Goal: Task Accomplishment & Management: Use online tool/utility

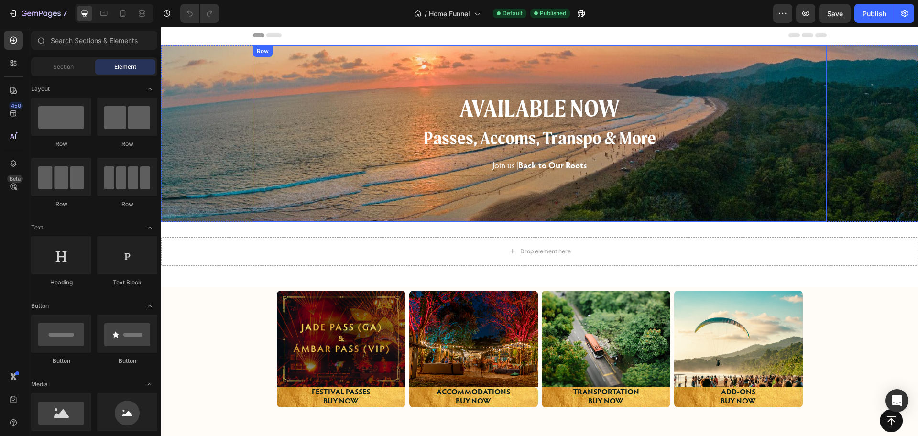
scroll to position [60, 0]
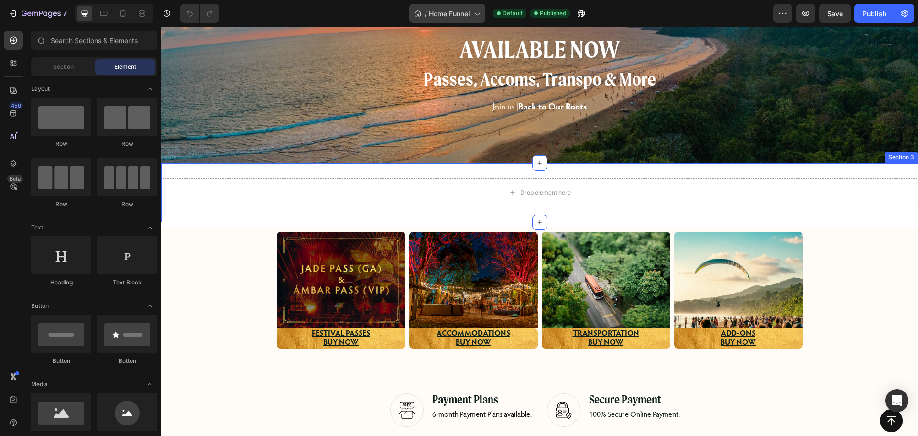
click at [468, 4] on div "/ Home Funnel" at bounding box center [447, 13] width 76 height 19
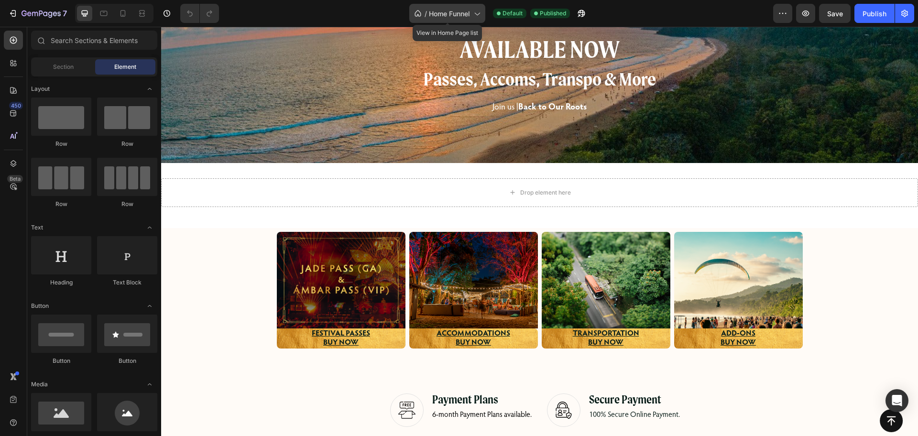
scroll to position [120, 0]
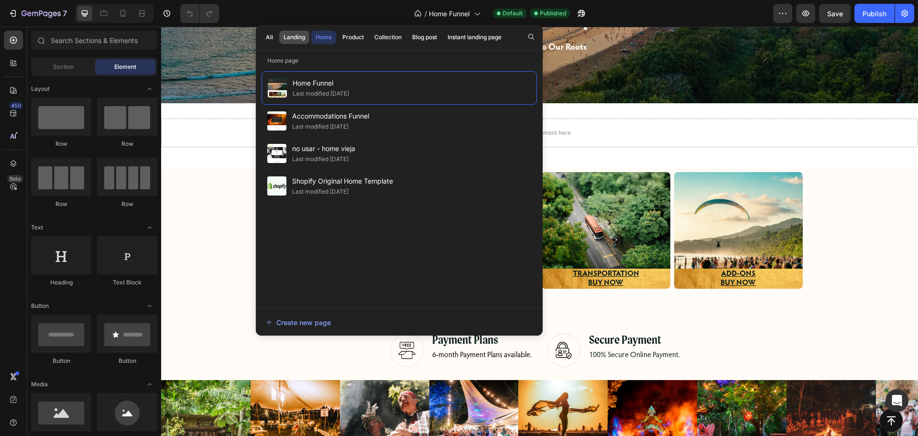
click at [298, 40] on div "Landing" at bounding box center [295, 37] width 22 height 9
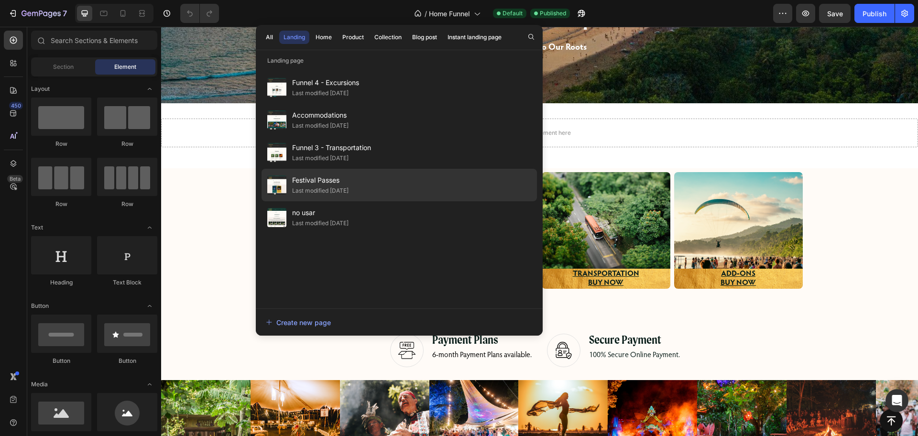
click at [349, 175] on span "Festival Passes" at bounding box center [320, 180] width 56 height 11
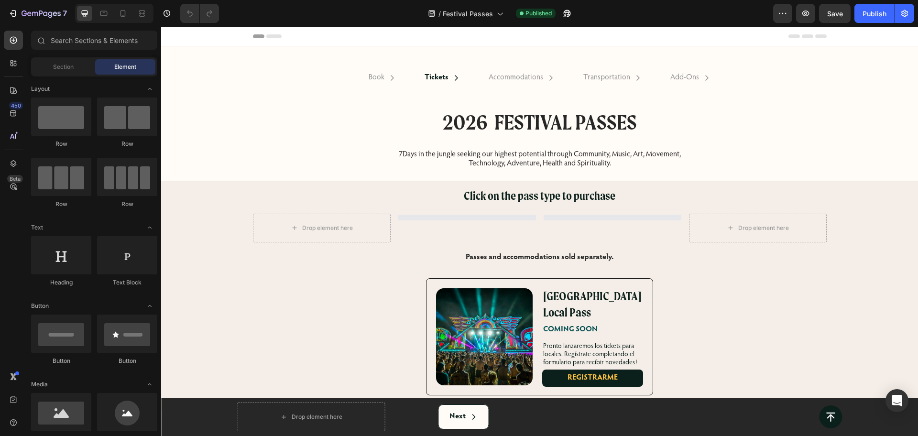
select select "560629773839893489"
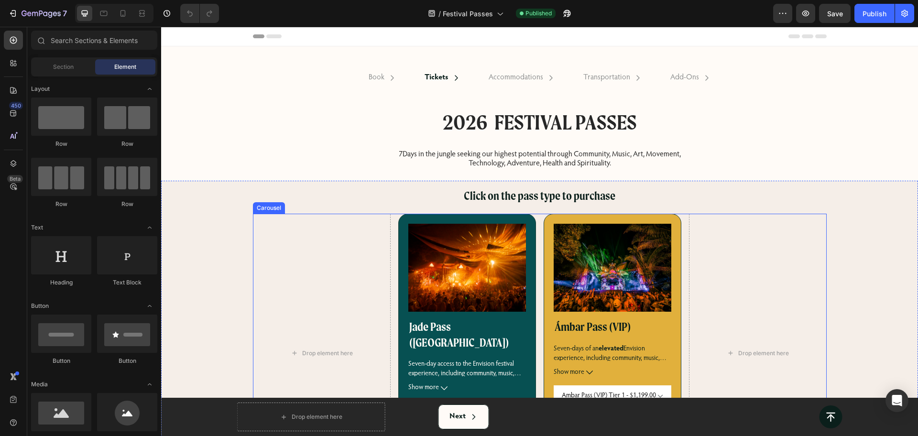
drag, startPoint x: 536, startPoint y: 233, endPoint x: 542, endPoint y: 244, distance: 12.6
click at [536, 233] on div "Drop element here Product Images Jade Pass ([GEOGRAPHIC_DATA]) Product Title Se…" at bounding box center [540, 353] width 574 height 279
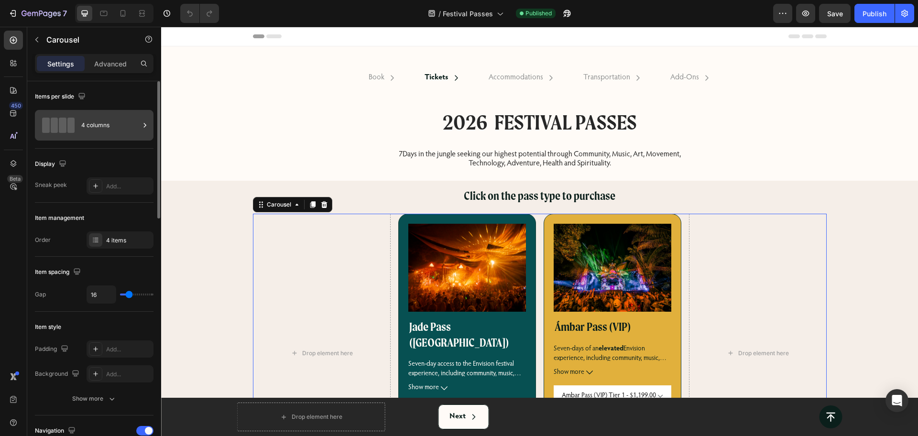
click at [103, 125] on div "4 columns" at bounding box center [110, 125] width 58 height 22
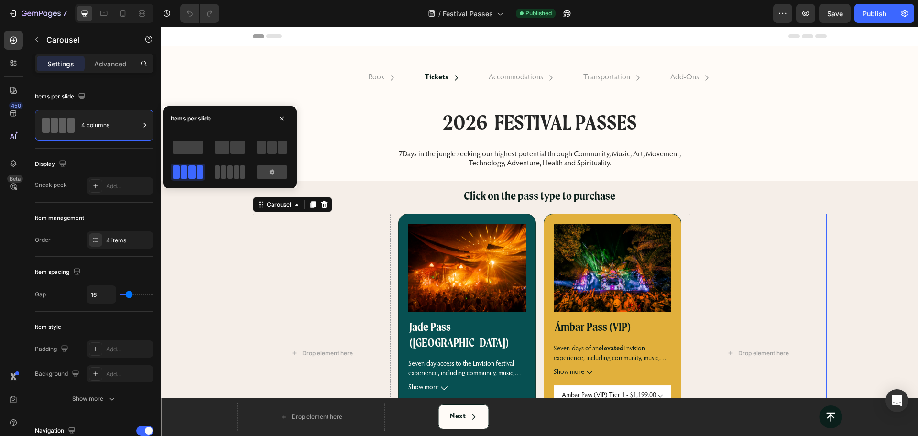
drag, startPoint x: 236, startPoint y: 174, endPoint x: 64, endPoint y: 193, distance: 173.3
click at [240, 174] on span at bounding box center [242, 171] width 5 height 13
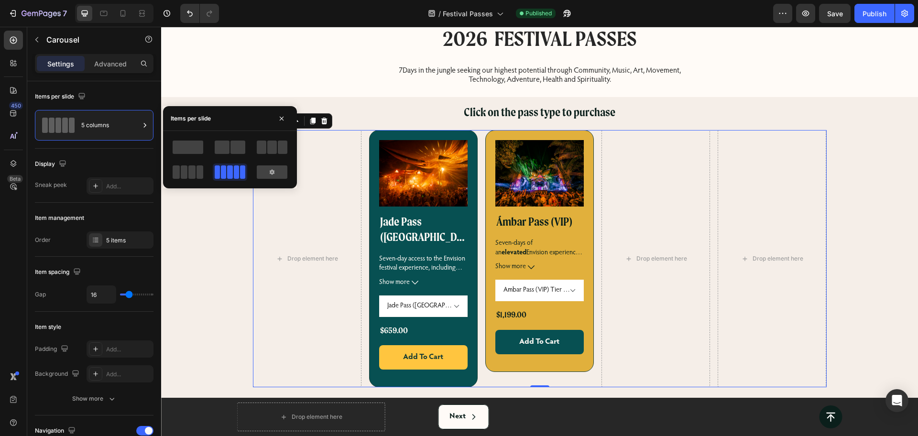
scroll to position [120, 0]
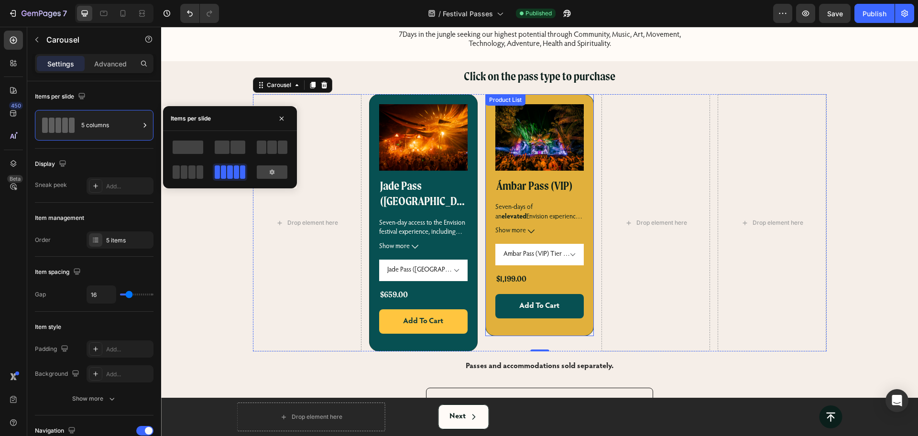
click at [490, 99] on div "Product List" at bounding box center [505, 100] width 36 height 9
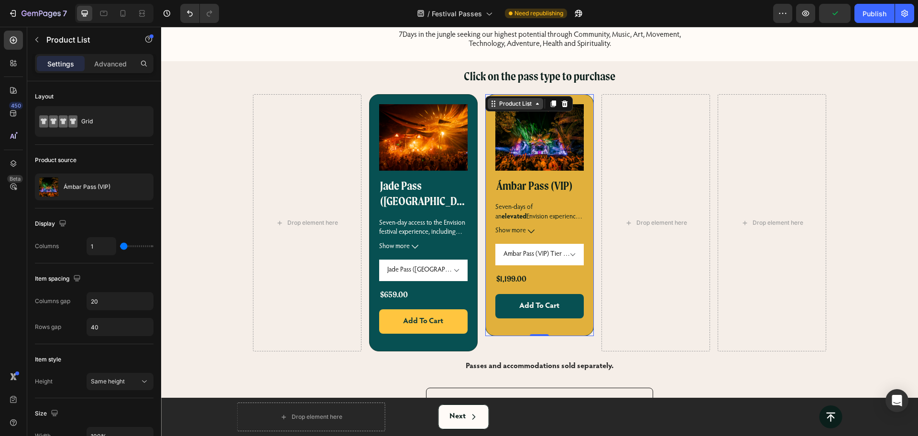
click at [497, 101] on div "Product List" at bounding box center [515, 103] width 36 height 9
click at [514, 101] on div "Product List" at bounding box center [515, 103] width 36 height 9
click at [38, 36] on icon "button" at bounding box center [37, 40] width 8 height 8
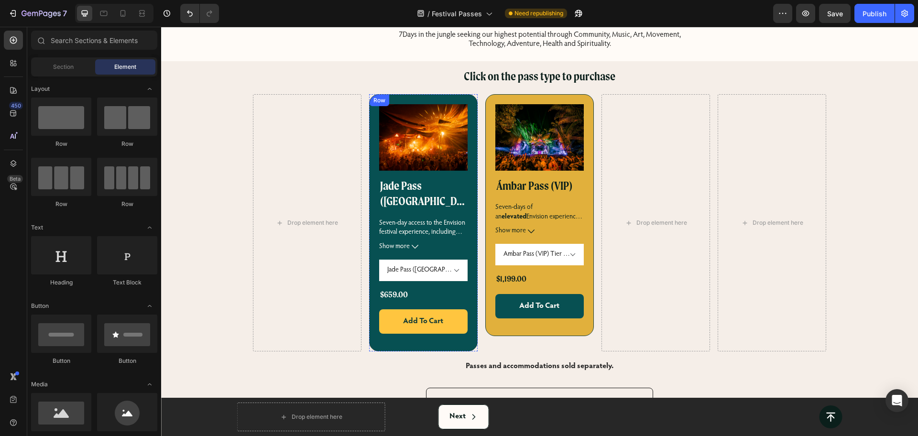
click at [376, 97] on div "Row" at bounding box center [380, 100] width 20 height 11
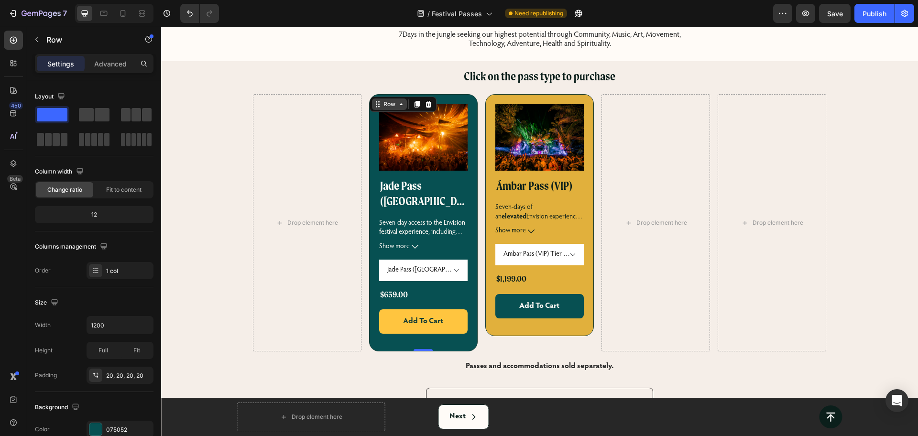
click at [382, 101] on div "Row" at bounding box center [390, 104] width 16 height 9
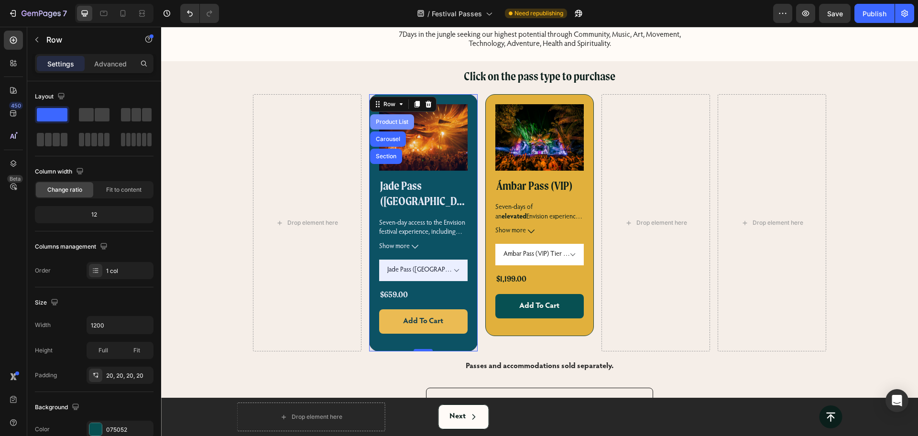
click at [382, 122] on div "Product List" at bounding box center [392, 122] width 36 height 6
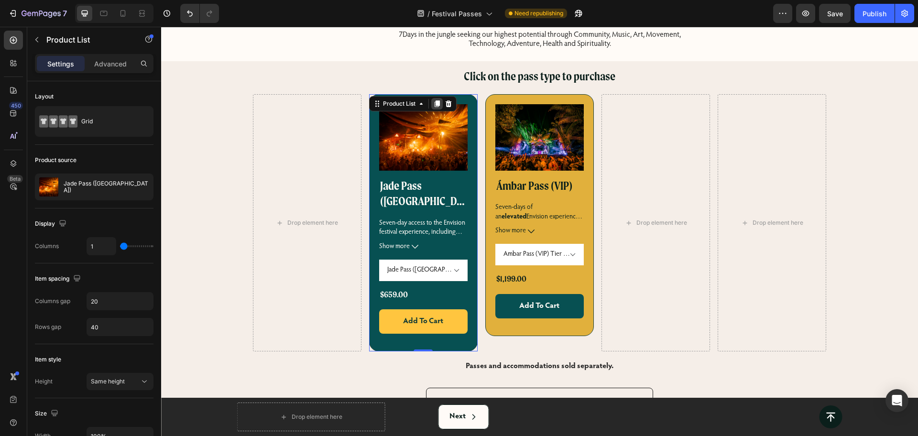
click at [434, 103] on icon at bounding box center [436, 103] width 5 height 7
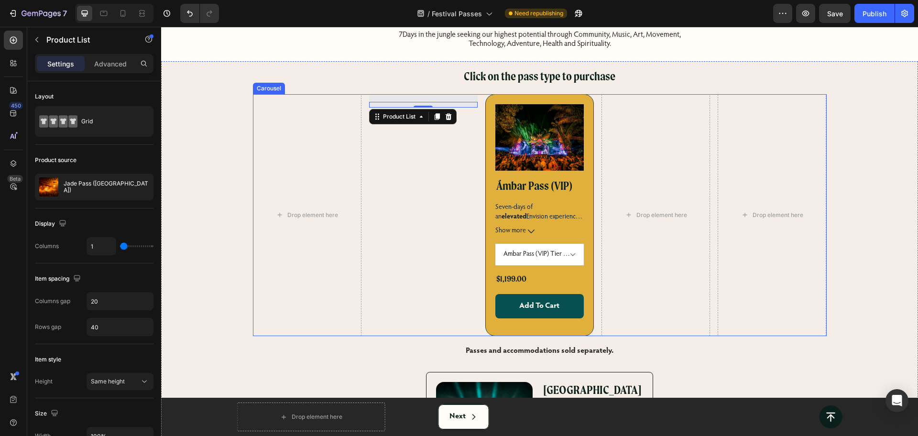
select select "560629773839893489"
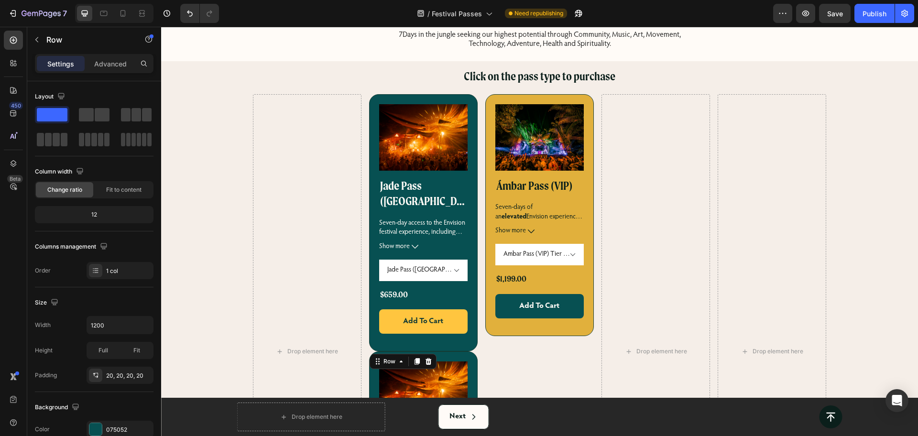
click at [370, 354] on div "Row" at bounding box center [403, 361] width 67 height 15
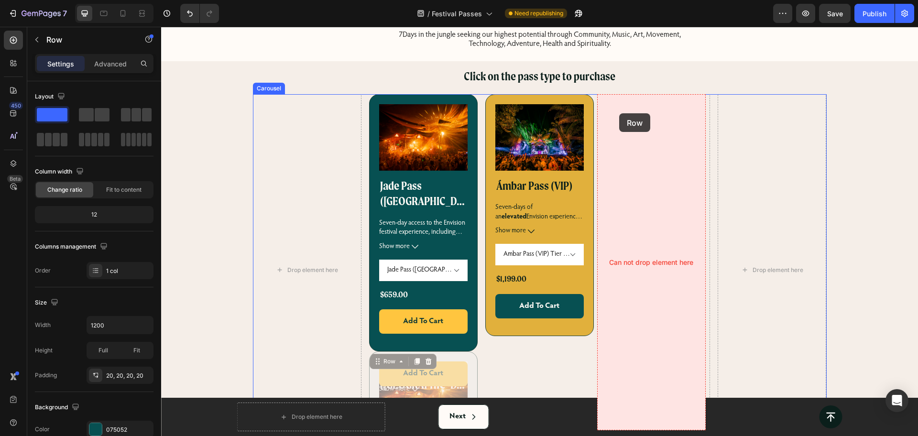
drag, startPoint x: 370, startPoint y: 344, endPoint x: 619, endPoint y: 113, distance: 339.8
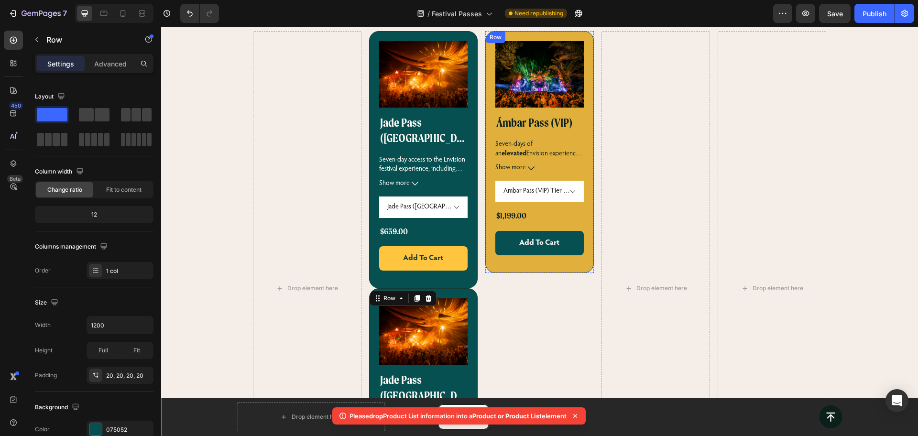
scroll to position [239, 0]
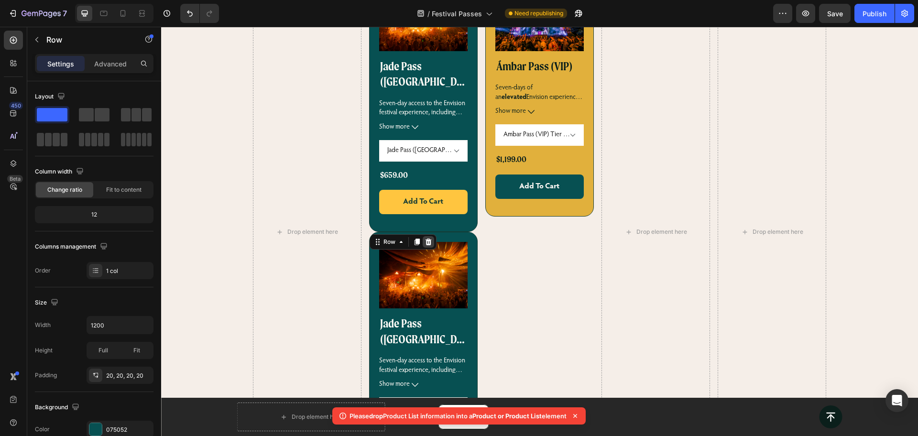
click at [425, 239] on icon at bounding box center [428, 242] width 6 height 7
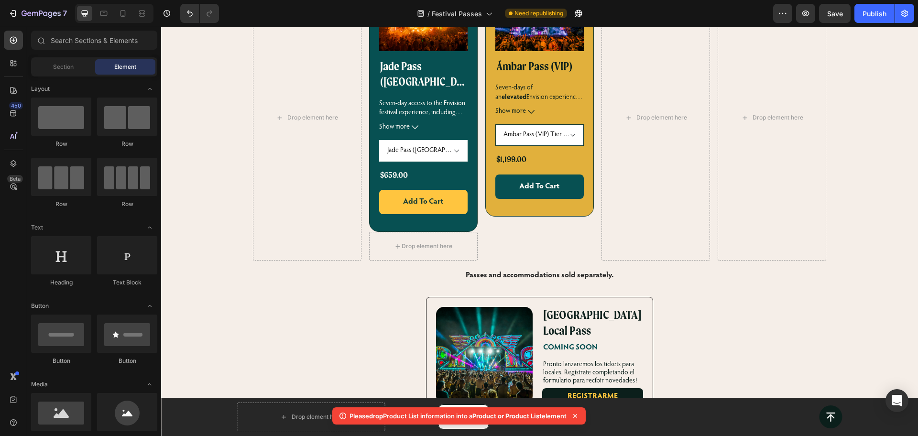
scroll to position [132, 0]
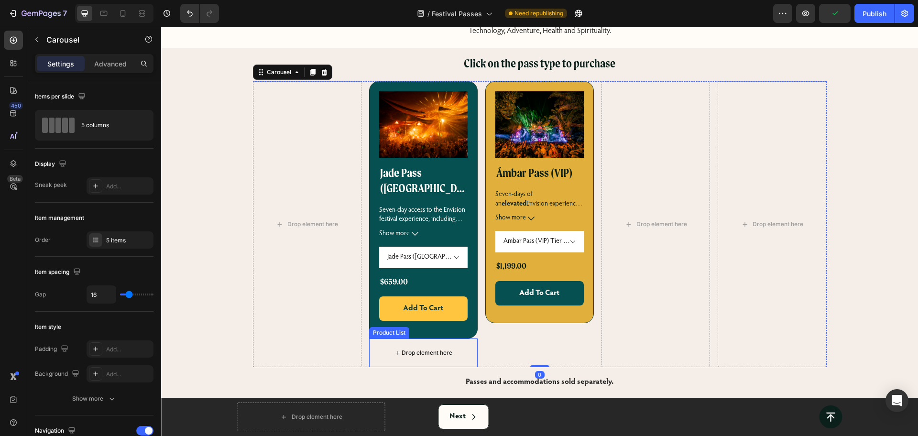
click at [438, 349] on div "Drop element here" at bounding box center [427, 353] width 51 height 8
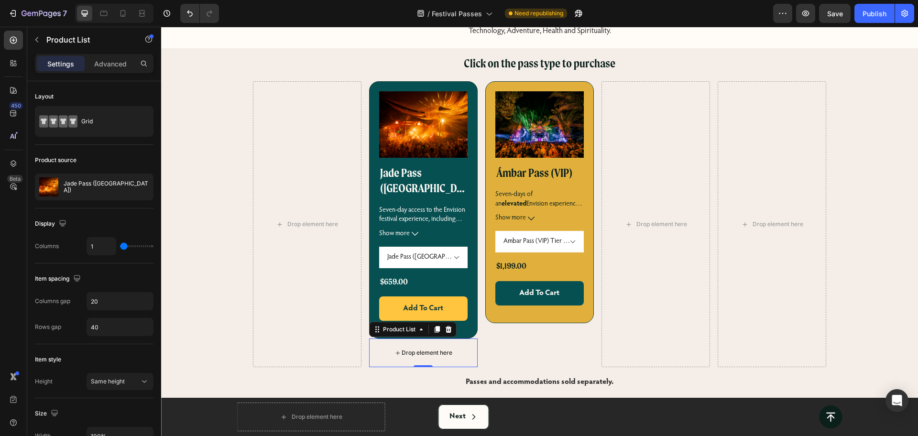
click at [463, 339] on div "Drop element here" at bounding box center [423, 353] width 109 height 29
click at [445, 326] on icon at bounding box center [448, 329] width 6 height 7
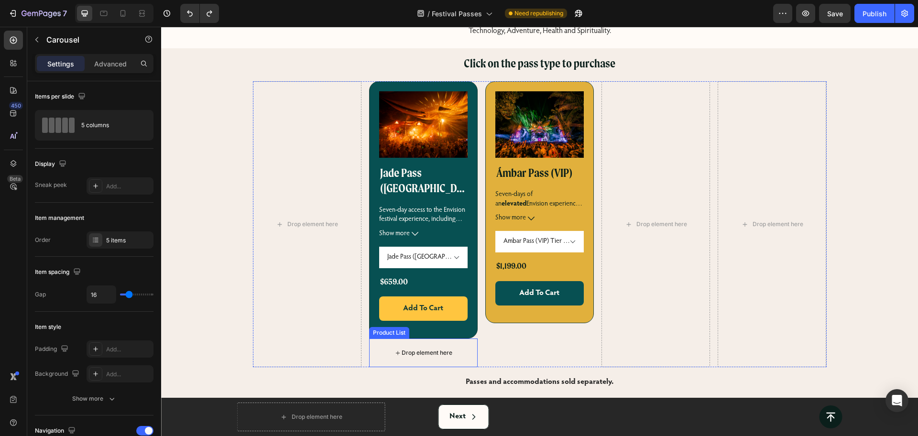
click at [389, 339] on div "Drop element here" at bounding box center [423, 353] width 109 height 29
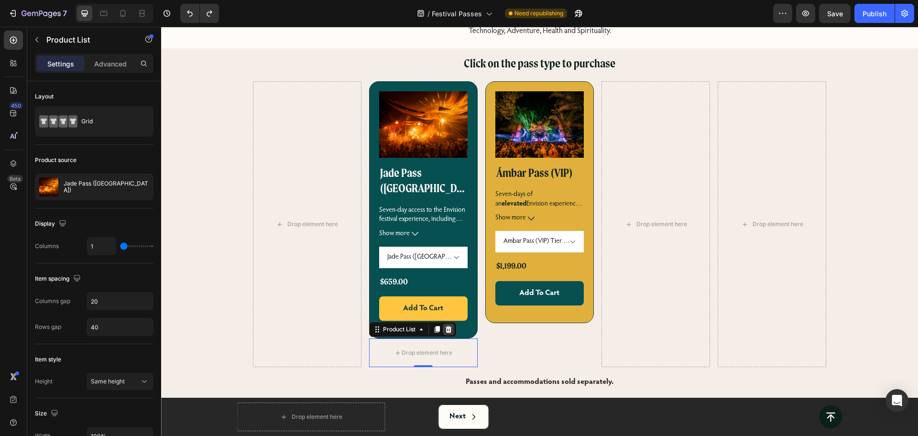
click at [445, 326] on icon at bounding box center [449, 330] width 8 height 8
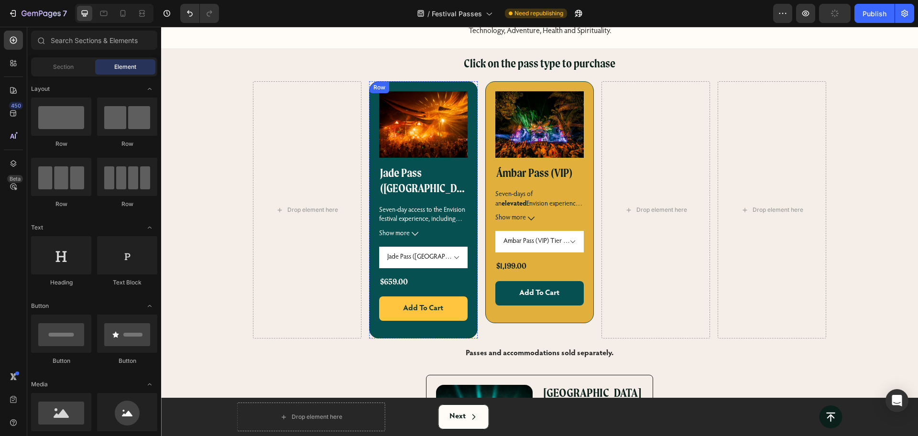
click at [378, 86] on div "Row" at bounding box center [380, 87] width 16 height 9
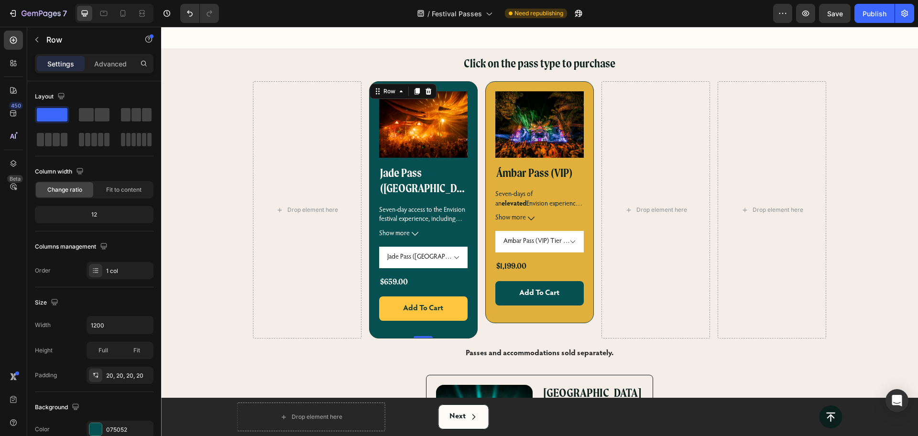
scroll to position [252, 0]
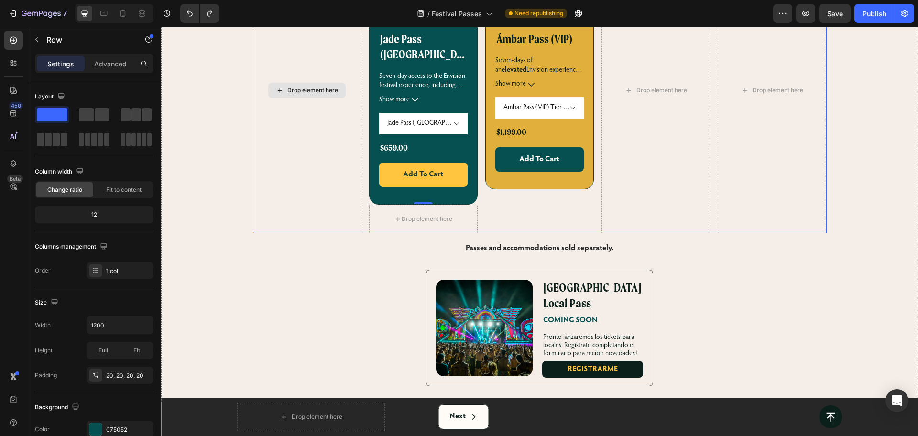
select select "560629773839893489"
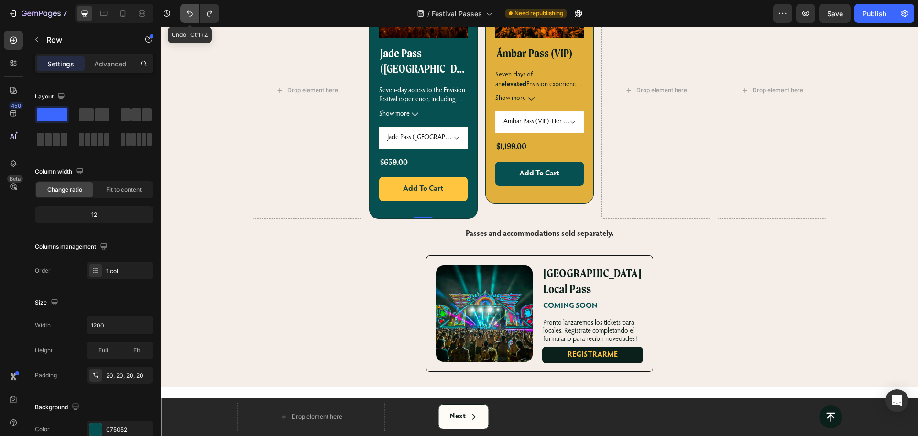
click at [188, 12] on icon "Undo/Redo" at bounding box center [190, 14] width 6 height 6
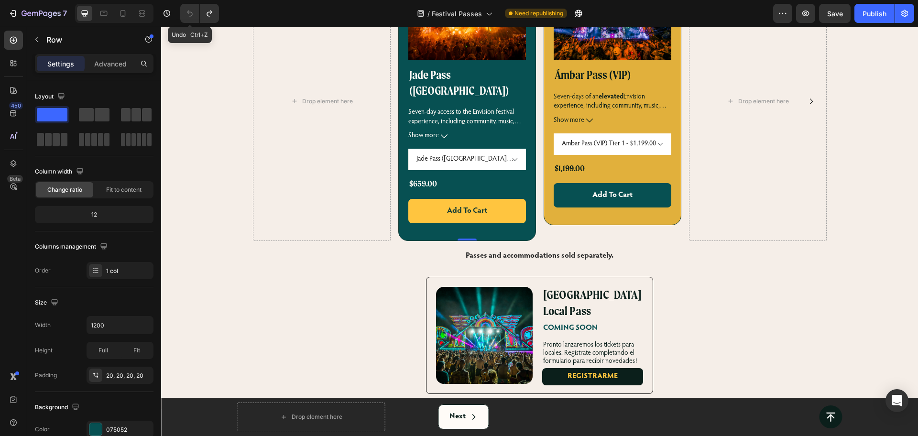
scroll to position [263, 0]
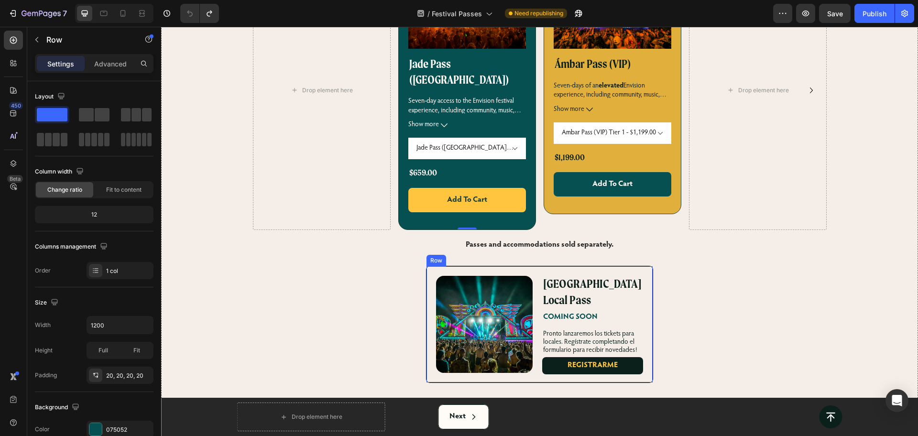
click at [429, 256] on div "Row" at bounding box center [437, 260] width 16 height 9
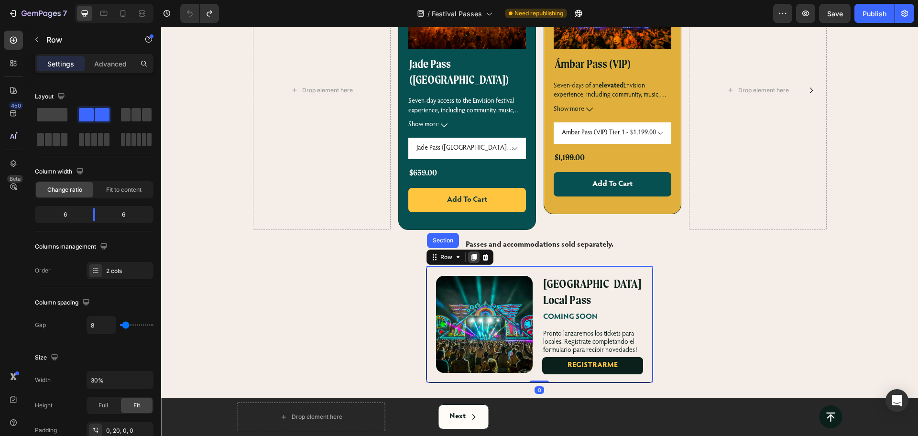
click at [472, 254] on icon at bounding box center [474, 257] width 5 height 7
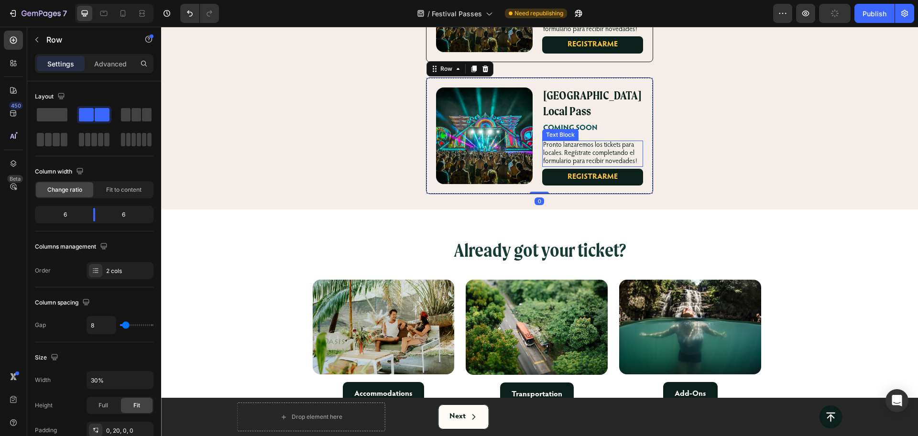
scroll to position [524, 0]
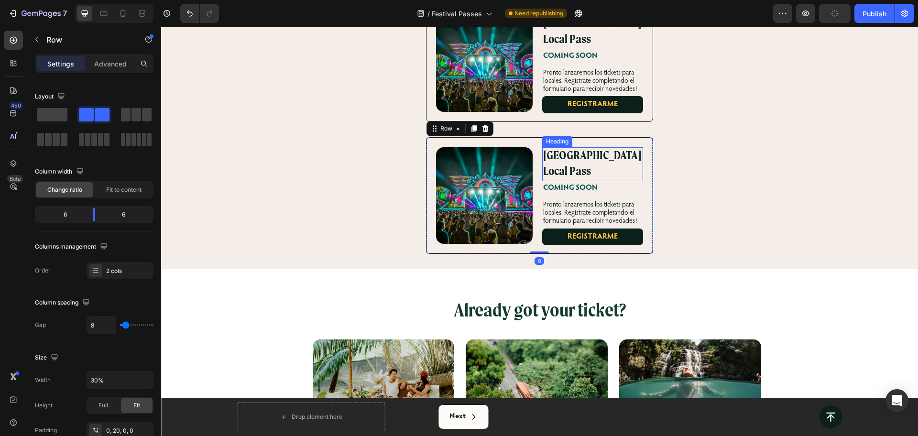
click at [550, 147] on h2 "[GEOGRAPHIC_DATA] Local Pass" at bounding box center [592, 164] width 100 height 34
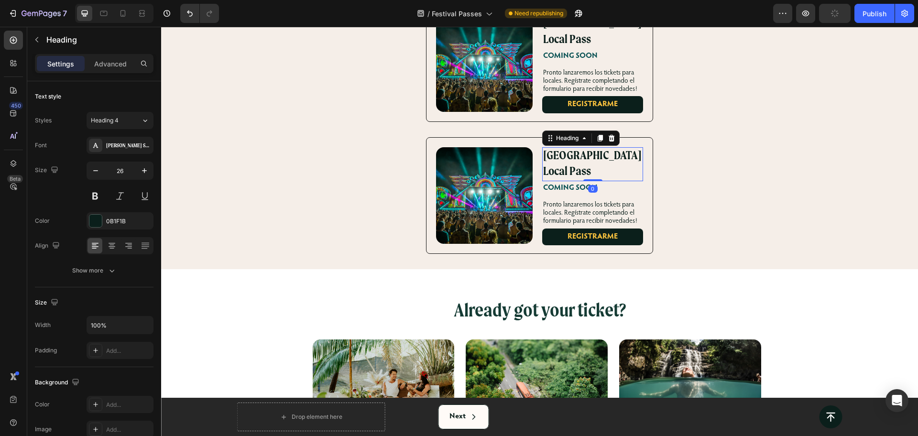
click at [550, 148] on p "[GEOGRAPHIC_DATA] Local Pass" at bounding box center [592, 164] width 99 height 33
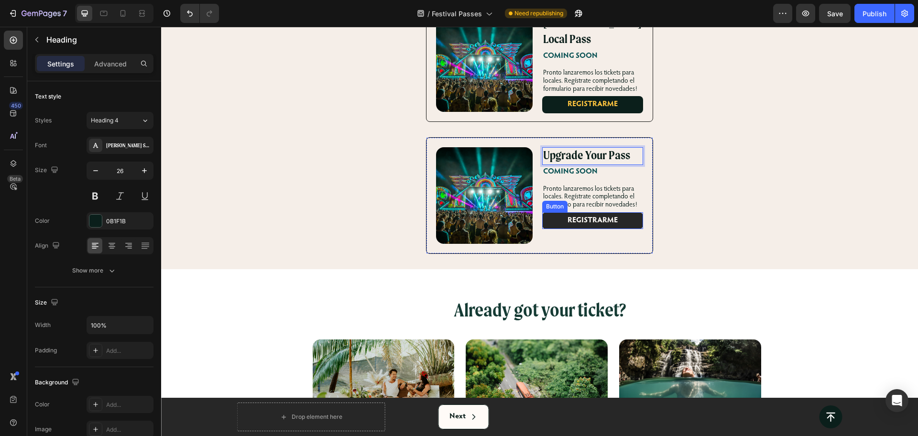
click at [548, 212] on link "REGISTRARME" at bounding box center [592, 220] width 100 height 17
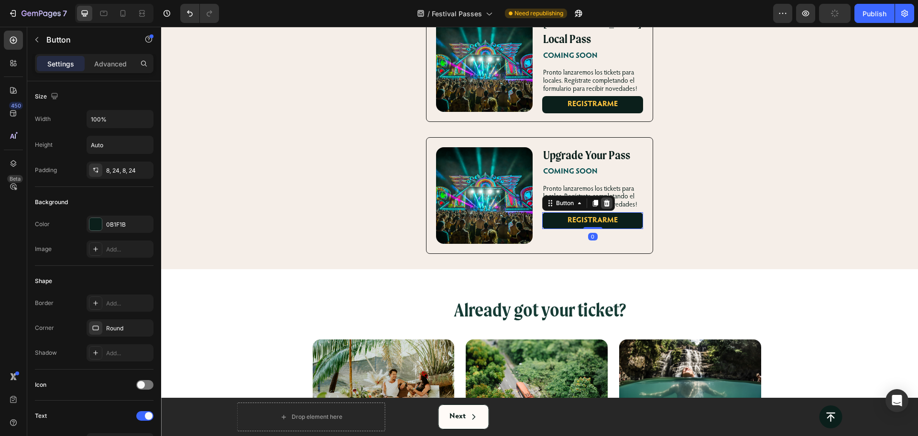
click at [604, 200] on icon at bounding box center [607, 203] width 6 height 7
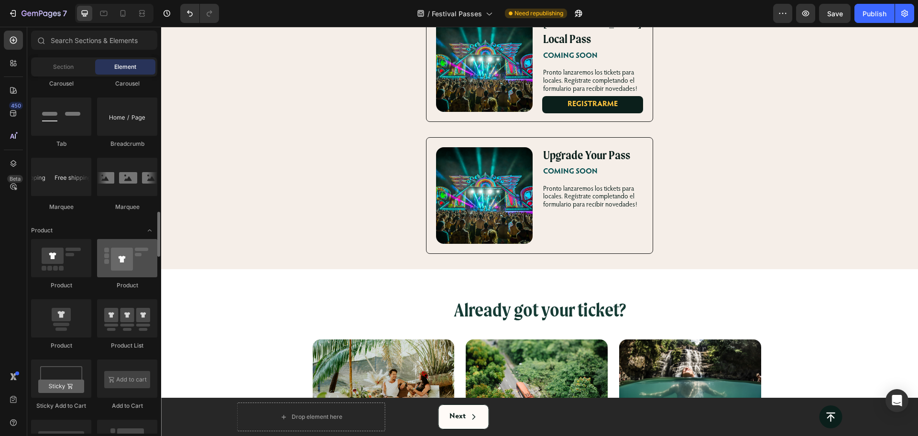
scroll to position [1136, 0]
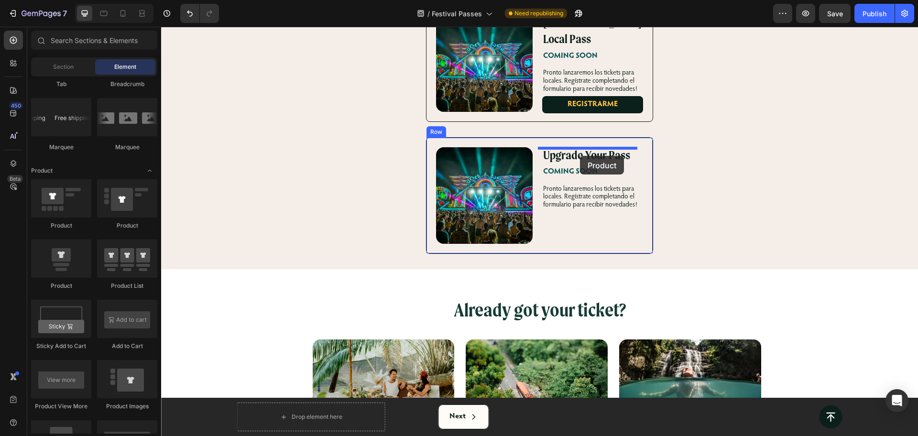
drag, startPoint x: 242, startPoint y: 287, endPoint x: 580, endPoint y: 156, distance: 363.1
click at [580, 165] on div "COMING SOON" at bounding box center [592, 171] width 100 height 13
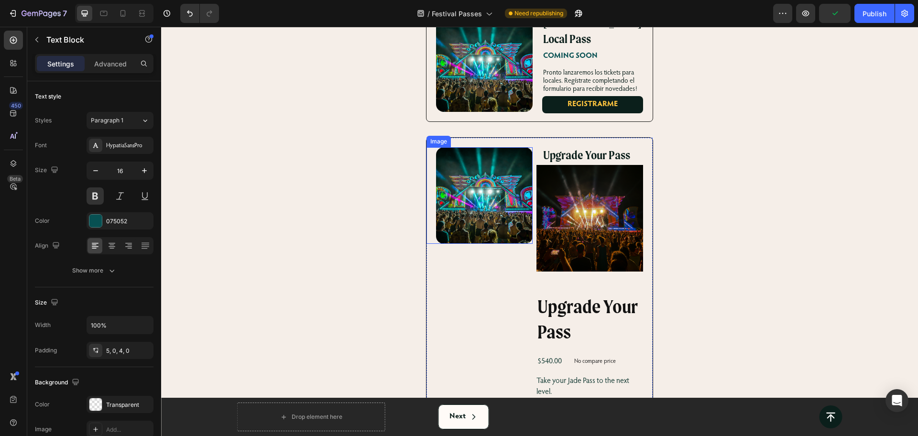
click at [466, 173] on img at bounding box center [484, 195] width 97 height 97
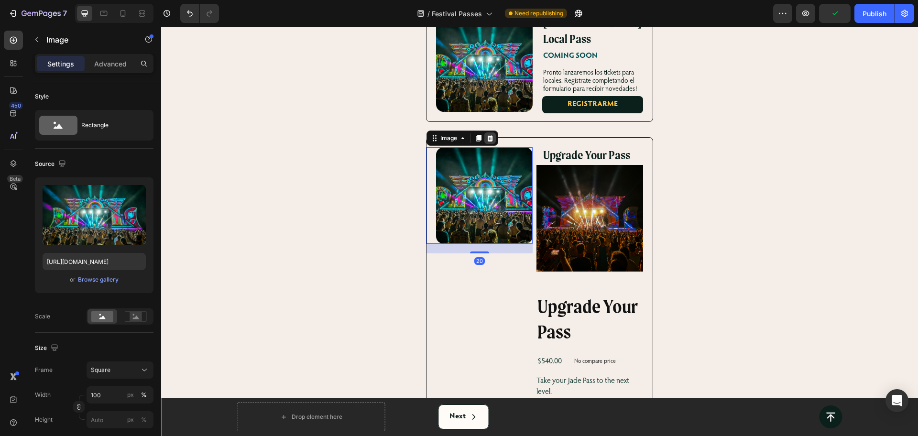
drag, startPoint x: 489, startPoint y: 122, endPoint x: 550, endPoint y: 151, distance: 67.2
click at [489, 135] on icon at bounding box center [490, 138] width 6 height 7
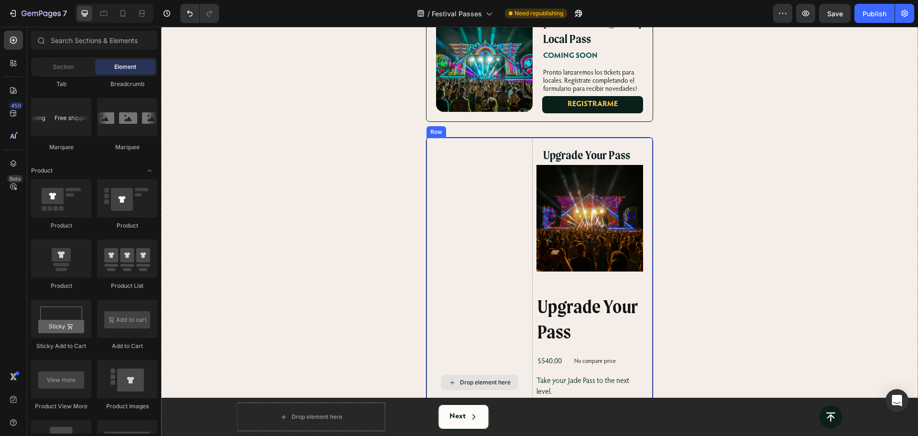
click at [484, 209] on div "Drop element here" at bounding box center [480, 383] width 106 height 490
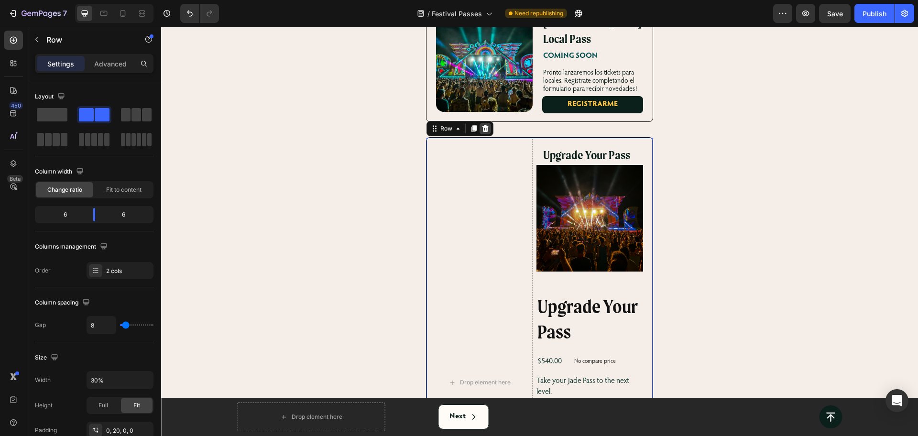
click at [482, 125] on icon at bounding box center [486, 129] width 8 height 8
click at [532, 137] on div "Drop element here Upgrade Your Pass Heading Product Images Upgrade Your Pass Pr…" at bounding box center [539, 382] width 227 height 491
click at [57, 118] on span at bounding box center [52, 114] width 31 height 13
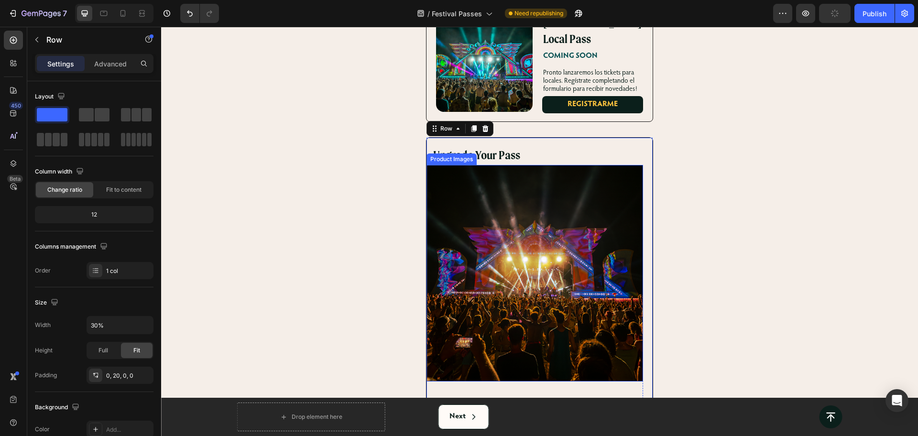
click at [519, 190] on img at bounding box center [535, 273] width 217 height 217
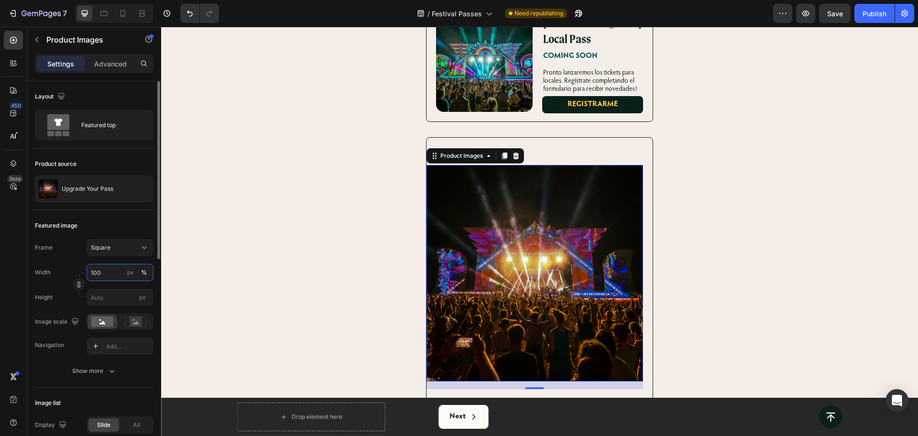
click at [117, 275] on input "100" at bounding box center [120, 272] width 67 height 17
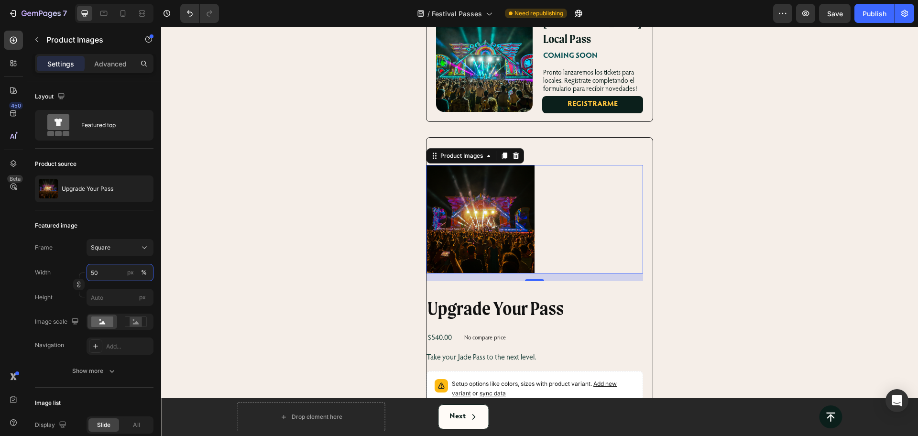
type input "50"
click at [563, 215] on div at bounding box center [535, 219] width 217 height 108
click at [113, 250] on div "Square" at bounding box center [114, 247] width 47 height 9
click at [114, 304] on span "Horizontal" at bounding box center [104, 308] width 28 height 10
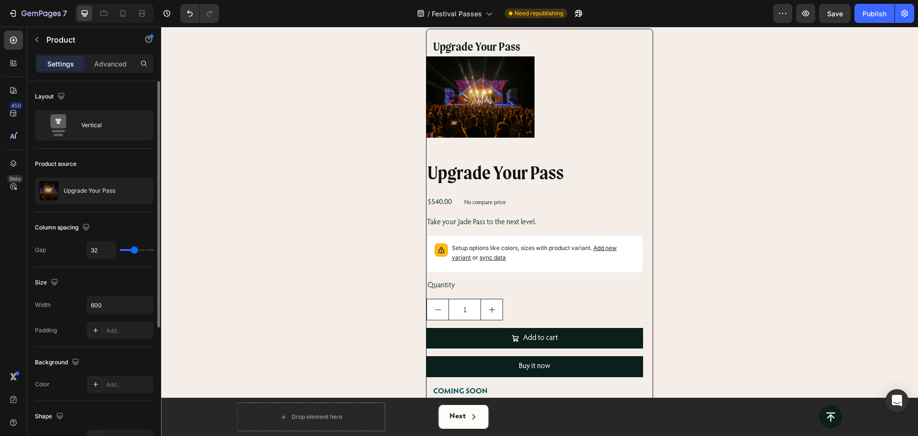
scroll to position [524, 0]
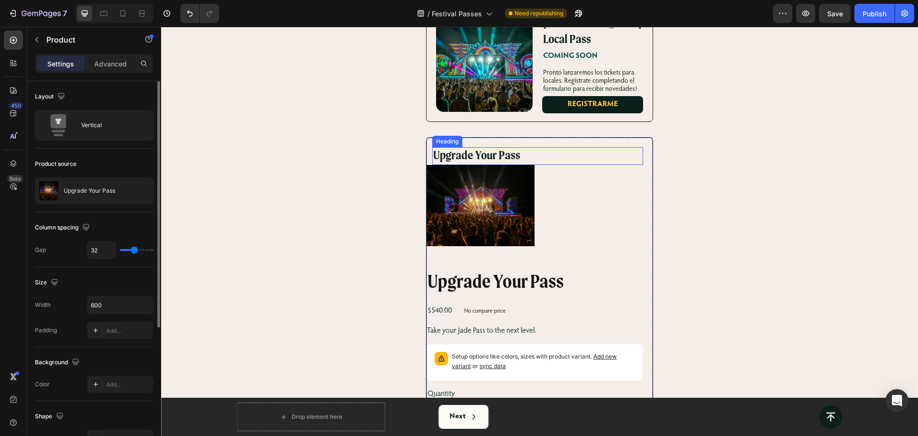
click at [604, 147] on h2 "Upgrade Your Pass" at bounding box center [537, 156] width 211 height 18
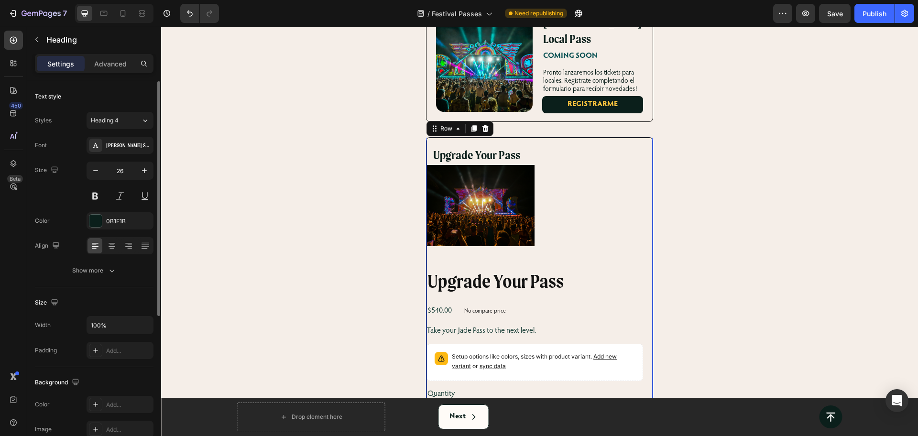
click at [545, 138] on div "Upgrade Your Pass Heading Product Images Upgrade Your Pass Product Title $540.0…" at bounding box center [535, 335] width 217 height 395
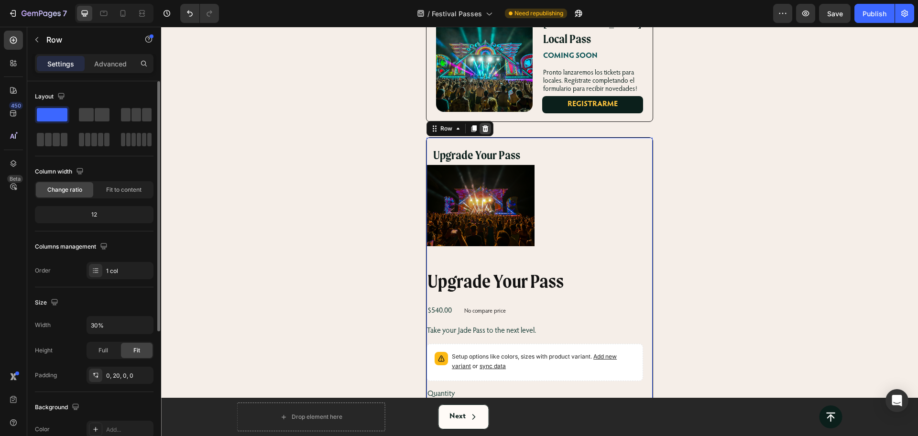
click at [483, 125] on icon at bounding box center [486, 128] width 6 height 7
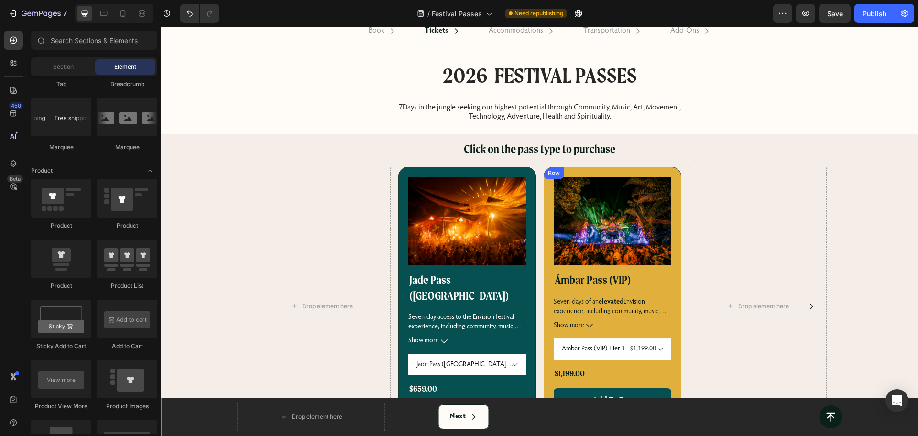
scroll to position [46, 0]
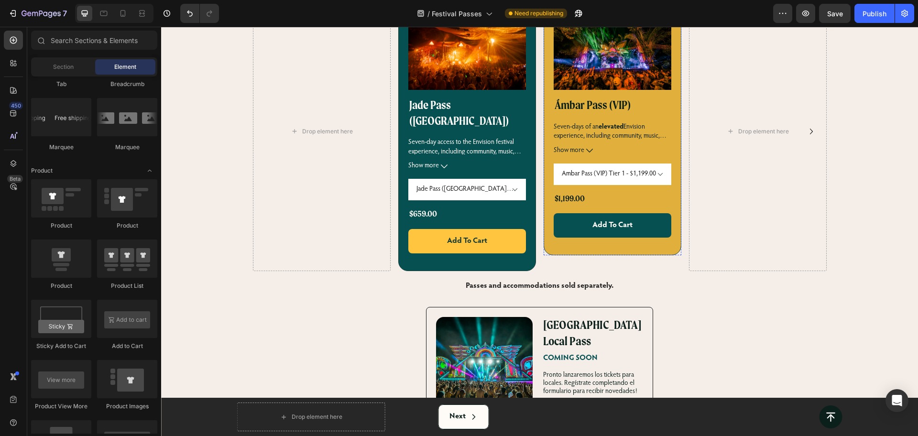
click at [629, 231] on button "Add To Cart" at bounding box center [613, 225] width 118 height 24
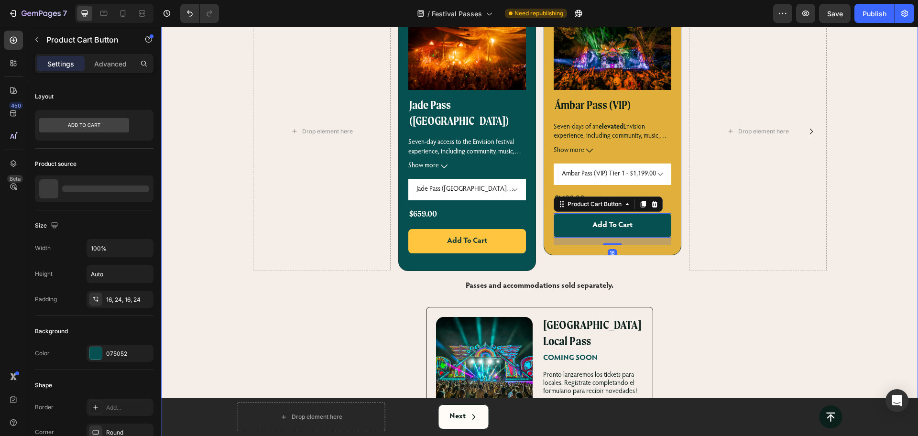
scroll to position [345, 0]
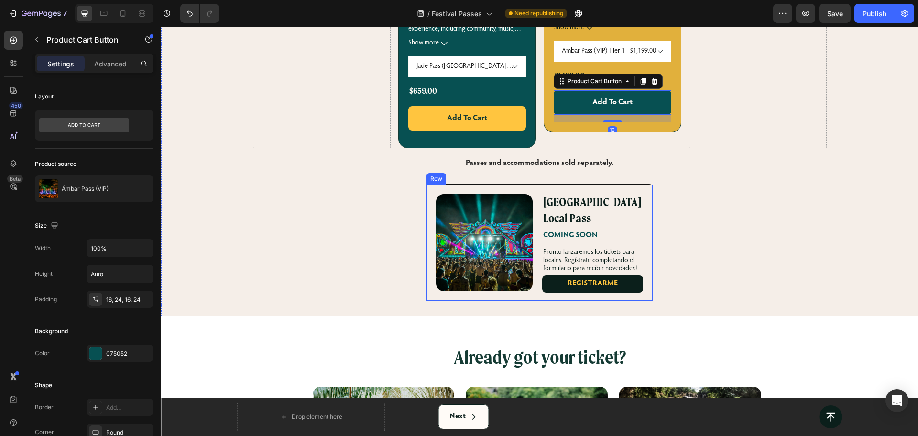
click at [507, 185] on div "Image" at bounding box center [480, 243] width 106 height 116
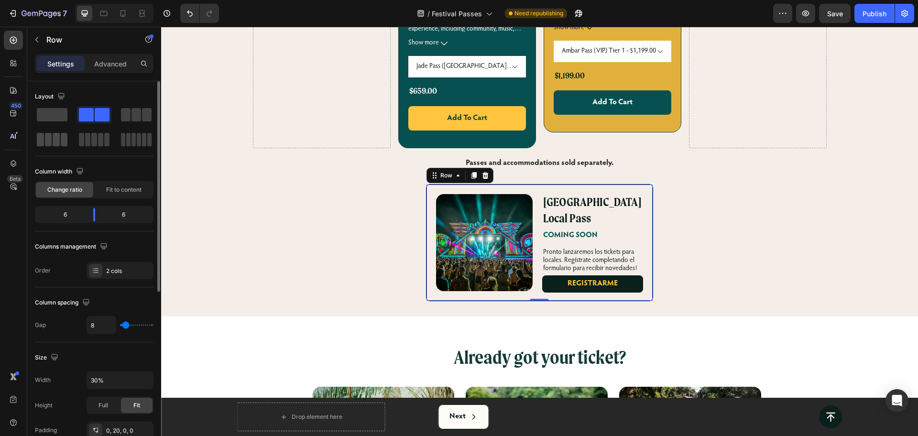
click at [46, 138] on span at bounding box center [48, 139] width 7 height 13
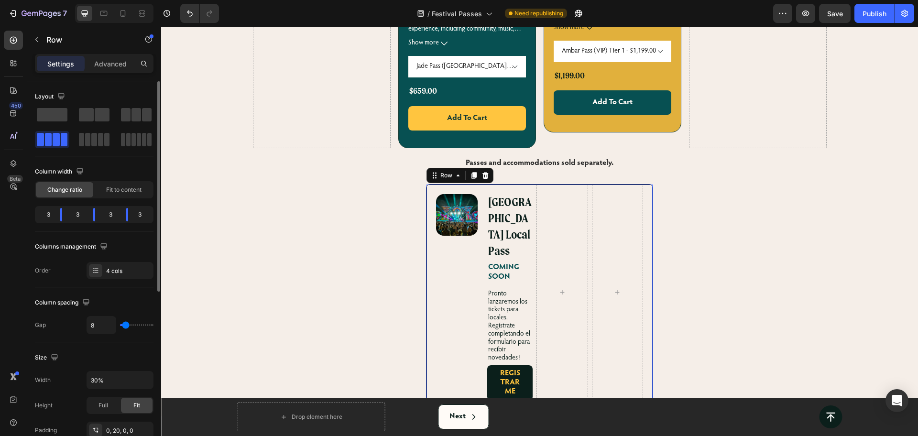
click at [50, 216] on div "3" at bounding box center [45, 214] width 16 height 13
click at [45, 216] on div "3" at bounding box center [45, 214] width 16 height 13
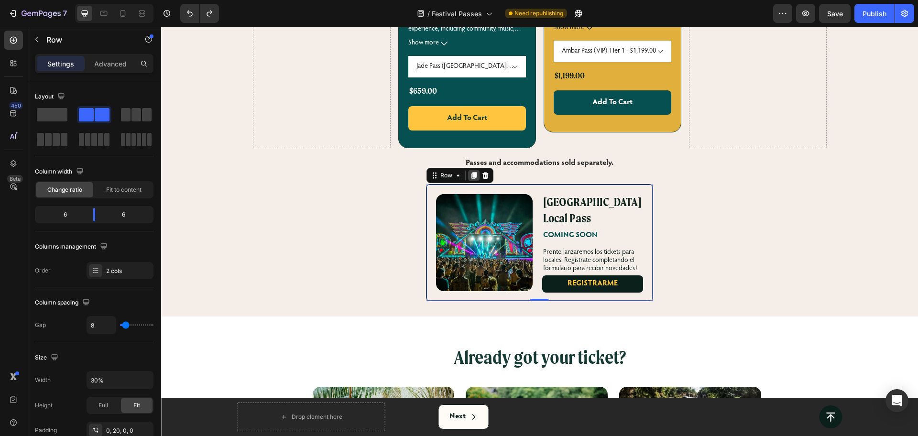
click at [473, 172] on icon at bounding box center [474, 175] width 5 height 7
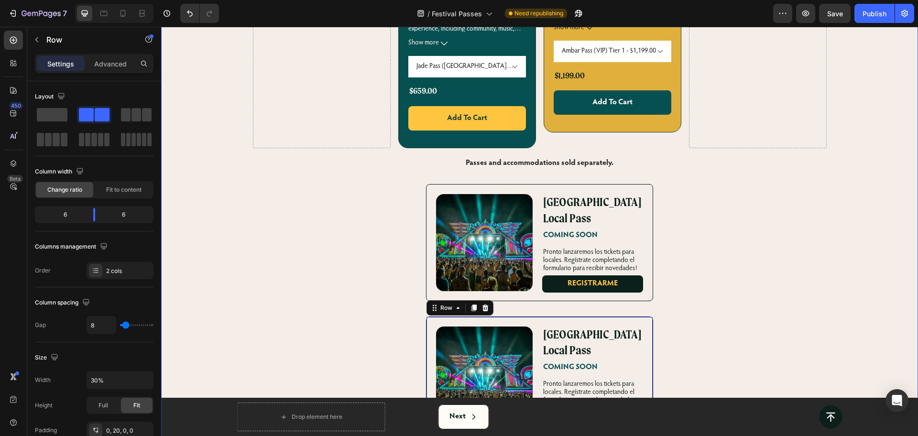
scroll to position [524, 0]
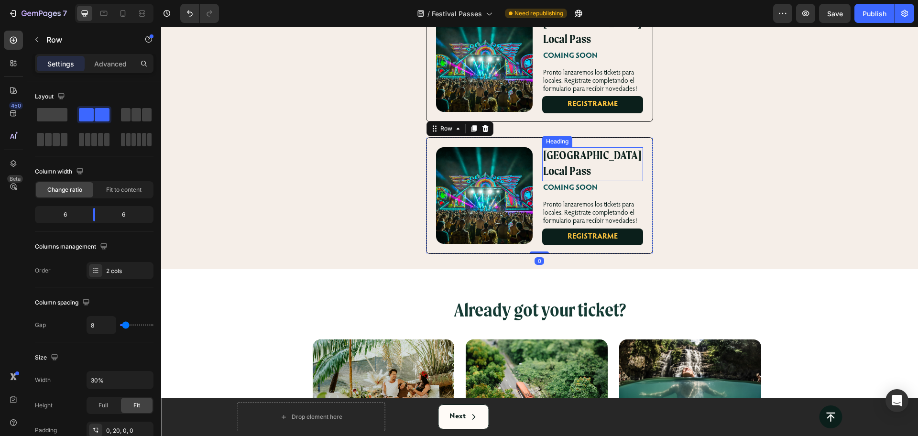
click at [563, 147] on h2 "[GEOGRAPHIC_DATA] Local Pass" at bounding box center [592, 164] width 100 height 34
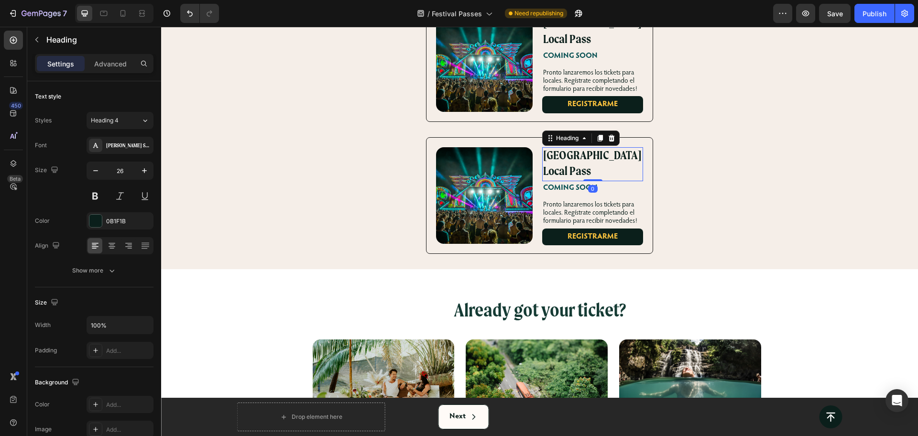
click at [563, 147] on h2 "[GEOGRAPHIC_DATA] Local Pass" at bounding box center [592, 164] width 100 height 34
click at [563, 148] on p "[GEOGRAPHIC_DATA] Local Pass" at bounding box center [592, 164] width 99 height 33
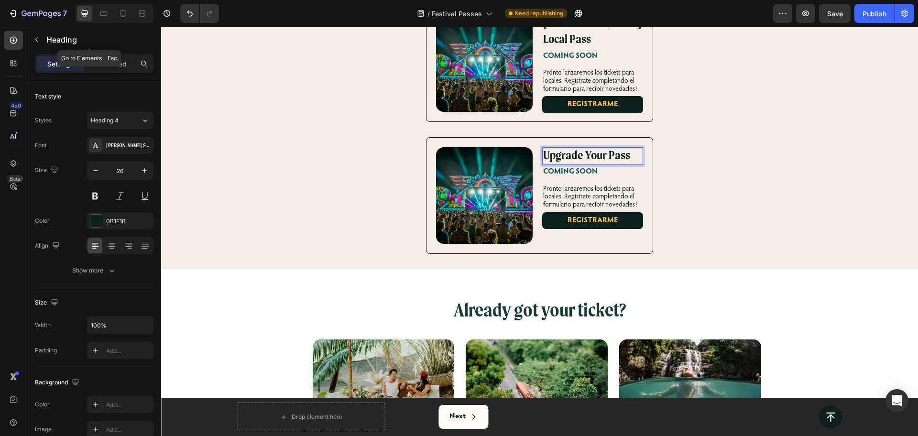
click at [40, 39] on icon "button" at bounding box center [37, 40] width 8 height 8
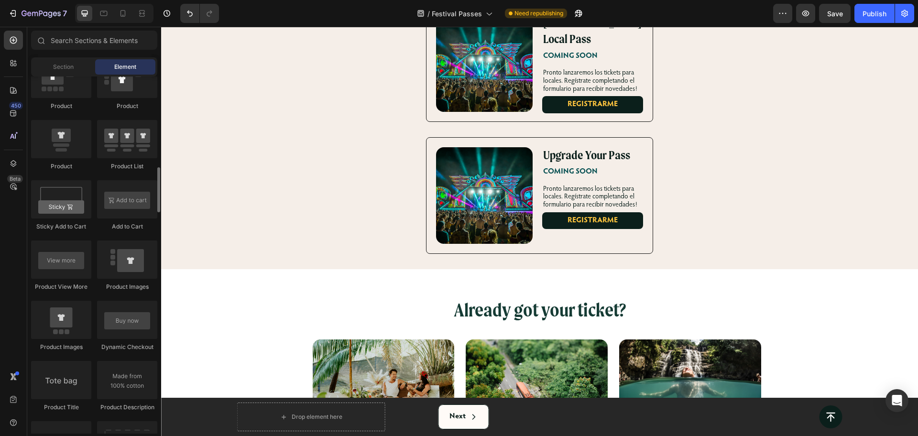
scroll to position [1136, 0]
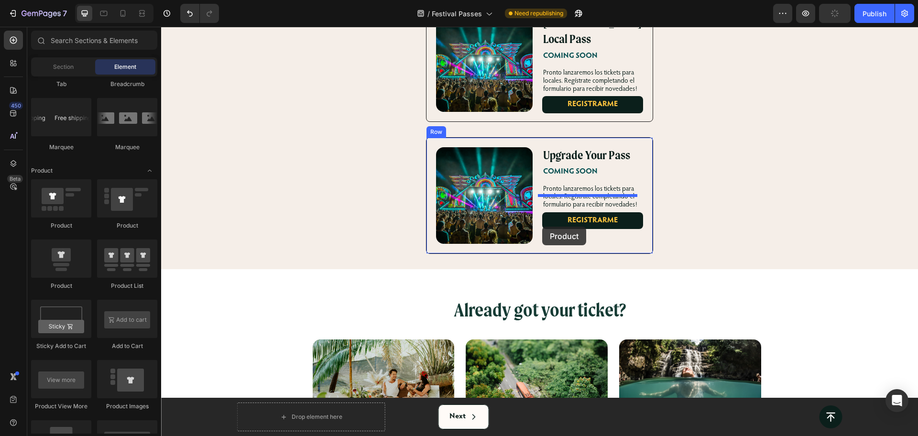
drag, startPoint x: 228, startPoint y: 279, endPoint x: 542, endPoint y: 227, distance: 318.6
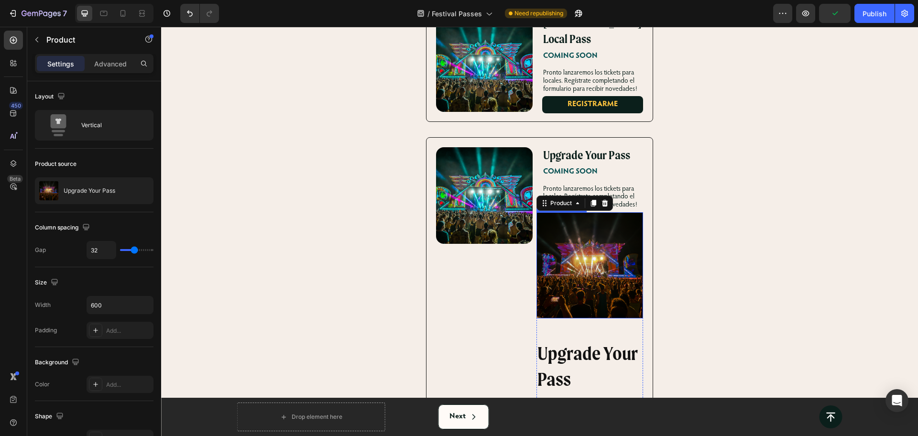
click at [580, 242] on img at bounding box center [590, 265] width 106 height 106
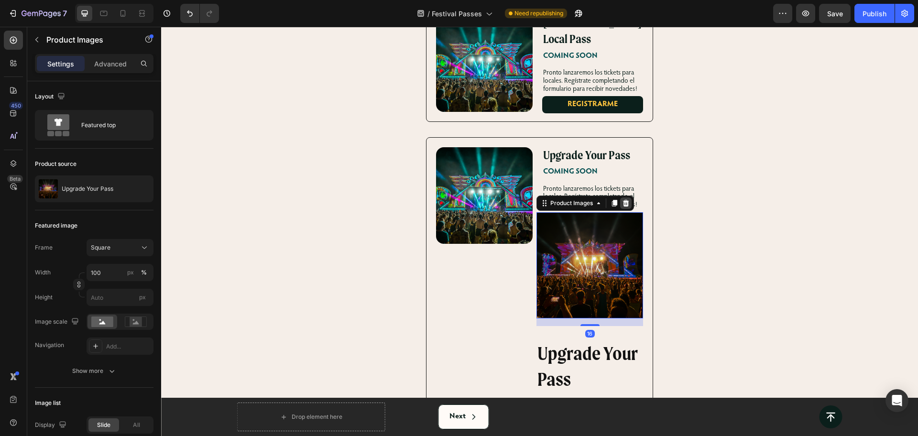
click at [625, 200] on icon at bounding box center [626, 203] width 6 height 7
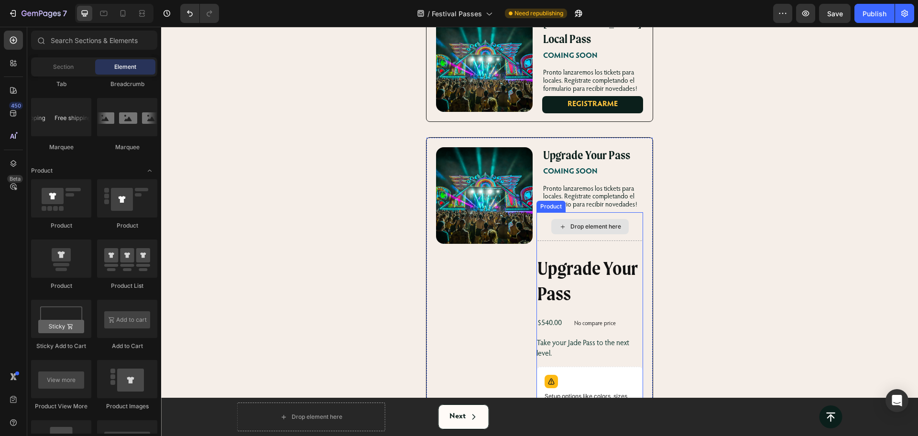
click at [587, 223] on div "Drop element here" at bounding box center [596, 227] width 51 height 8
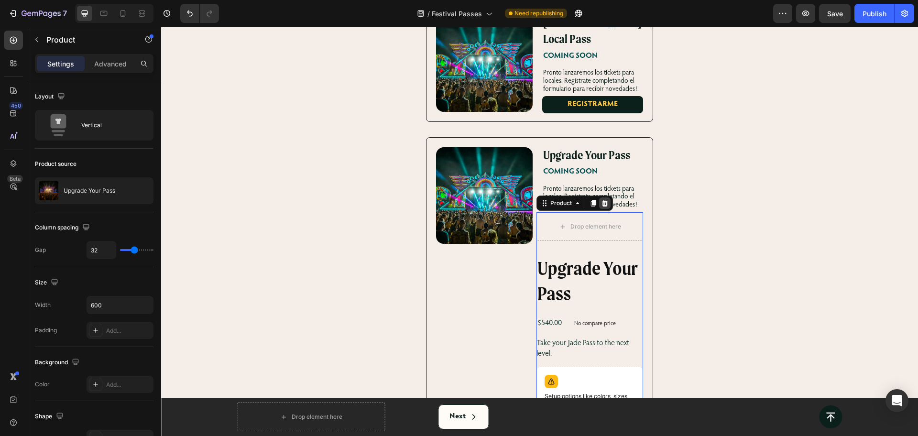
click at [602, 200] on icon at bounding box center [605, 203] width 6 height 7
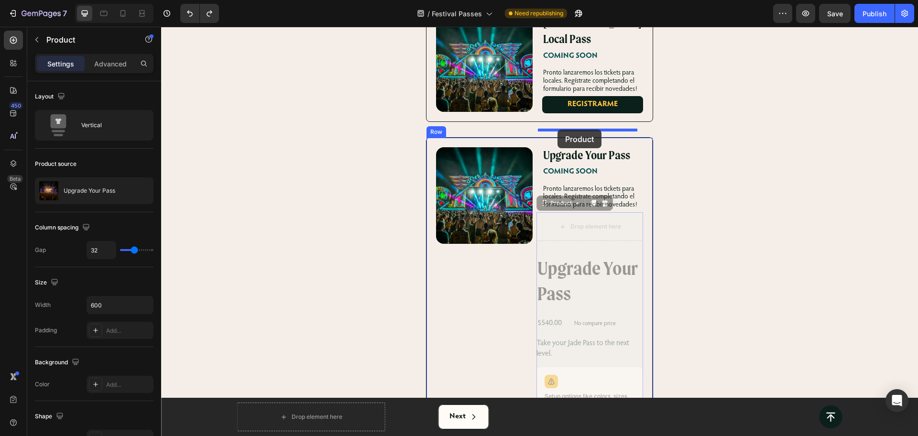
drag, startPoint x: 540, startPoint y: 167, endPoint x: 558, endPoint y: 130, distance: 41.7
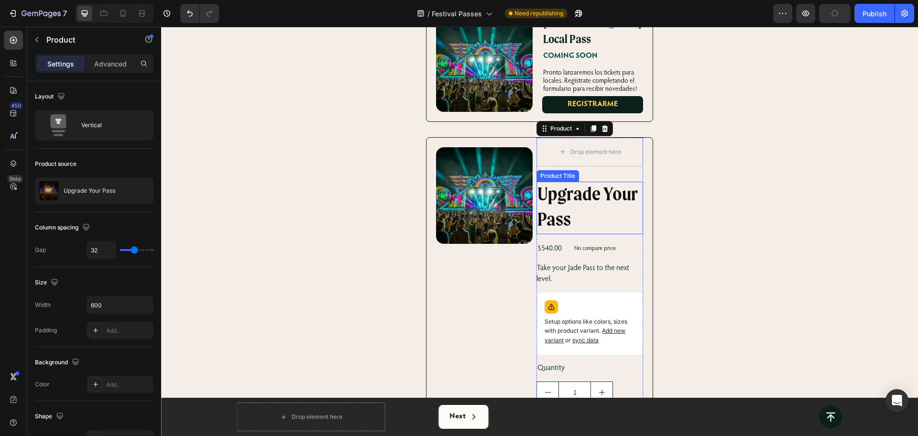
click at [585, 182] on h2 "Upgrade Your Pass" at bounding box center [590, 208] width 106 height 53
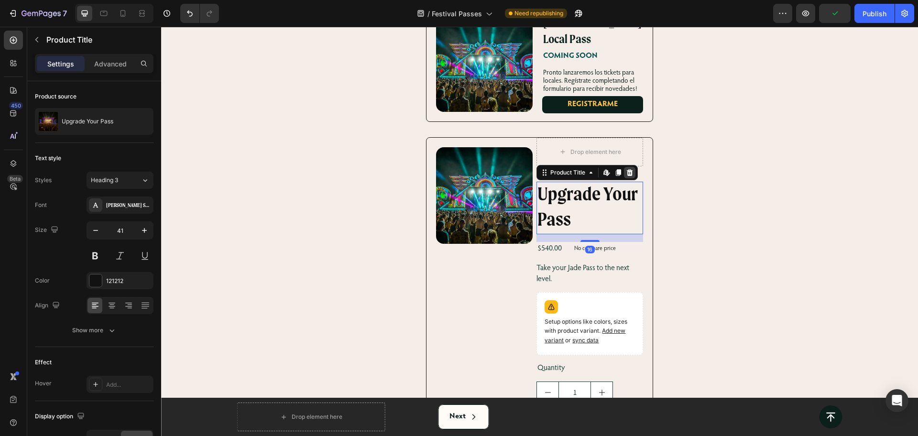
click at [626, 169] on icon at bounding box center [630, 173] width 8 height 8
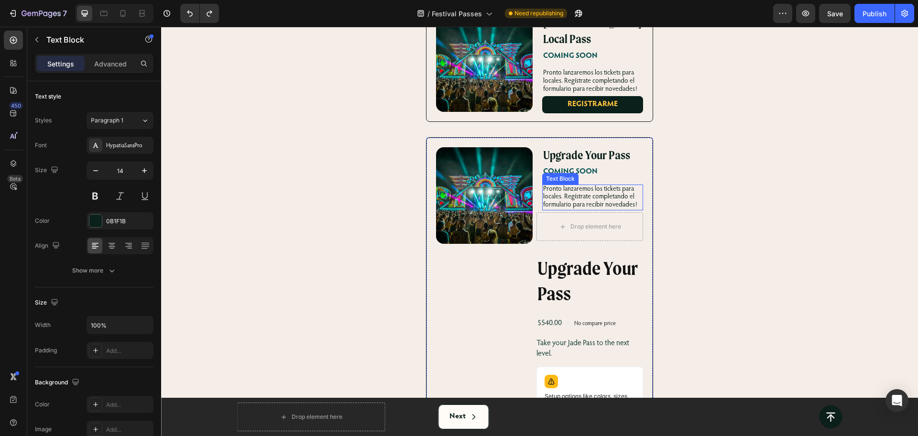
click at [615, 186] on p "Pronto lanzaremos los tickets para locales. Regístrate completando el formulari…" at bounding box center [592, 198] width 99 height 24
click at [615, 172] on icon at bounding box center [618, 175] width 6 height 7
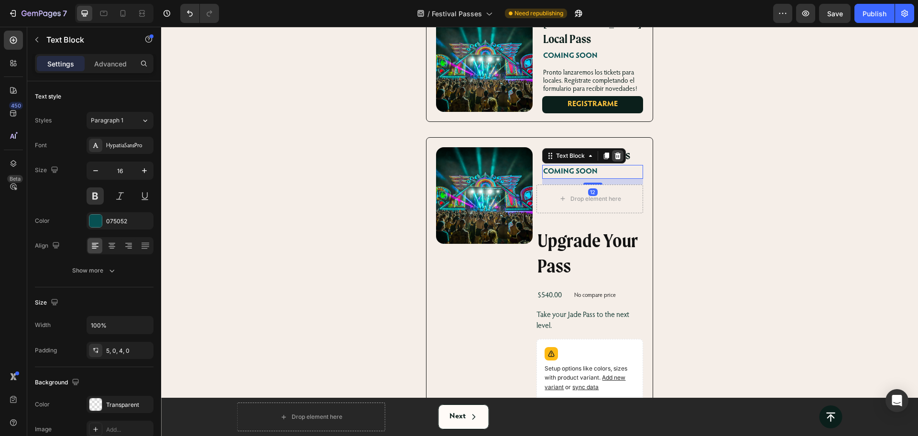
click at [615, 153] on icon at bounding box center [618, 156] width 6 height 7
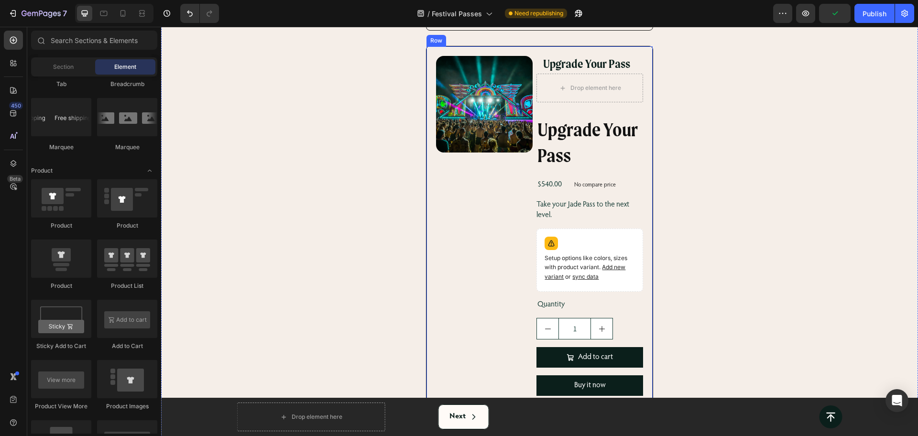
scroll to position [644, 0]
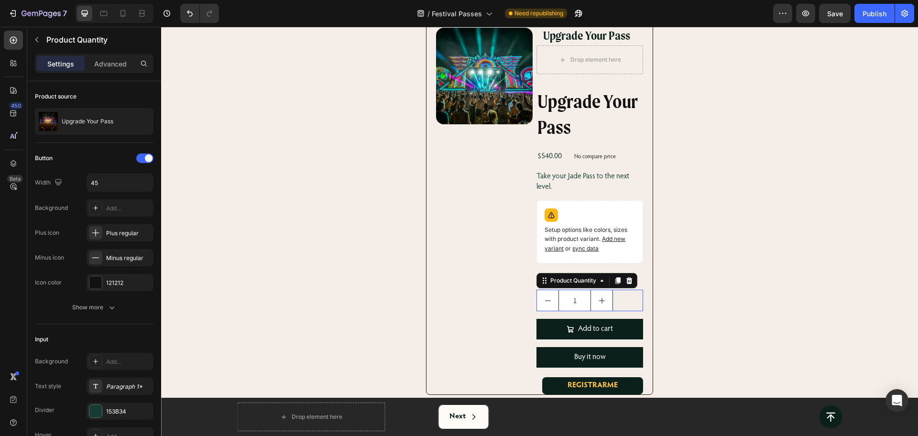
click at [618, 290] on div "1" at bounding box center [590, 301] width 106 height 22
click at [632, 273] on div "Product Quantity" at bounding box center [587, 280] width 101 height 15
click at [561, 238] on div "Setup options like colors, sizes with product variant. Add new variant or sync …" at bounding box center [590, 241] width 90 height 30
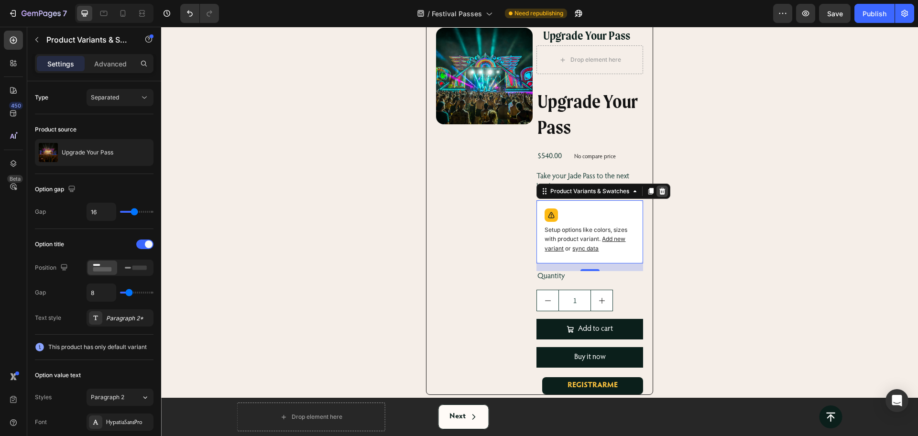
click at [660, 188] on icon at bounding box center [663, 191] width 6 height 7
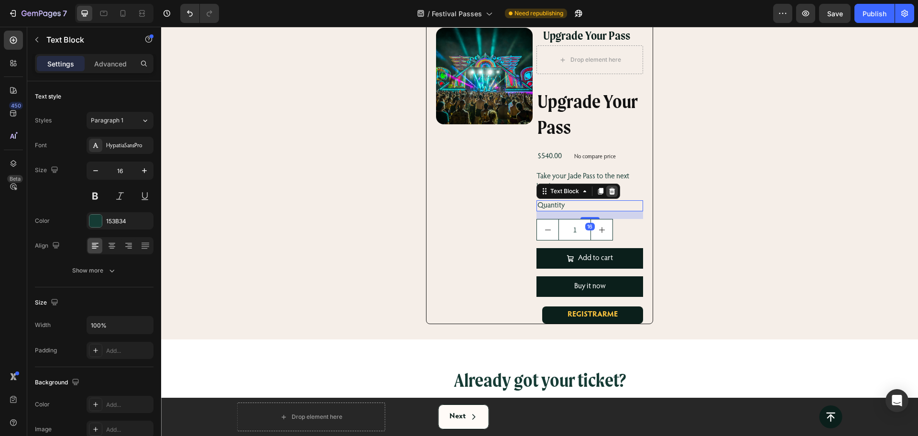
click at [609, 187] on icon at bounding box center [612, 191] width 8 height 8
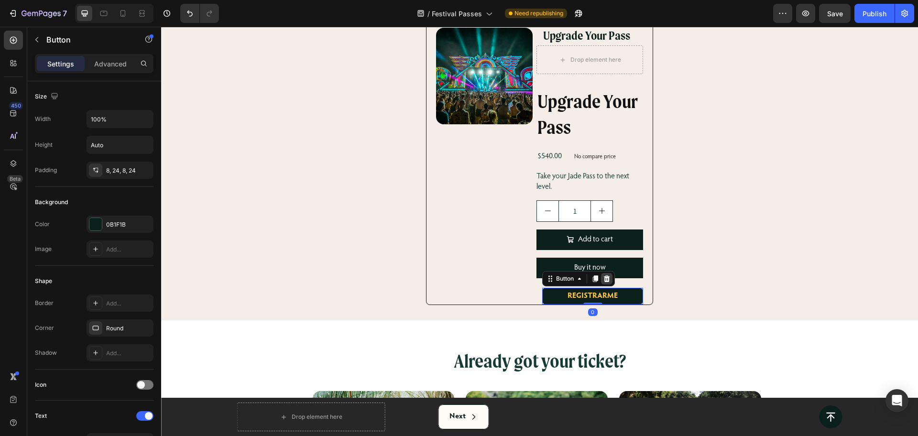
click at [604, 275] on icon at bounding box center [607, 278] width 6 height 7
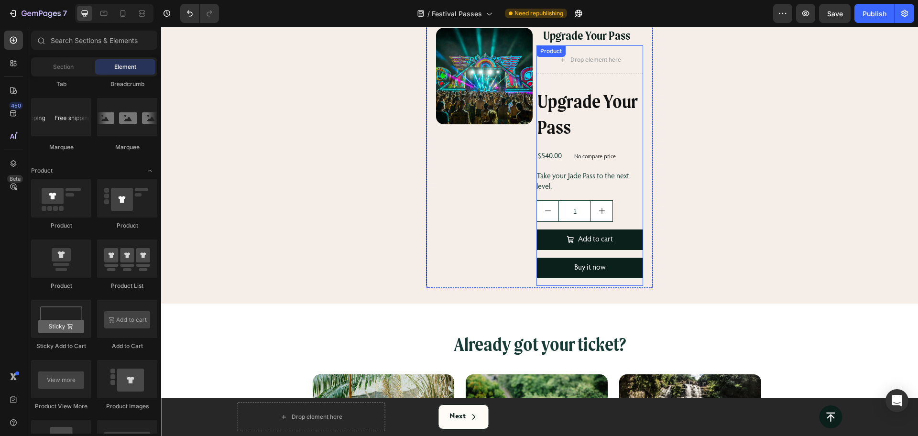
scroll to position [584, 0]
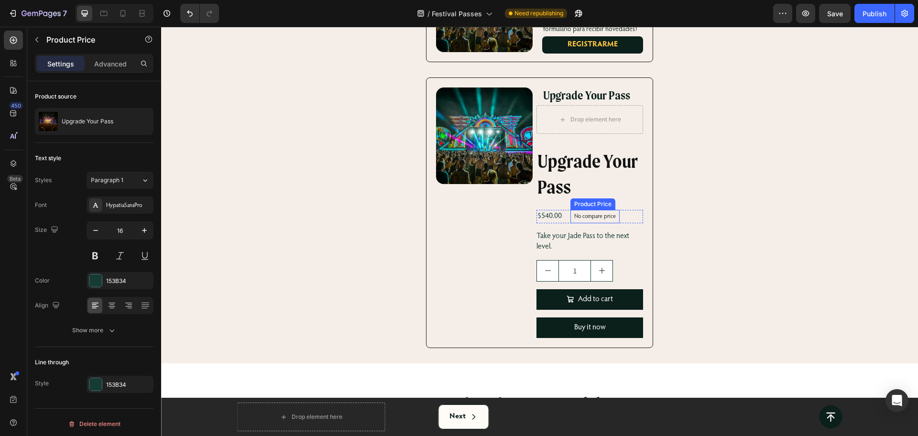
click at [586, 210] on div "No compare price" at bounding box center [595, 216] width 49 height 13
click at [665, 197] on icon at bounding box center [666, 201] width 8 height 8
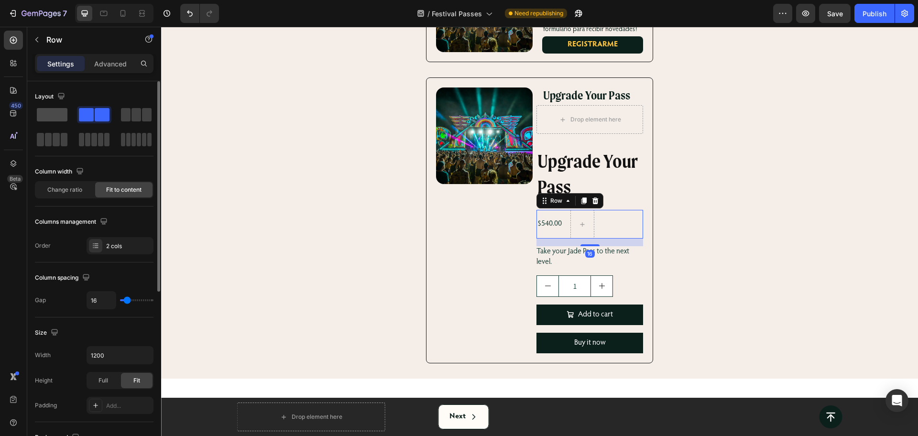
drag, startPoint x: 49, startPoint y: 120, endPoint x: 69, endPoint y: 130, distance: 22.7
click at [49, 120] on span at bounding box center [52, 114] width 31 height 13
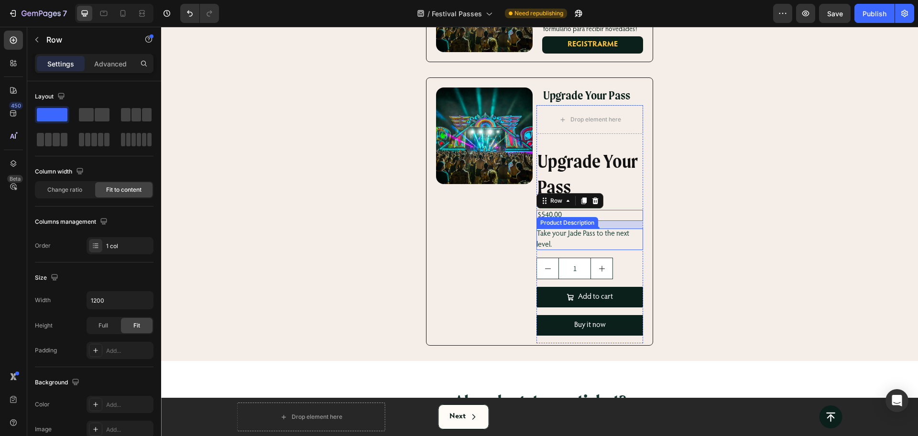
click at [558, 230] on p "Take your Jade Pass to the next level." at bounding box center [583, 239] width 93 height 18
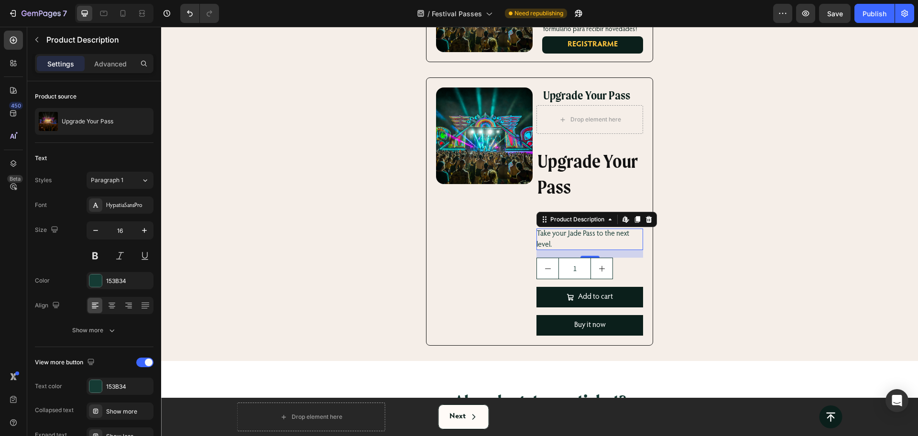
click at [573, 230] on p "Take your Jade Pass to the next level." at bounding box center [583, 239] width 93 height 18
click at [550, 230] on p "Take your Jade Pass to the next level." at bounding box center [583, 239] width 93 height 18
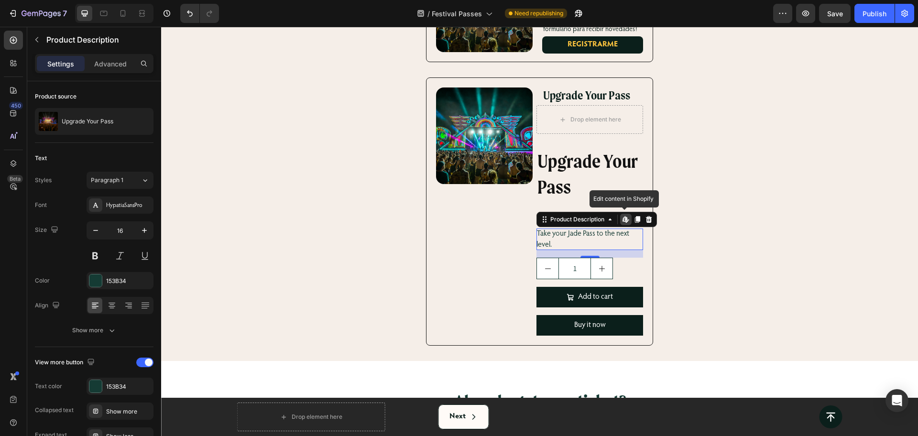
click at [550, 230] on p "Take your Jade Pass to the next level." at bounding box center [583, 239] width 93 height 18
click at [646, 216] on icon at bounding box center [649, 219] width 6 height 7
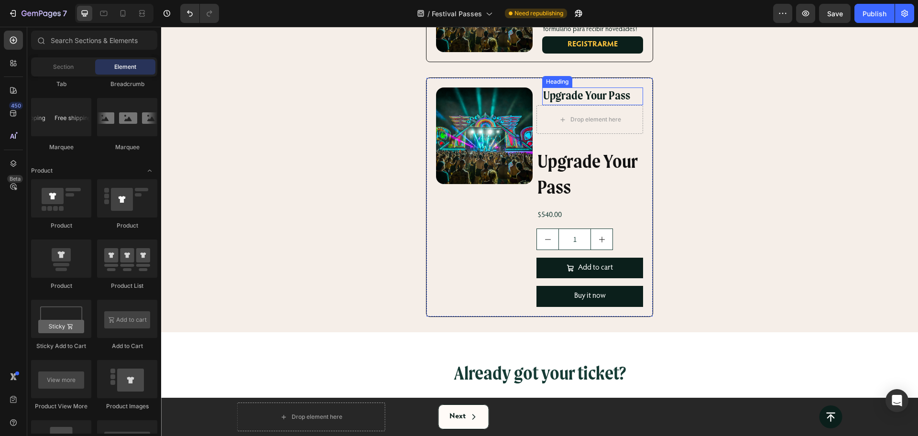
click at [590, 88] on p "Upgrade Your Pass" at bounding box center [592, 96] width 99 height 16
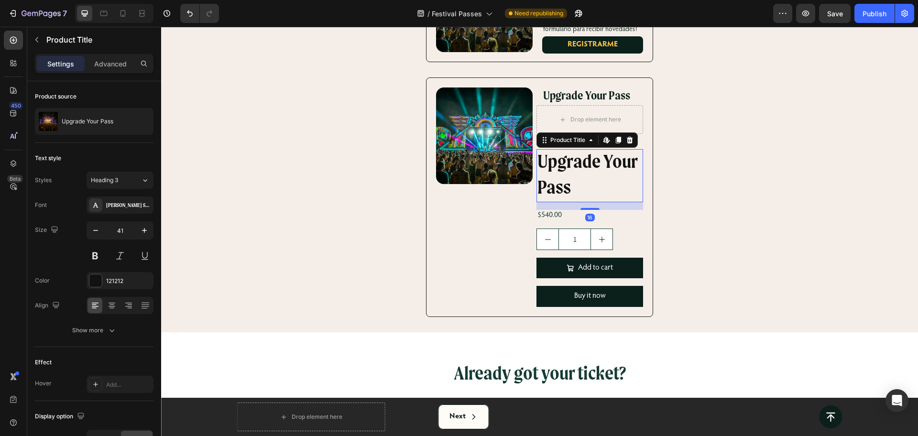
click at [594, 149] on h2 "Upgrade Your Pass" at bounding box center [590, 175] width 106 height 53
click at [627, 137] on icon at bounding box center [630, 140] width 6 height 7
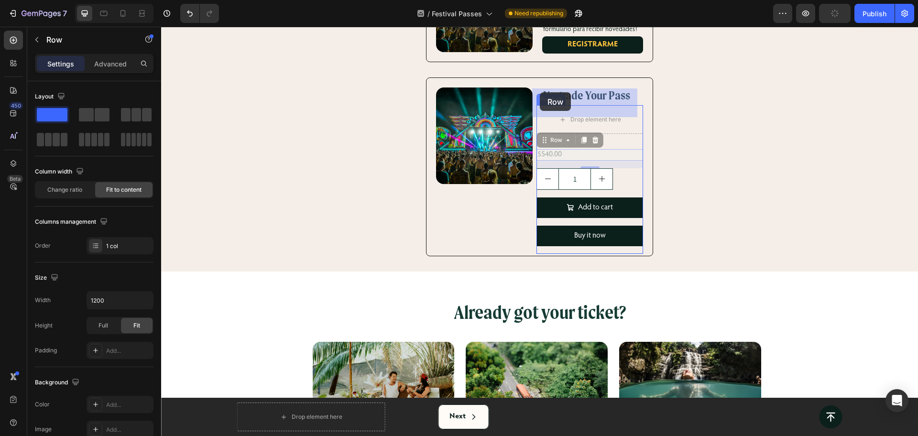
drag, startPoint x: 538, startPoint y: 122, endPoint x: 545, endPoint y: 94, distance: 29.0
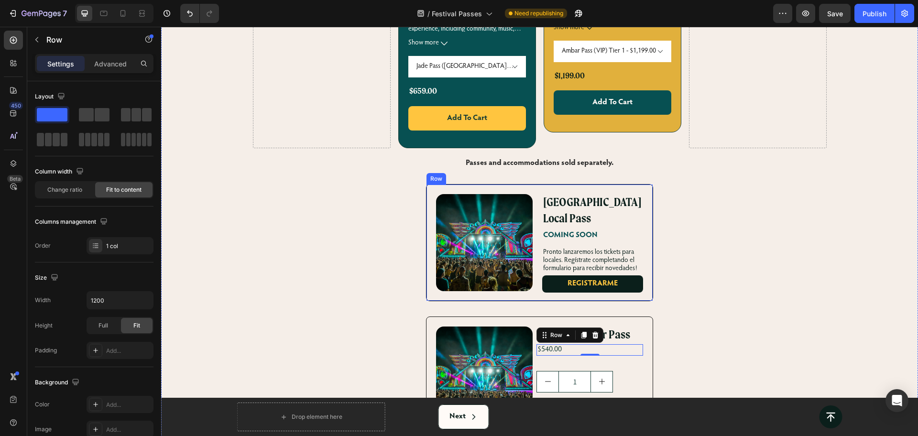
scroll to position [464, 0]
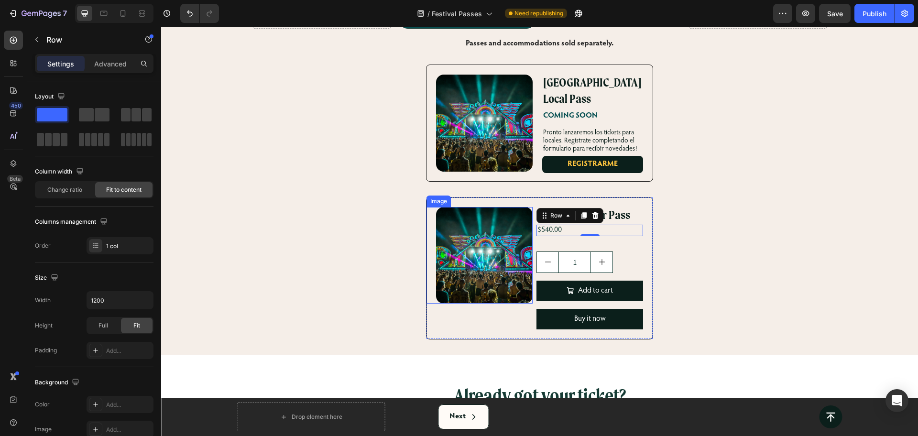
click at [502, 261] on img at bounding box center [484, 255] width 97 height 97
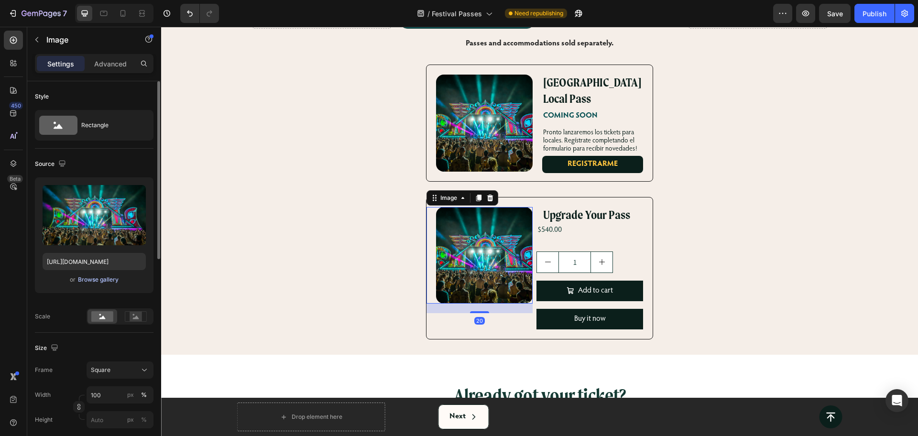
scroll to position [60, 0]
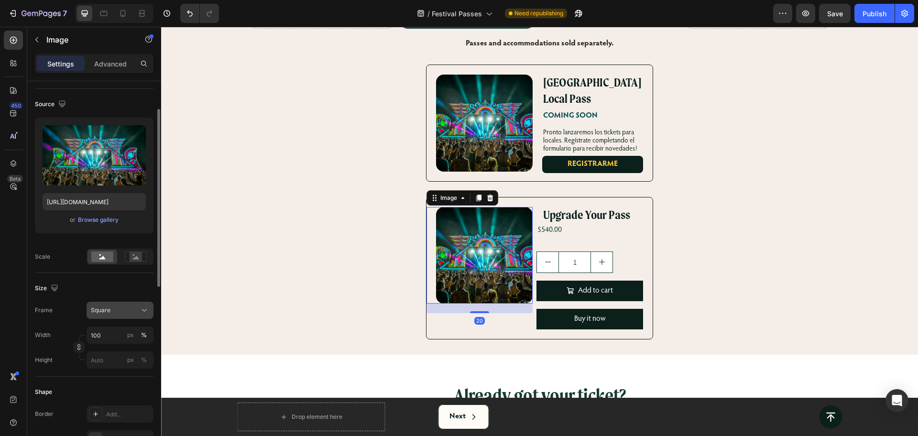
click at [115, 304] on button "Square" at bounding box center [120, 310] width 67 height 17
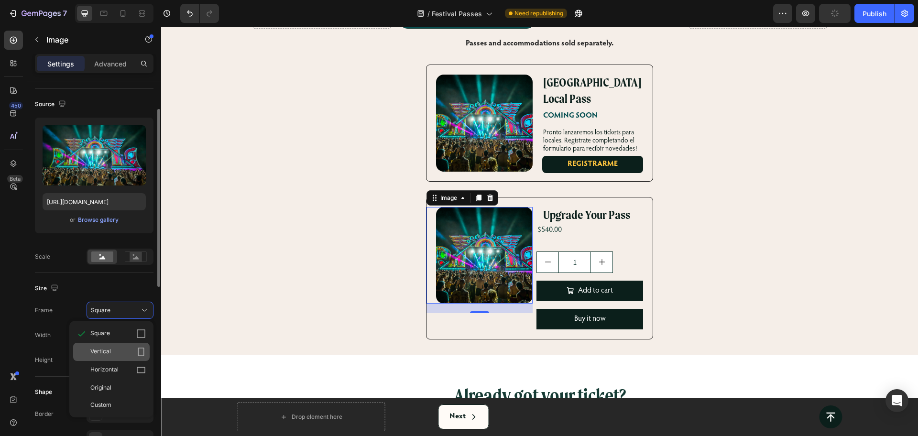
click at [114, 352] on div "Vertical" at bounding box center [117, 352] width 55 height 10
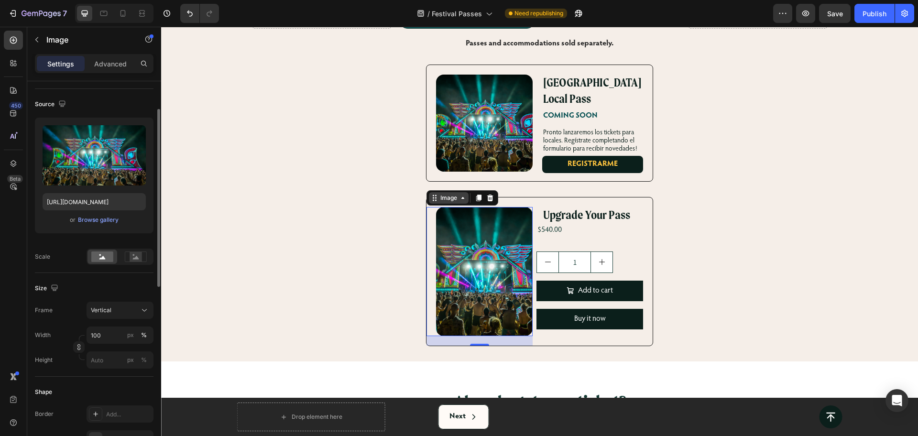
click at [450, 194] on div "Image" at bounding box center [449, 198] width 21 height 9
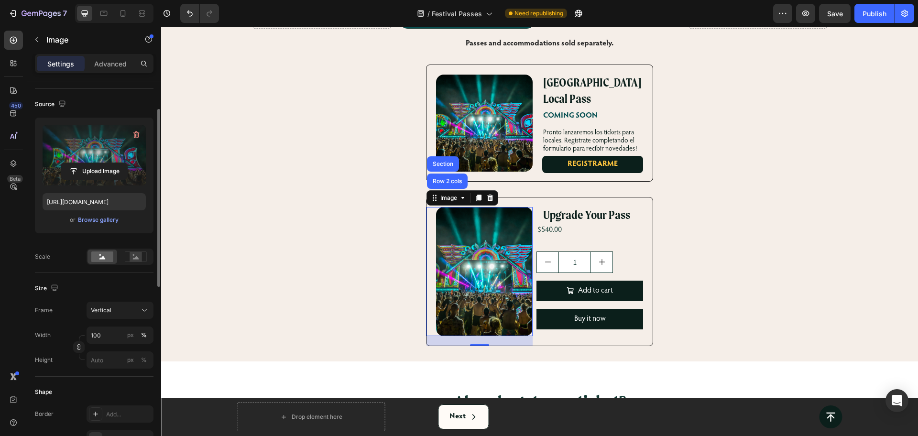
click at [77, 141] on label at bounding box center [94, 155] width 103 height 60
click at [77, 163] on input "file" at bounding box center [94, 171] width 66 height 16
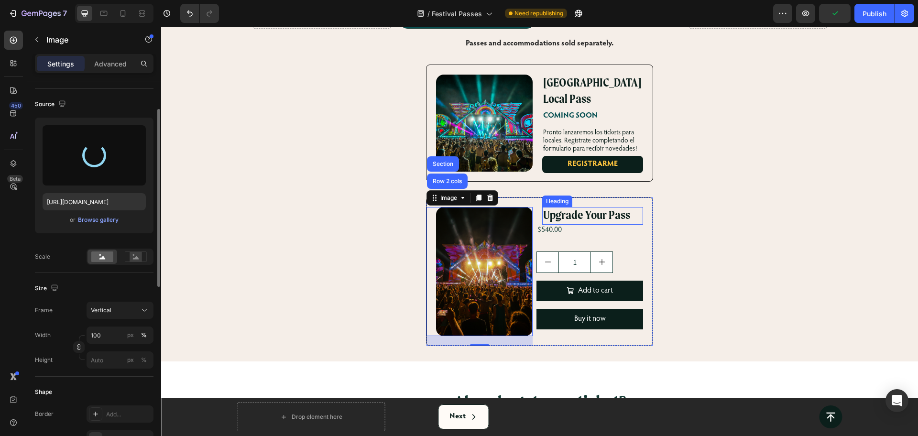
type input "[URL][DOMAIN_NAME]"
click at [551, 208] on p "Upgrade Your Pass" at bounding box center [592, 216] width 99 height 16
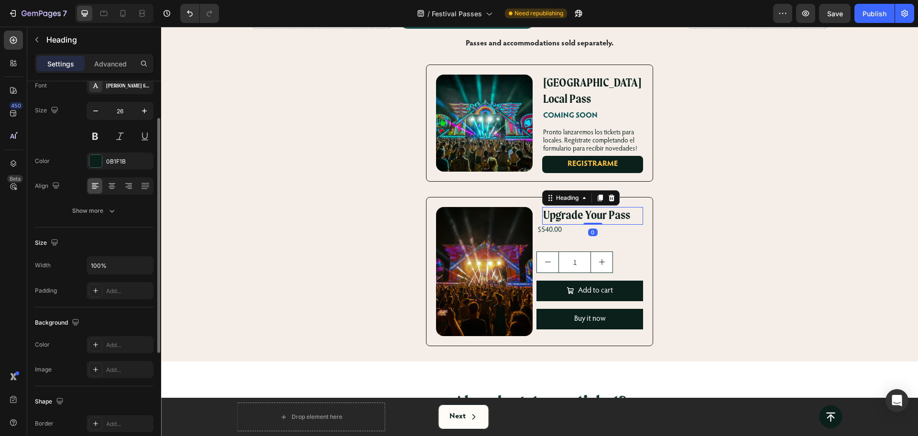
scroll to position [0, 0]
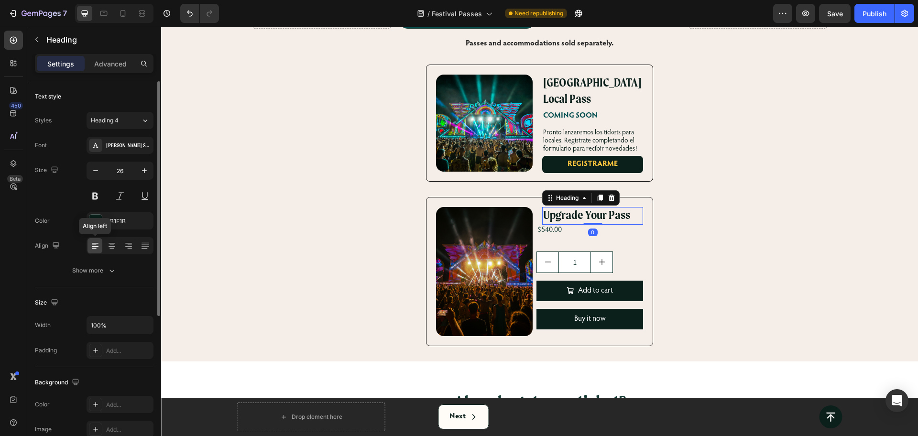
click at [89, 246] on div at bounding box center [95, 245] width 15 height 15
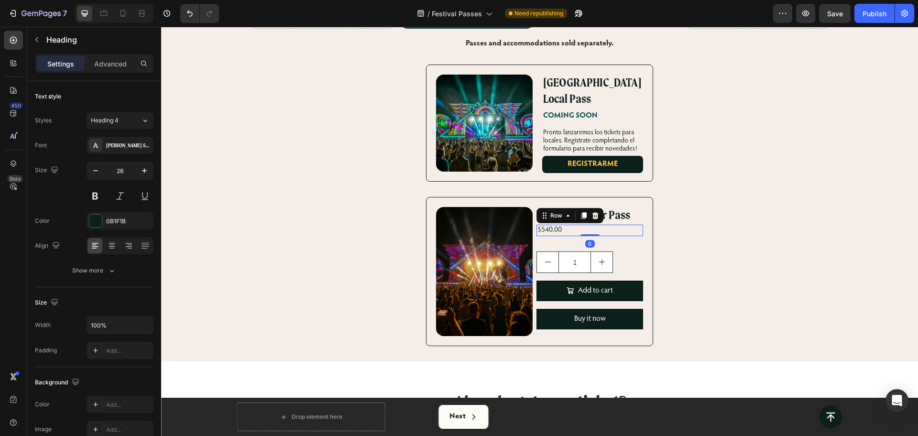
click at [575, 225] on div "$540.00 Product Price Product Price Row 0" at bounding box center [590, 230] width 106 height 11
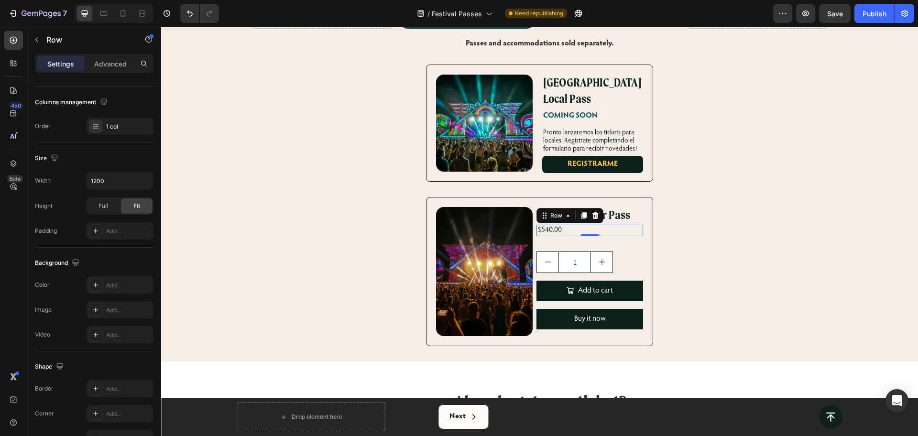
scroll to position [231, 0]
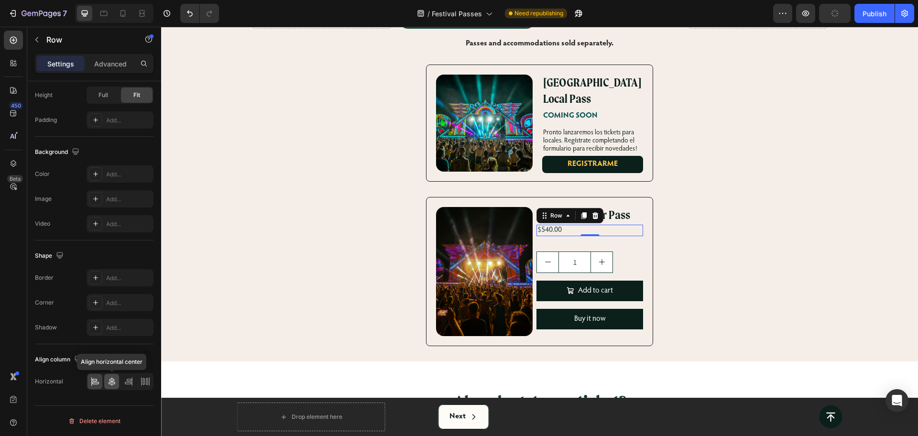
click at [111, 384] on icon at bounding box center [112, 381] width 7 height 9
click at [620, 252] on div "1" at bounding box center [590, 263] width 106 height 22
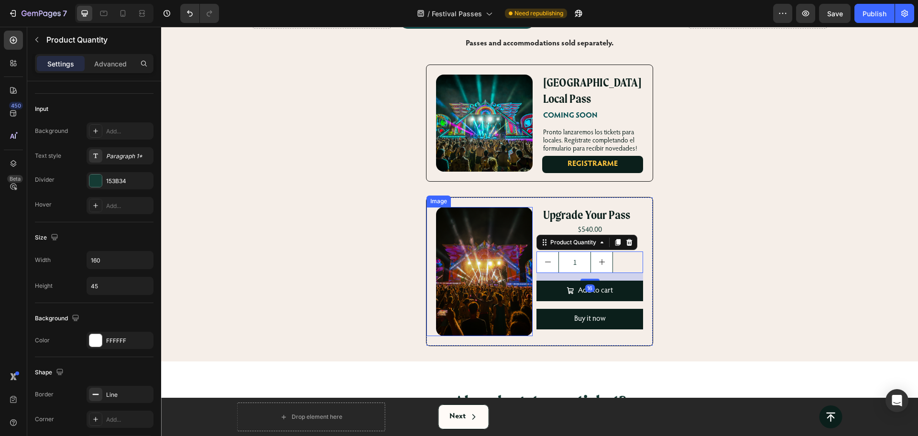
scroll to position [0, 0]
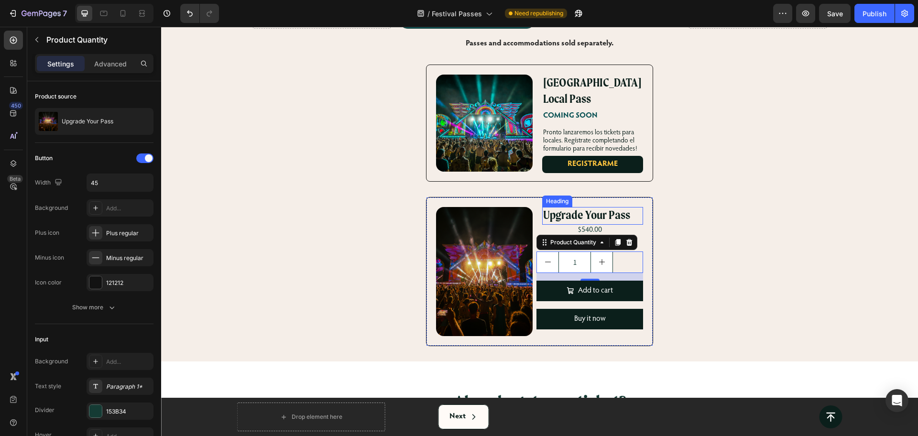
click at [562, 208] on p "Upgrade Your Pass" at bounding box center [592, 216] width 99 height 16
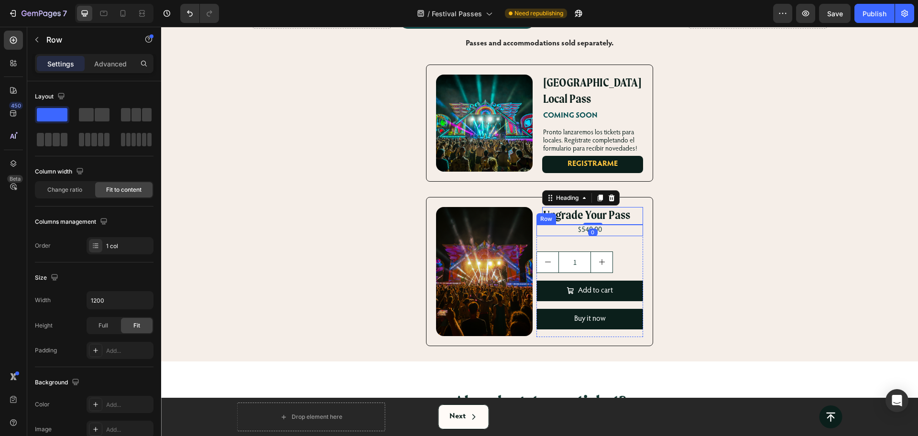
click at [543, 225] on div "$540.00 Product Price Product Price Row" at bounding box center [590, 230] width 106 height 11
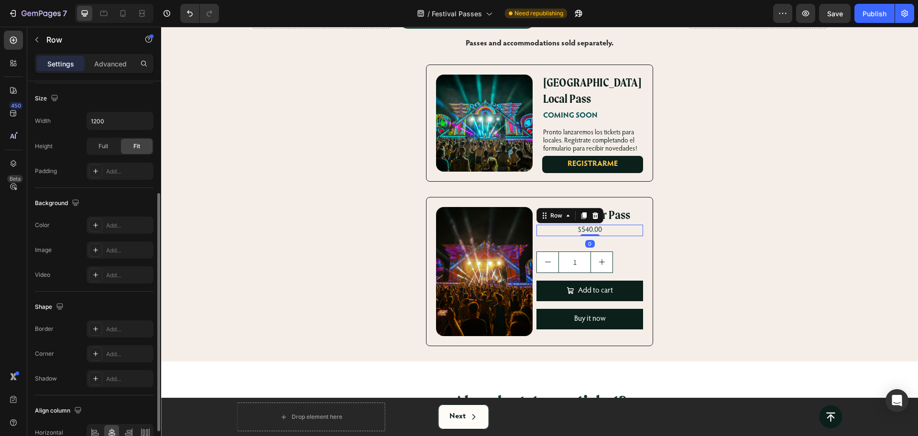
scroll to position [231, 0]
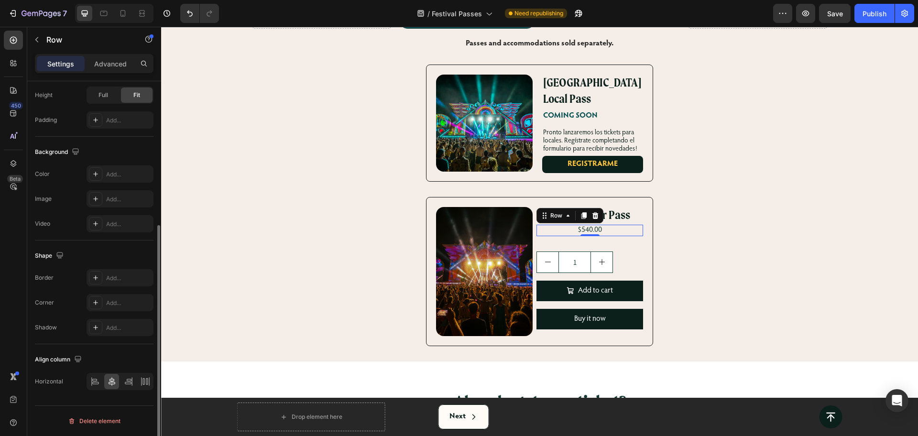
drag, startPoint x: 87, startPoint y: 387, endPoint x: 204, endPoint y: 203, distance: 218.0
click at [87, 387] on div at bounding box center [120, 381] width 67 height 17
drag, startPoint x: 99, startPoint y: 381, endPoint x: 132, endPoint y: 379, distance: 33.1
click at [99, 381] on icon at bounding box center [95, 382] width 10 height 10
click at [614, 208] on p "Upgrade Your Pass" at bounding box center [592, 216] width 99 height 16
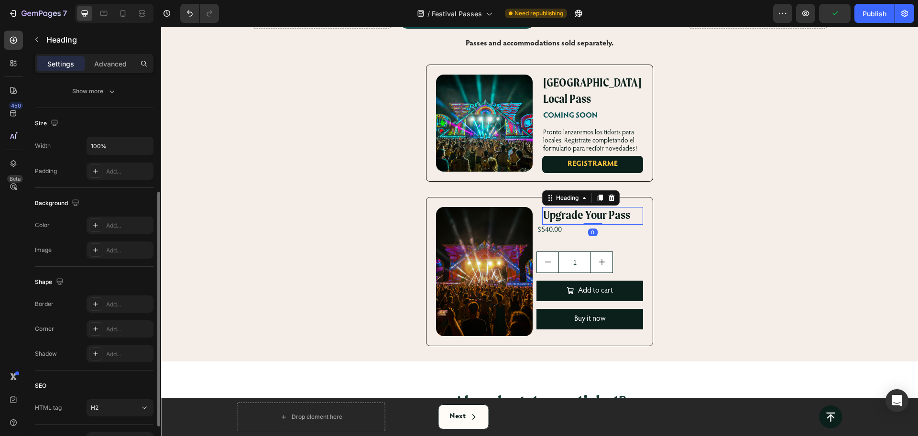
scroll to position [239, 0]
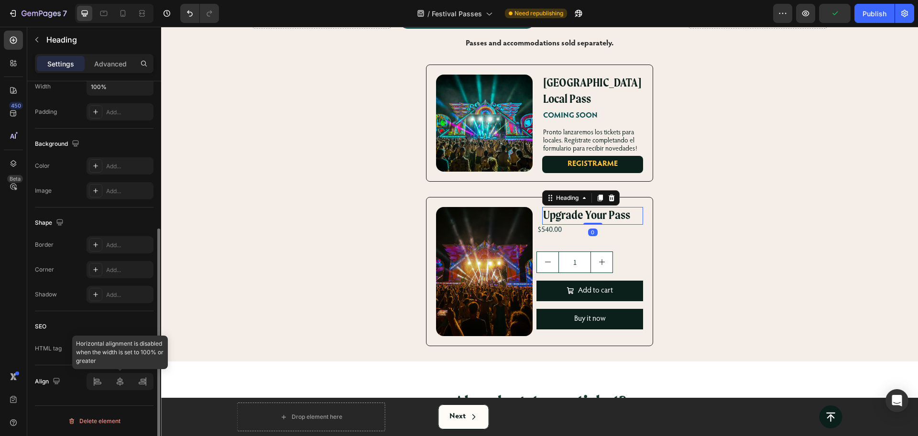
click at [98, 383] on div at bounding box center [120, 381] width 67 height 17
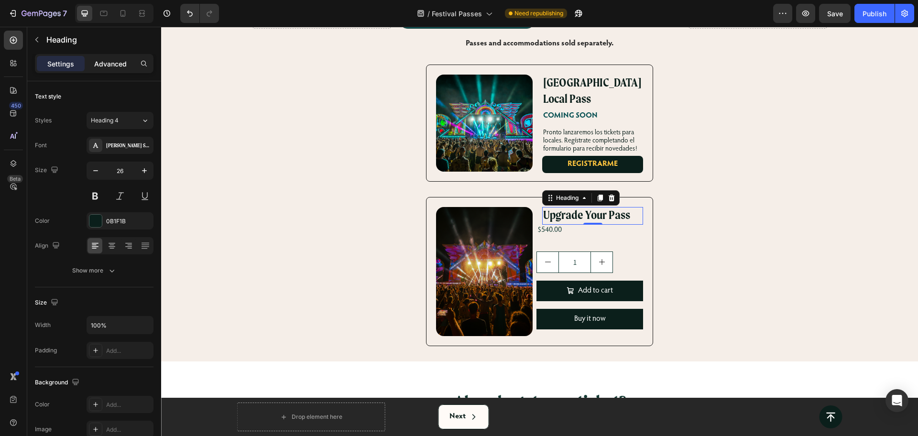
click at [103, 67] on p "Advanced" at bounding box center [110, 64] width 33 height 10
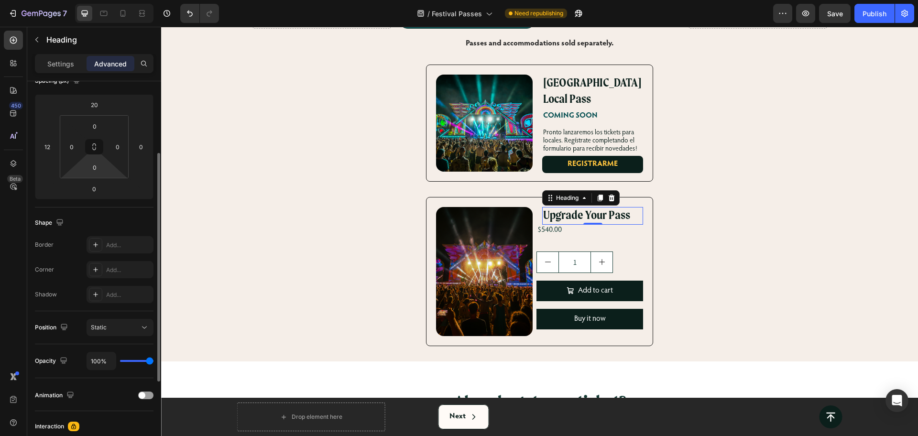
scroll to position [60, 0]
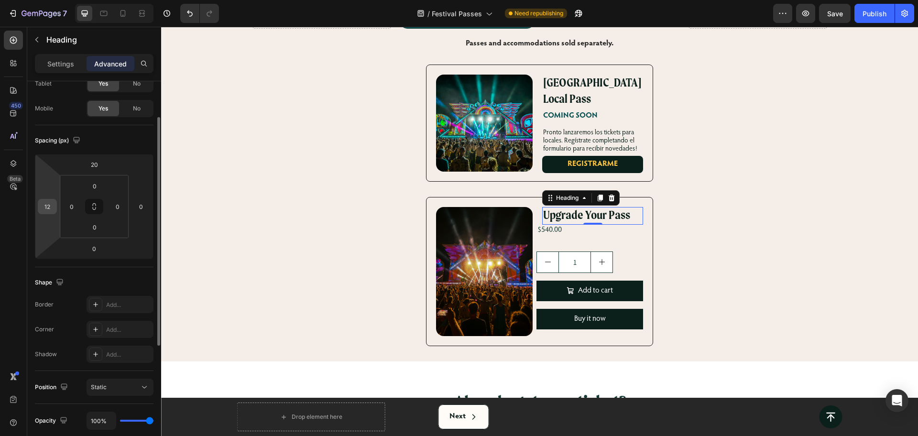
click at [43, 211] on input "12" at bounding box center [47, 206] width 14 height 14
type input "0"
click at [0, 0] on div "Spacing (px) 20 0 0 0 0 0 0 0" at bounding box center [0, 0] width 0 height 0
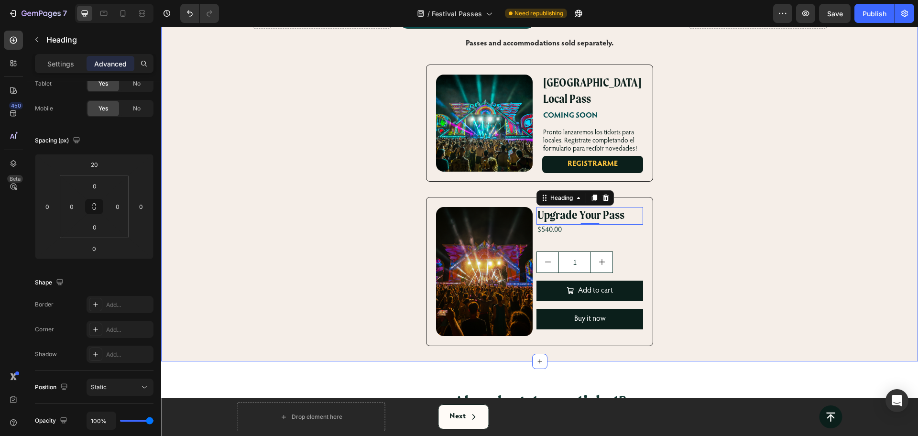
click at [682, 202] on div "Click on the pass type to purchase Heading Row Drop element here Product Images…" at bounding box center [539, 35] width 757 height 622
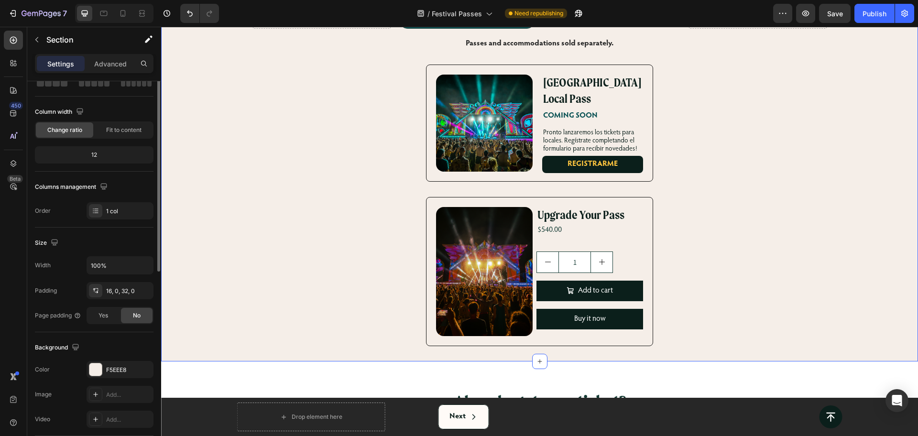
scroll to position [0, 0]
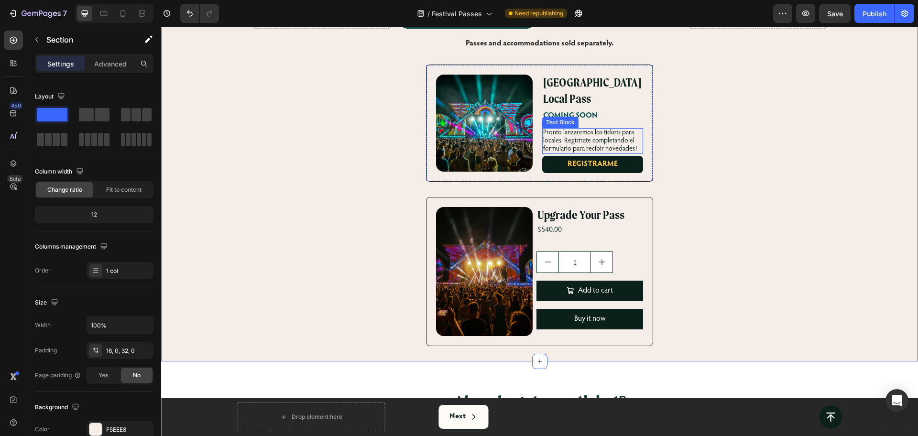
click at [575, 129] on p "Pronto lanzaremos los tickets para locales. Regístrate completando el formulari…" at bounding box center [592, 141] width 99 height 24
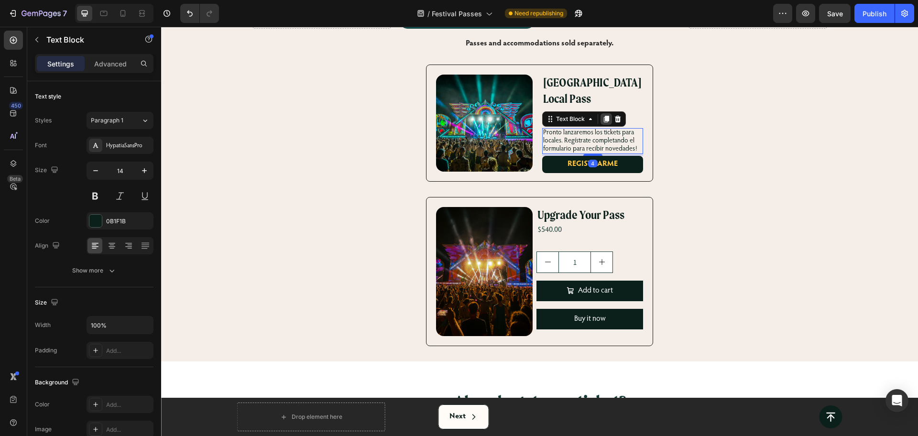
click at [604, 116] on icon at bounding box center [606, 119] width 5 height 7
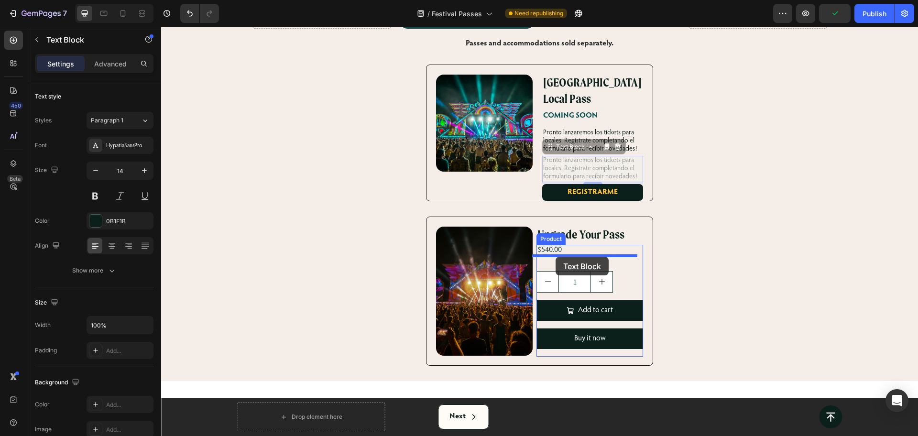
drag, startPoint x: 550, startPoint y: 132, endPoint x: 556, endPoint y: 257, distance: 125.0
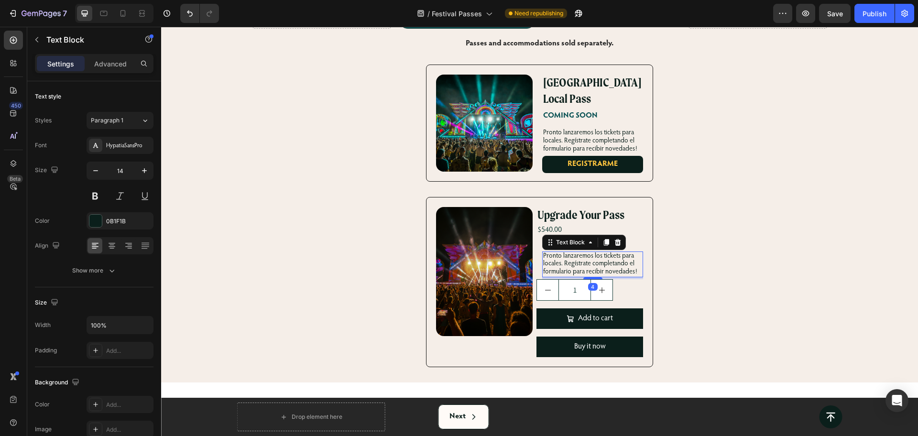
click at [573, 253] on p "Pronto lanzaremos los tickets para locales. Regístrate completando el formulari…" at bounding box center [592, 265] width 99 height 24
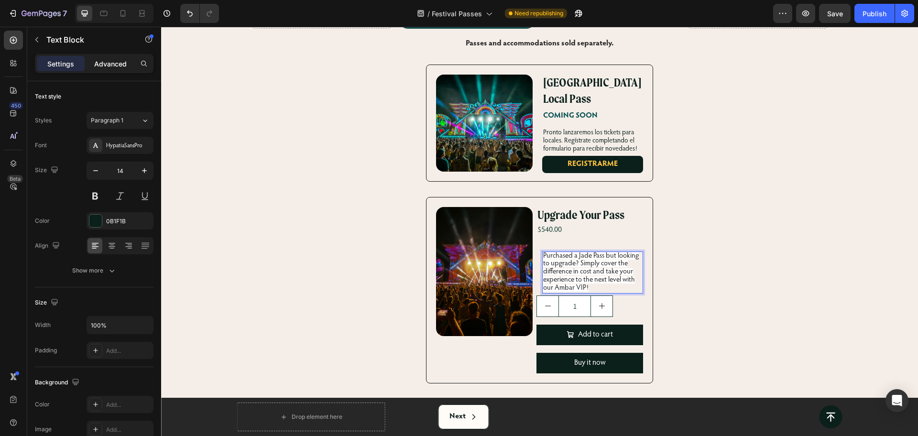
click at [100, 65] on p "Advanced" at bounding box center [110, 64] width 33 height 10
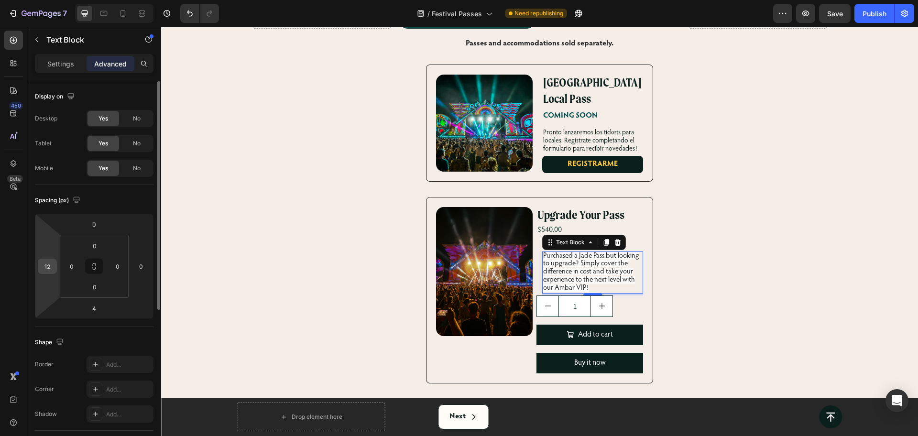
click at [39, 266] on div "12" at bounding box center [47, 266] width 19 height 15
click at [47, 267] on input "12" at bounding box center [47, 266] width 14 height 14
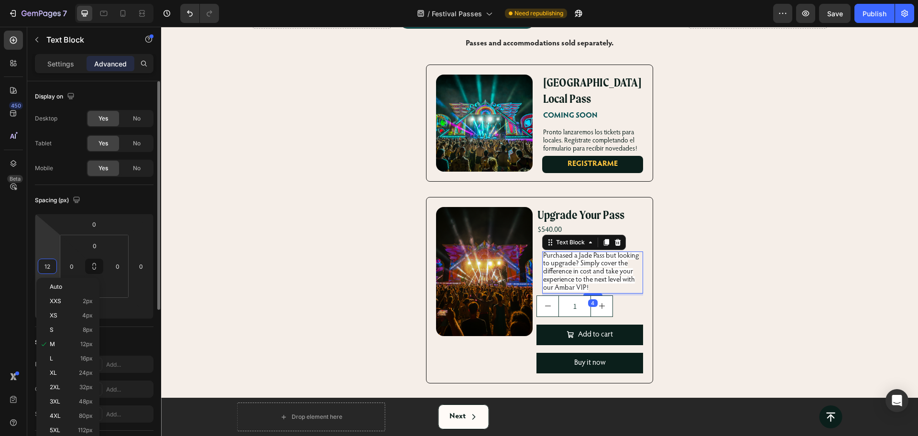
click at [47, 267] on input "12" at bounding box center [47, 266] width 14 height 14
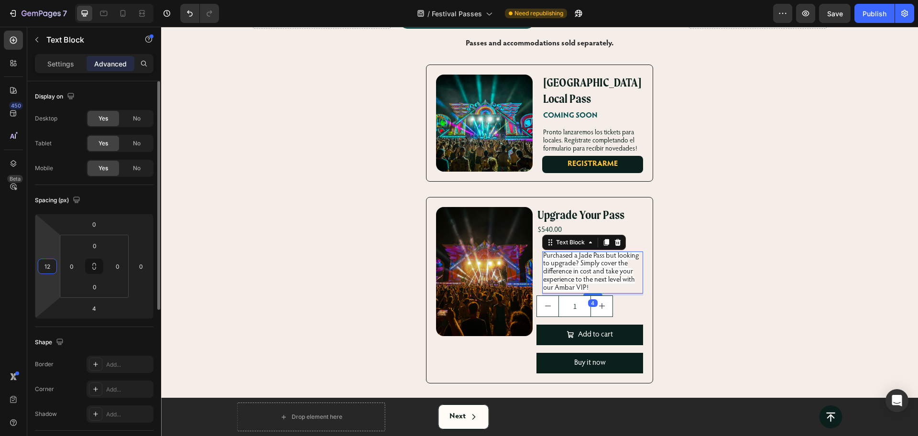
click at [47, 267] on input "12" at bounding box center [47, 266] width 14 height 14
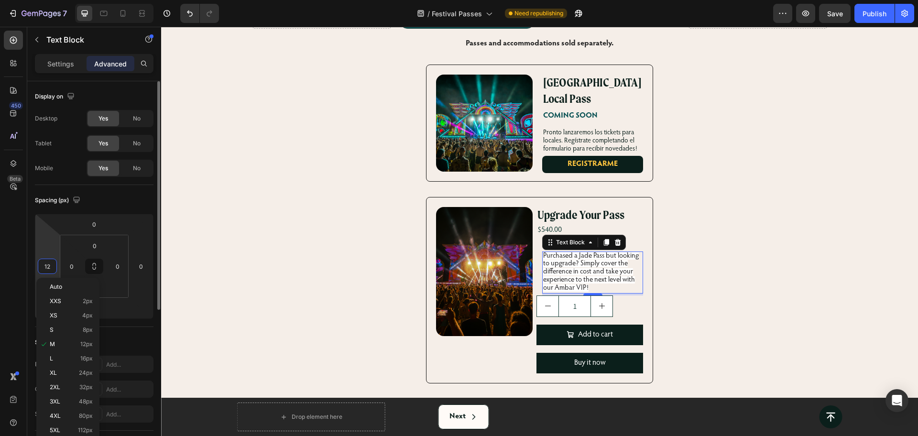
click at [47, 267] on input "12" at bounding box center [47, 266] width 14 height 14
type input "0"
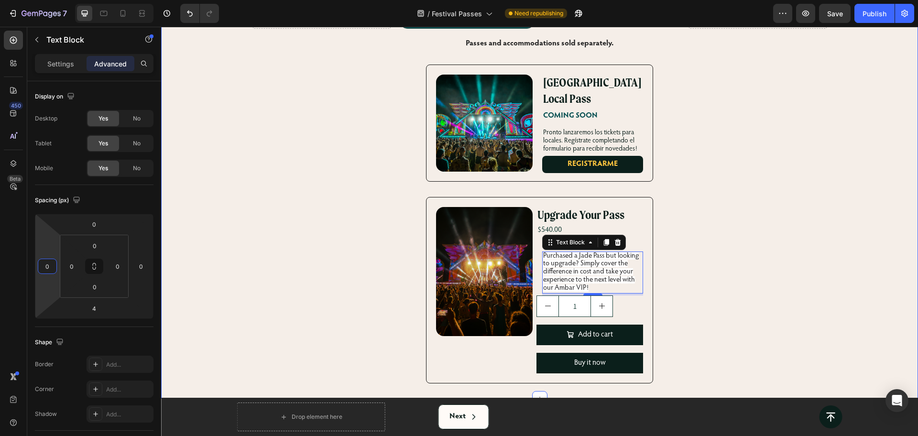
click at [276, 249] on div "Click on the pass type to purchase Heading Row Drop element here Product Images…" at bounding box center [539, 54] width 757 height 660
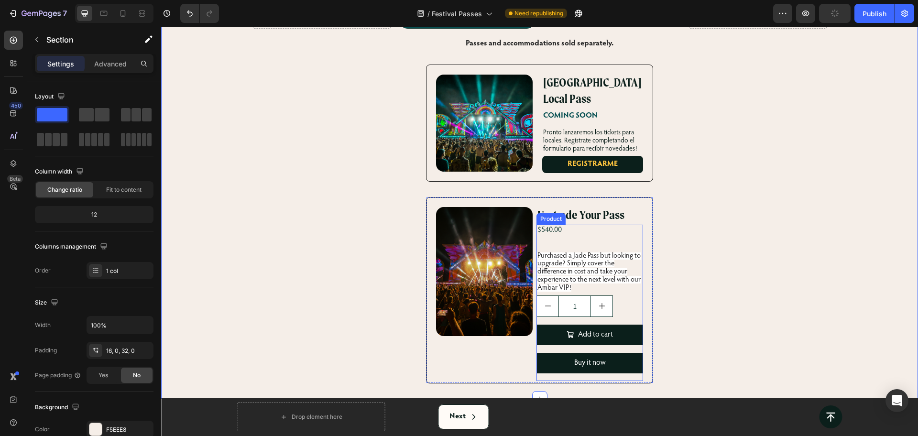
click at [579, 225] on div "$540.00 Product Price Product Price Row Purchased a Jade Pass but looking to up…" at bounding box center [590, 303] width 106 height 156
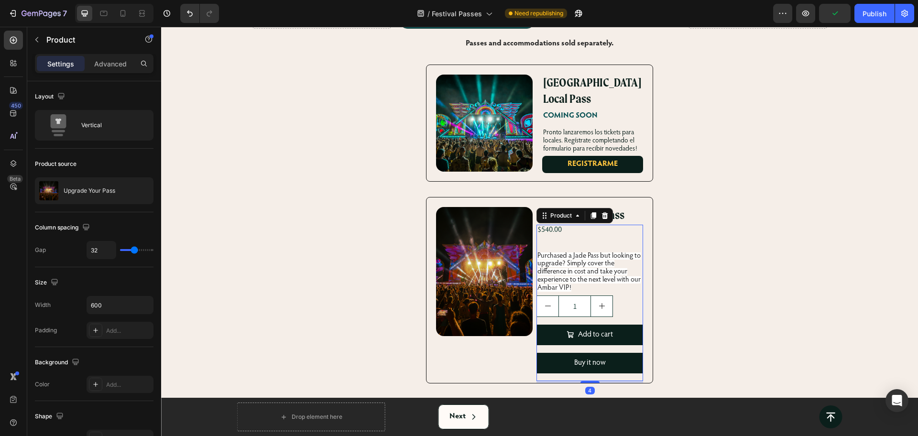
click at [554, 253] on span "Purchased a Jade Pass but looking to upgrade? Simply cover the difference in co…" at bounding box center [589, 272] width 103 height 39
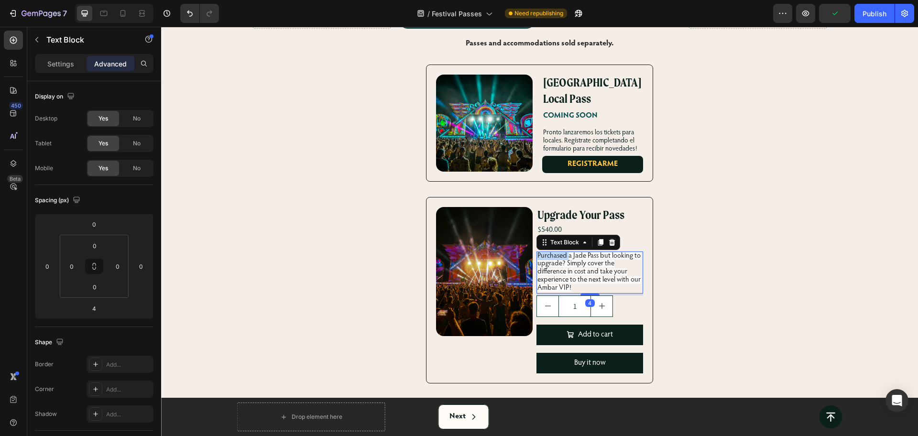
click at [554, 253] on span "Purchased a Jade Pass but looking to upgrade? Simply cover the difference in co…" at bounding box center [589, 272] width 103 height 39
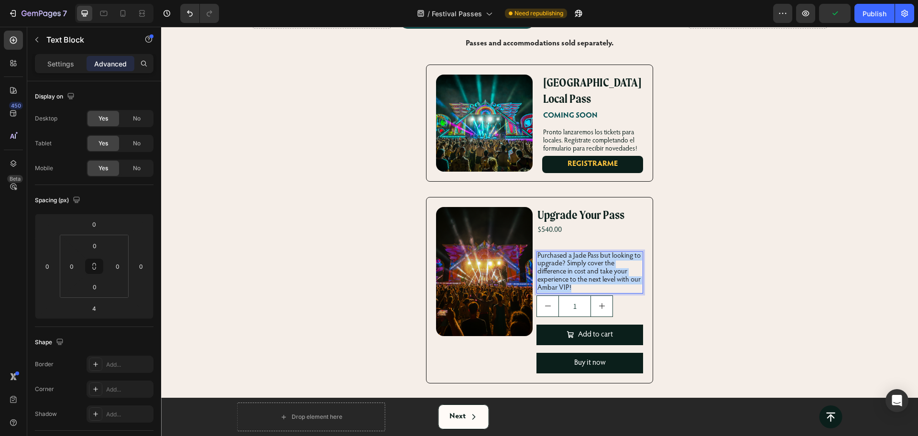
click at [554, 253] on span "Purchased a Jade Pass but looking to upgrade? Simply cover the difference in co…" at bounding box center [589, 272] width 103 height 39
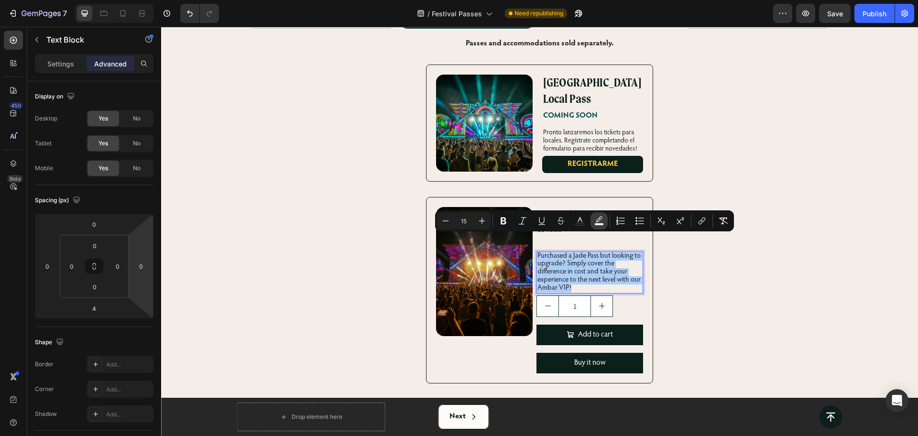
click at [601, 222] on icon "Editor contextual toolbar" at bounding box center [599, 221] width 10 height 10
type input "FFFFFF"
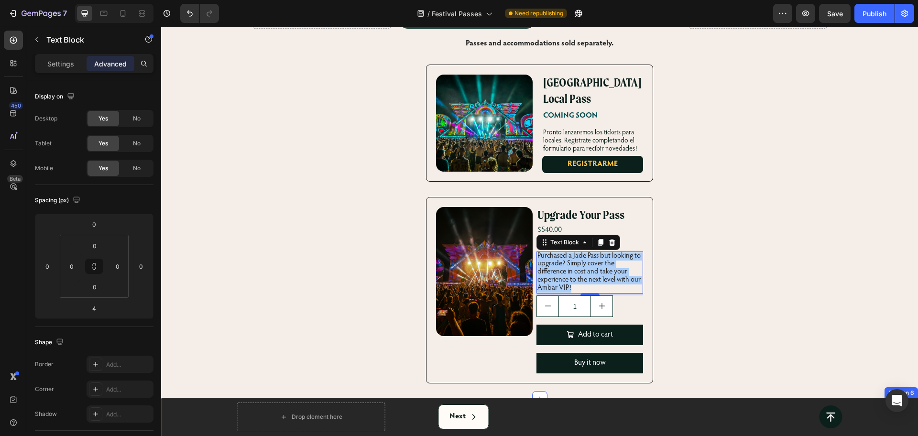
drag, startPoint x: 696, startPoint y: 420, endPoint x: 498, endPoint y: 393, distance: 199.4
click at [573, 253] on span "Purchased a Jade Pass but looking to upgrade? Simply cover the difference in co…" at bounding box center [589, 272] width 103 height 39
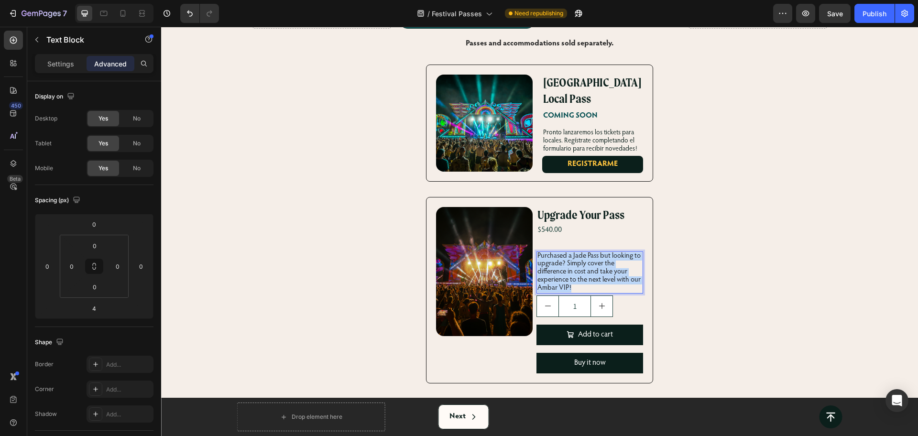
click at [573, 253] on span "Purchased a Jade Pass but looking to upgrade? Simply cover the difference in co…" at bounding box center [589, 272] width 103 height 39
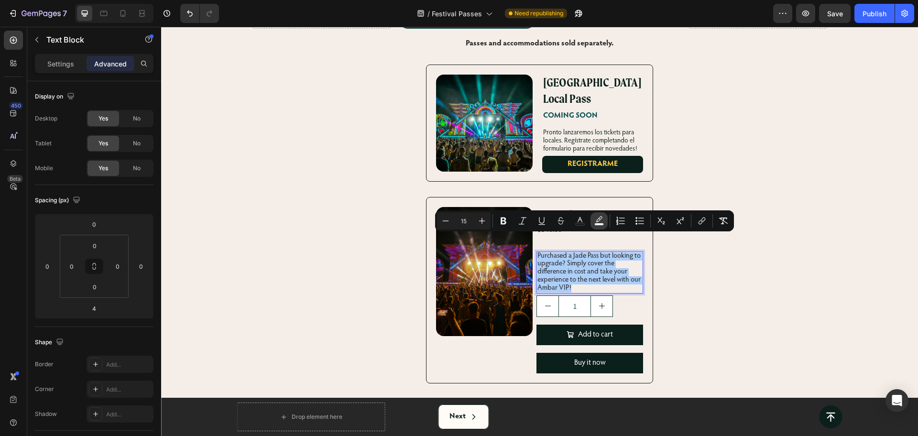
click at [598, 216] on icon "Editor contextual toolbar" at bounding box center [599, 221] width 10 height 10
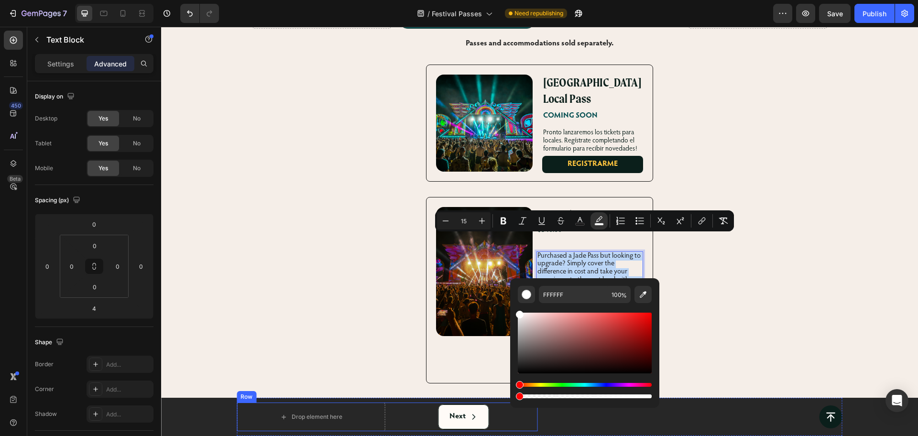
drag, startPoint x: 812, startPoint y: 423, endPoint x: 506, endPoint y: 404, distance: 306.7
type input "0"
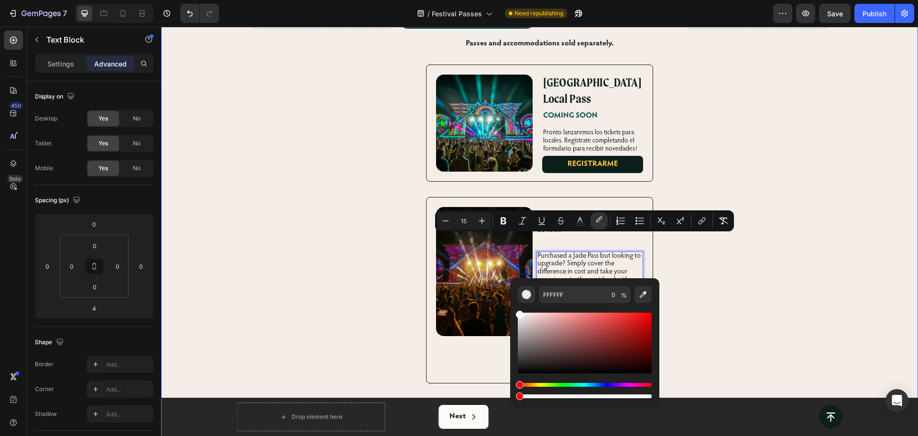
click at [341, 284] on div "Click on the pass type to purchase Heading Row Drop element here Product Images…" at bounding box center [539, 54] width 757 height 660
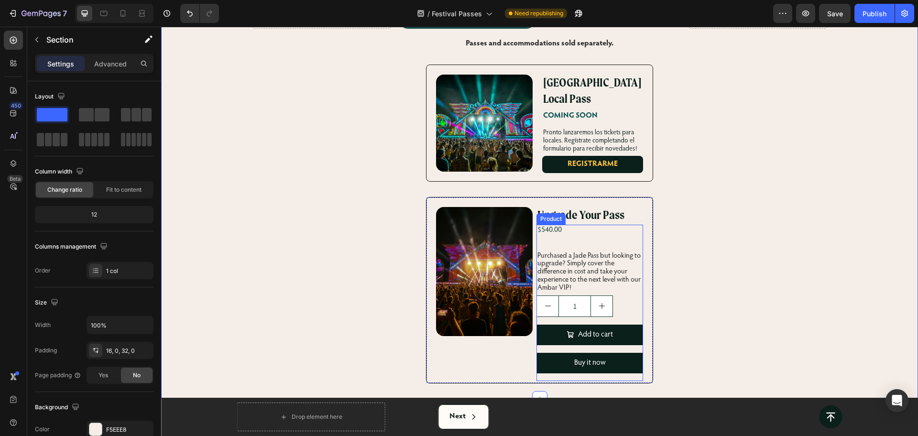
click at [550, 230] on div "$540.00 Product Price Product Price Row Purchased a Jade Pass but looking to up…" at bounding box center [590, 303] width 106 height 156
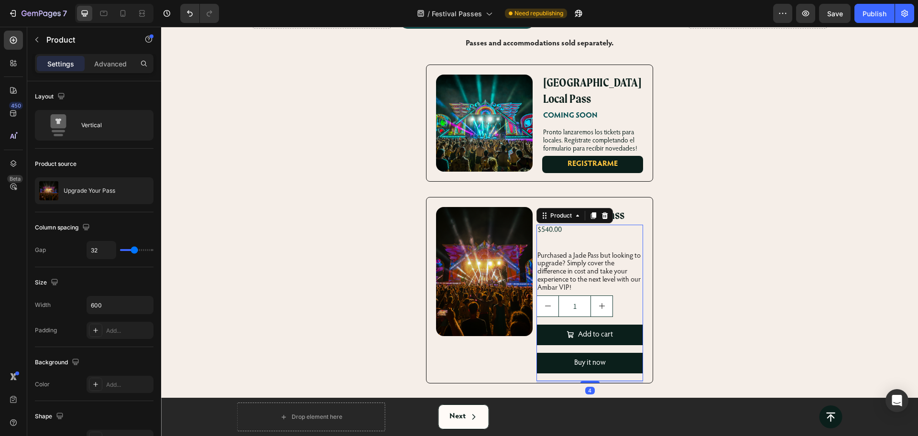
click at [550, 230] on div "$540.00 Product Price Product Price Row Purchased a Jade Pass but looking to up…" at bounding box center [590, 303] width 106 height 156
click at [547, 253] on span "Purchased a Jade Pass but looking to upgrade? Simply cover the difference in co…" at bounding box center [589, 272] width 103 height 39
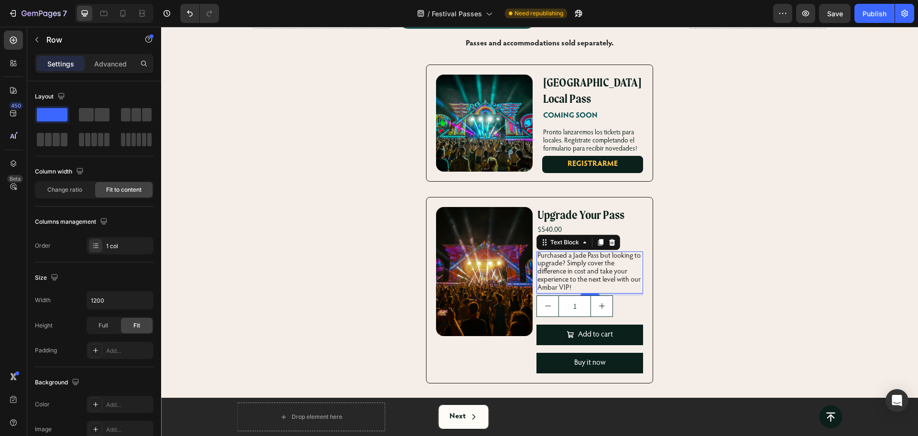
click at [589, 225] on div "$540.00 Product Price Product Price Row" at bounding box center [590, 230] width 106 height 11
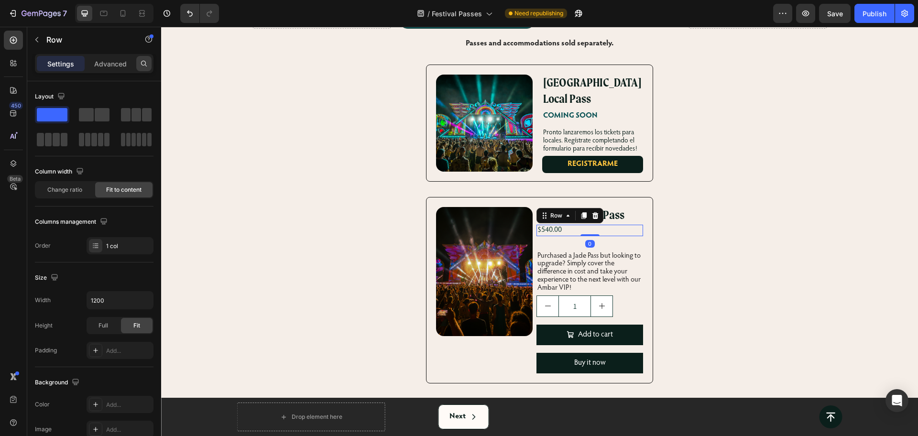
click at [136, 62] on div at bounding box center [143, 63] width 15 height 15
click at [125, 72] on div "Settings Advanced" at bounding box center [94, 63] width 119 height 19
click at [122, 66] on p "Advanced" at bounding box center [110, 64] width 33 height 10
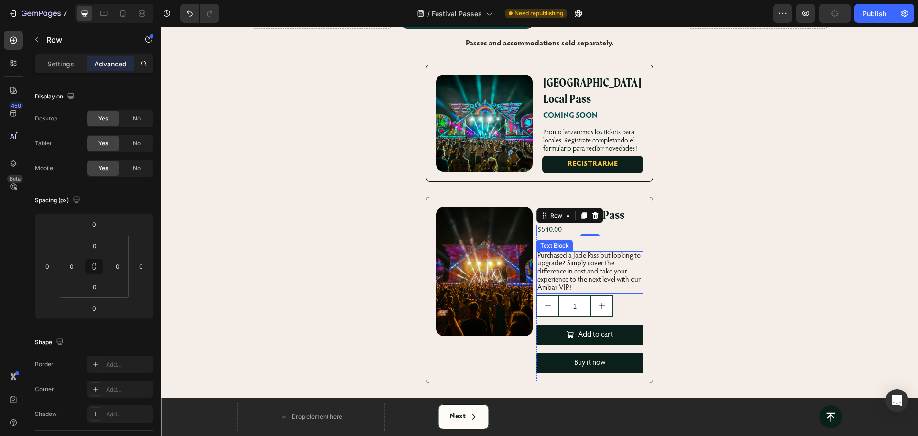
click at [593, 232] on div "$540.00 Product Price Product Price Row 0 Purchased a Jade Pass but looking to …" at bounding box center [590, 303] width 106 height 156
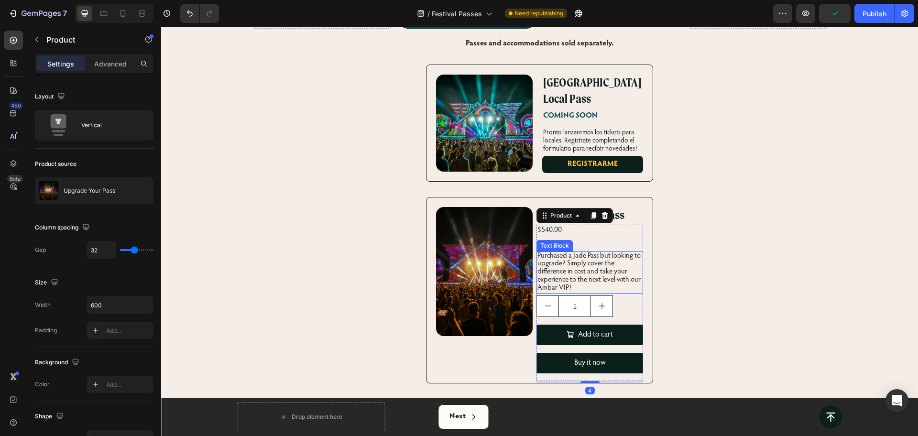
click at [550, 253] on span "Purchased a Jade Pass but looking to upgrade? Simply cover the difference in co…" at bounding box center [589, 272] width 103 height 39
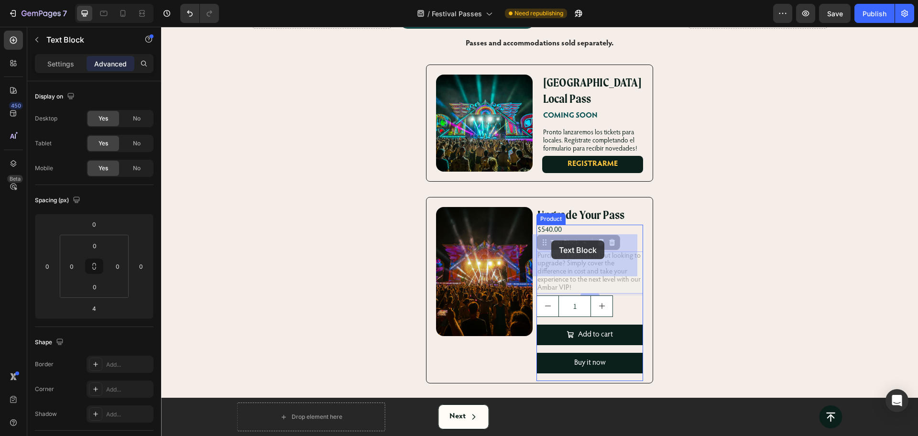
drag, startPoint x: 538, startPoint y: 227, endPoint x: 551, endPoint y: 241, distance: 19.3
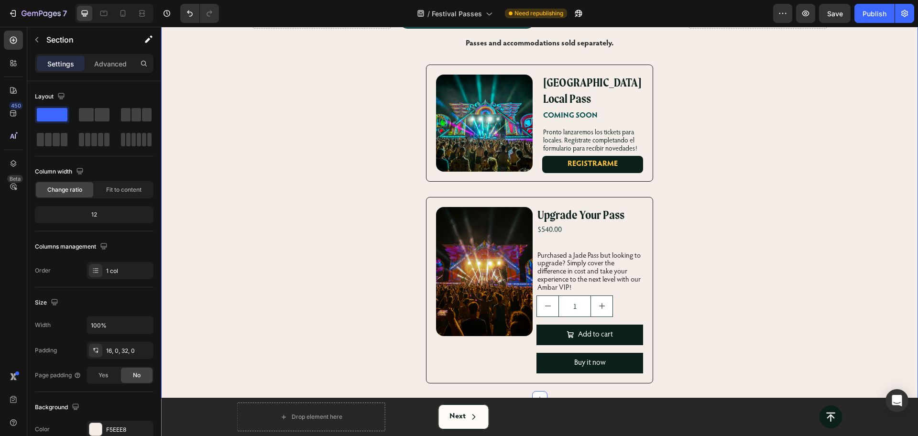
click at [696, 249] on div "Click on the pass type to purchase Heading Row Drop element here Product Images…" at bounding box center [539, 54] width 757 height 660
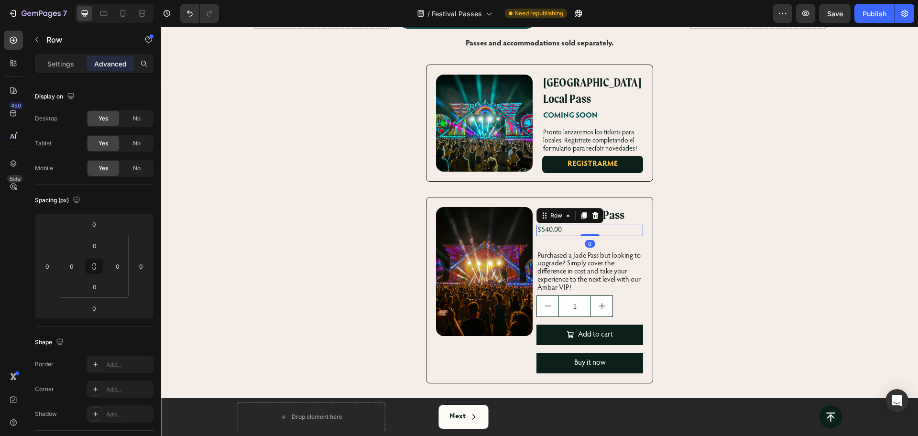
click at [567, 225] on div "$540.00 Product Price Product Price Row 0" at bounding box center [590, 230] width 106 height 11
drag, startPoint x: 585, startPoint y: 218, endPoint x: 584, endPoint y: 209, distance: 8.7
click at [584, 225] on div "$540.00 Product Price Product Price Row 0" at bounding box center [590, 230] width 106 height 11
click at [582, 253] on span "Purchased a Jade Pass but looking to upgrade? Simply cover the difference in co…" at bounding box center [589, 272] width 103 height 39
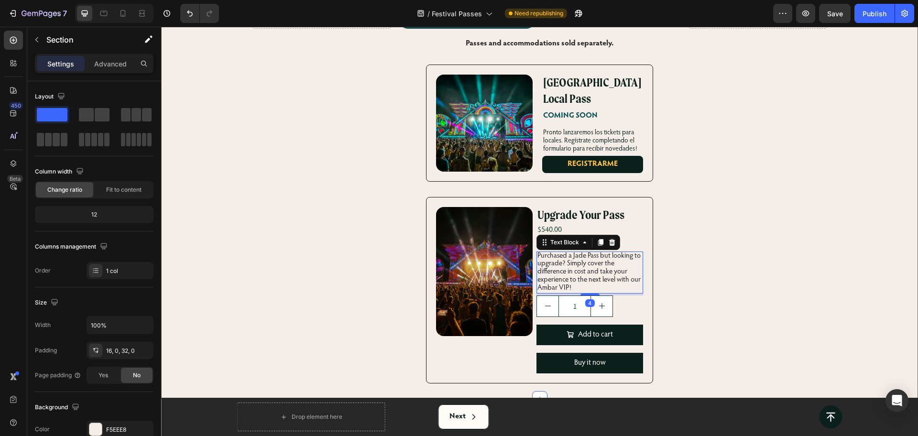
click at [667, 233] on div "Click on the pass type to purchase Heading Row Drop element here Product Images…" at bounding box center [539, 54] width 757 height 660
click at [563, 266] on span "Purchased a Jade Pass but looking to upgrade? Simply cover the difference in co…" at bounding box center [589, 272] width 103 height 39
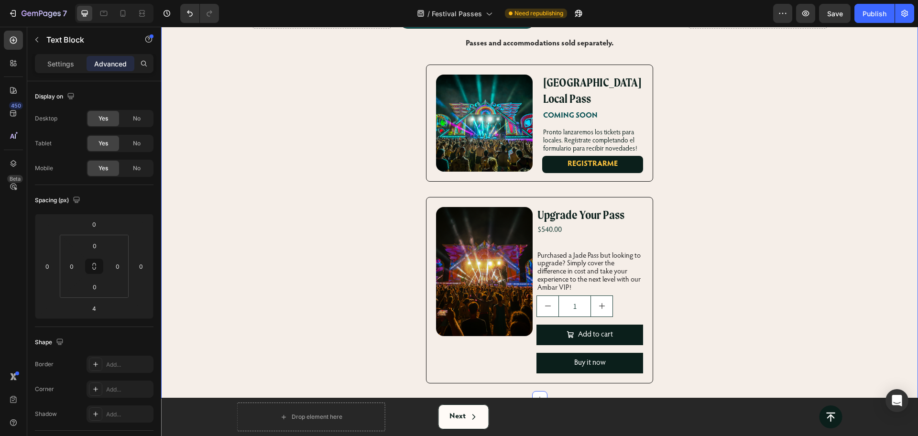
click at [662, 286] on div "Click on the pass type to purchase Heading Row Drop element here Product Images…" at bounding box center [539, 54] width 757 height 660
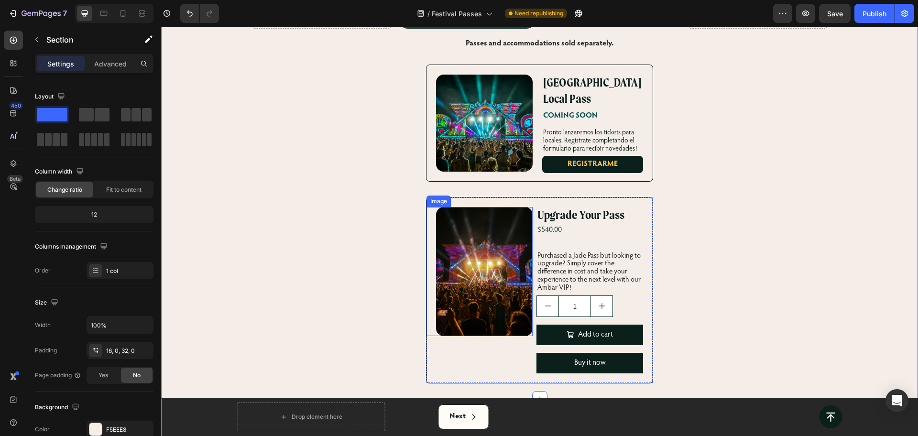
click at [494, 286] on img at bounding box center [484, 271] width 97 height 129
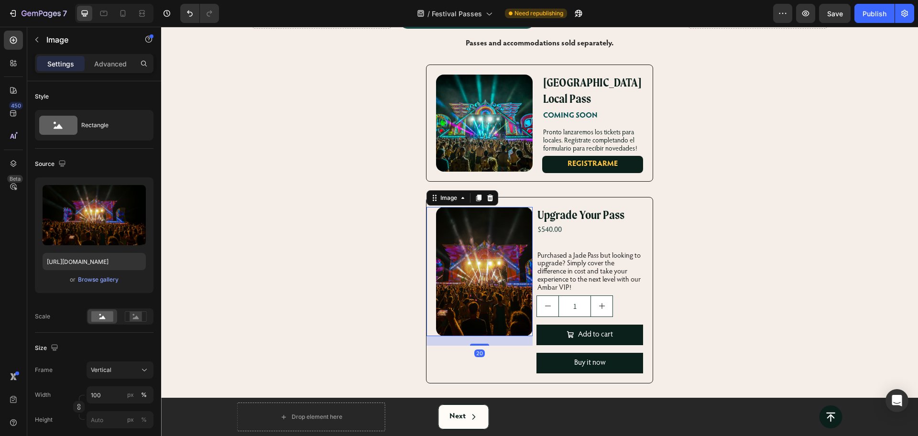
scroll to position [120, 0]
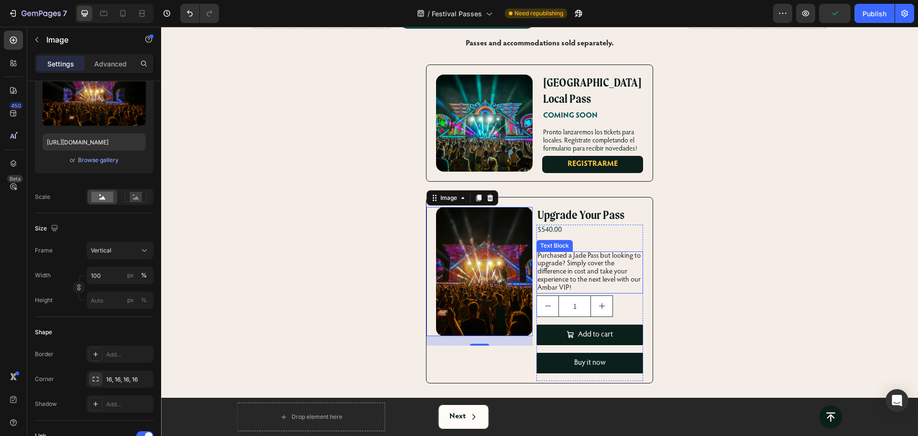
click at [588, 253] on span "Purchased a Jade Pass but looking to upgrade? Simply cover the difference in co…" at bounding box center [589, 272] width 103 height 39
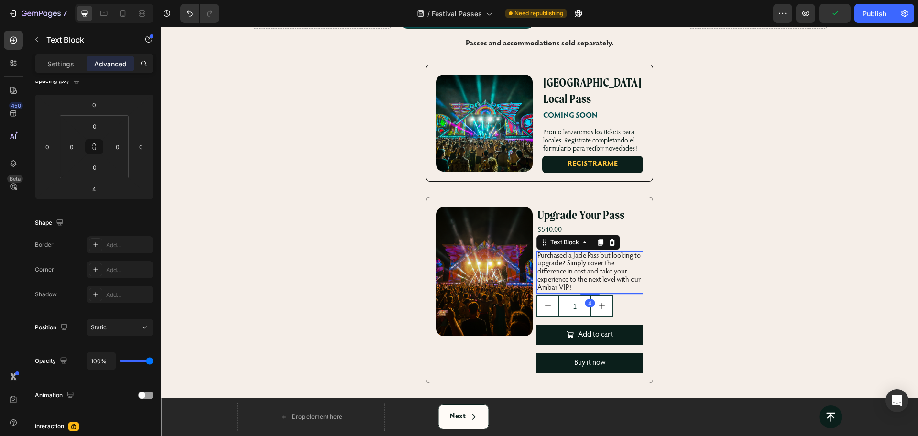
scroll to position [0, 0]
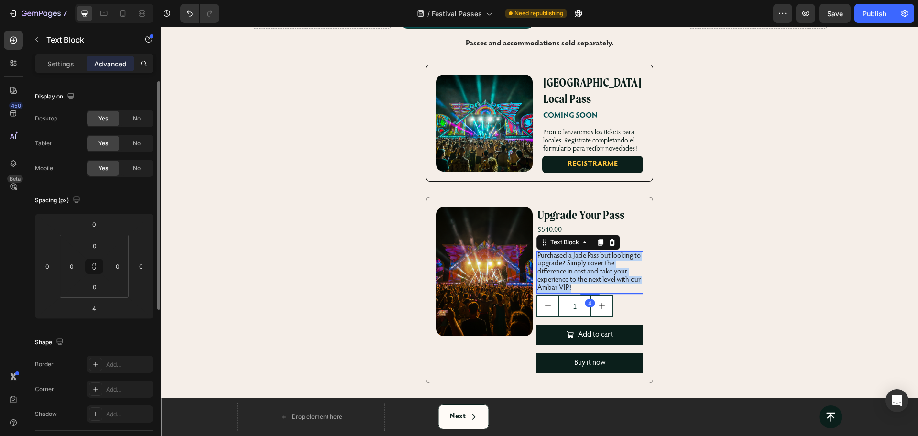
click at [588, 253] on span "Purchased a Jade Pass but looking to upgrade? Simply cover the difference in co…" at bounding box center [589, 272] width 103 height 39
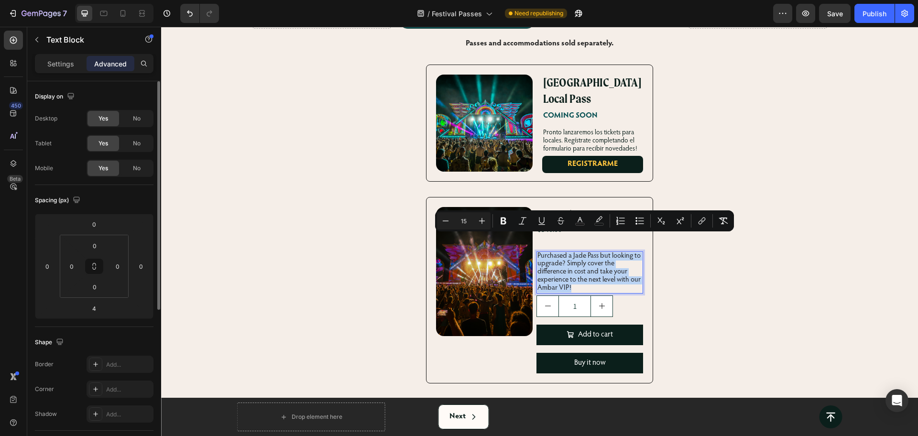
click at [608, 259] on p "Purchased a Jade Pass but looking to upgrade? Simply cover the difference in co…" at bounding box center [590, 273] width 104 height 40
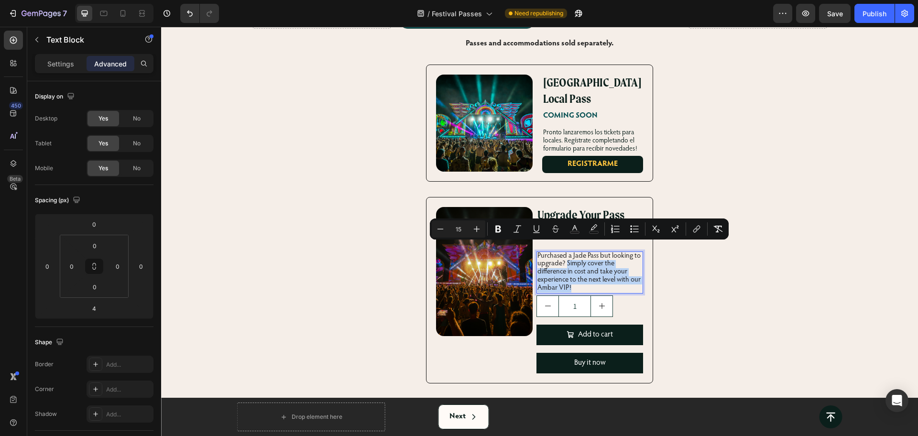
drag, startPoint x: 586, startPoint y: 271, endPoint x: 562, endPoint y: 248, distance: 33.2
click at [562, 253] on p "Purchased a Jade Pass but looking to upgrade? Simply cover the difference in co…" at bounding box center [590, 273] width 104 height 40
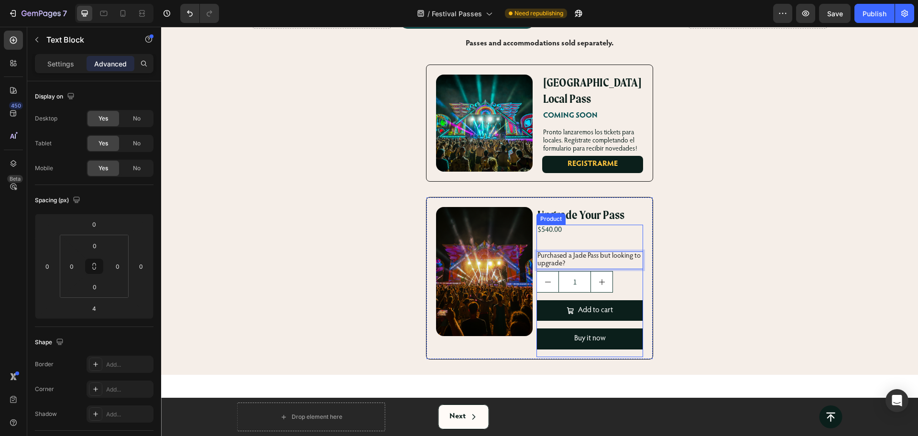
click at [671, 230] on div "Click on the pass type to purchase Heading Row Drop element here Product Images…" at bounding box center [539, 41] width 757 height 635
click at [602, 253] on span "Purchased a Jade Pass but looking to upgrade?" at bounding box center [589, 260] width 103 height 15
click at [694, 210] on div "Click on the pass type to purchase Heading Row Drop element here Product Images…" at bounding box center [539, 41] width 757 height 635
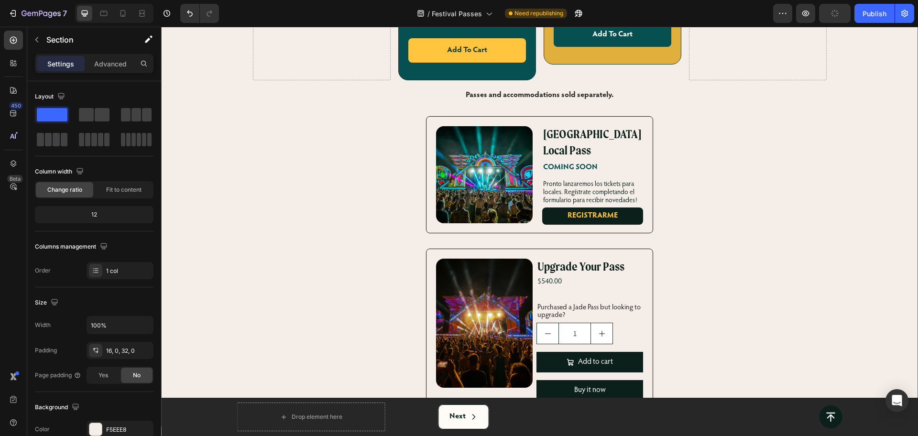
scroll to position [524, 0]
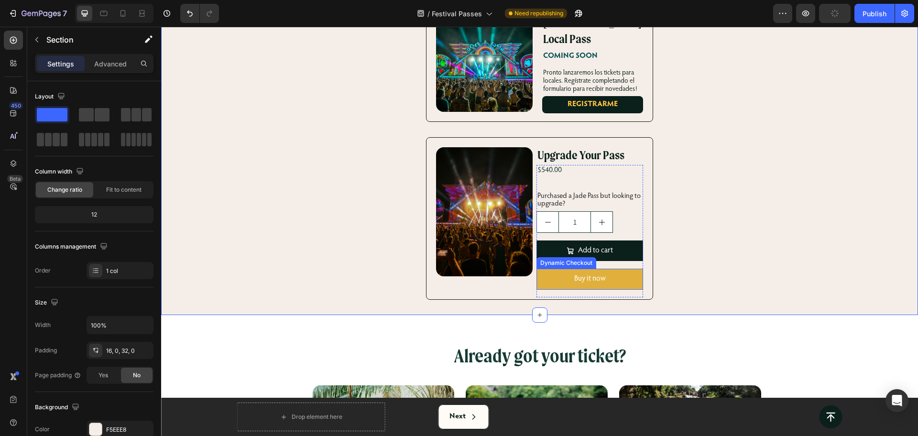
click at [625, 270] on button "Buy it now" at bounding box center [590, 279] width 106 height 21
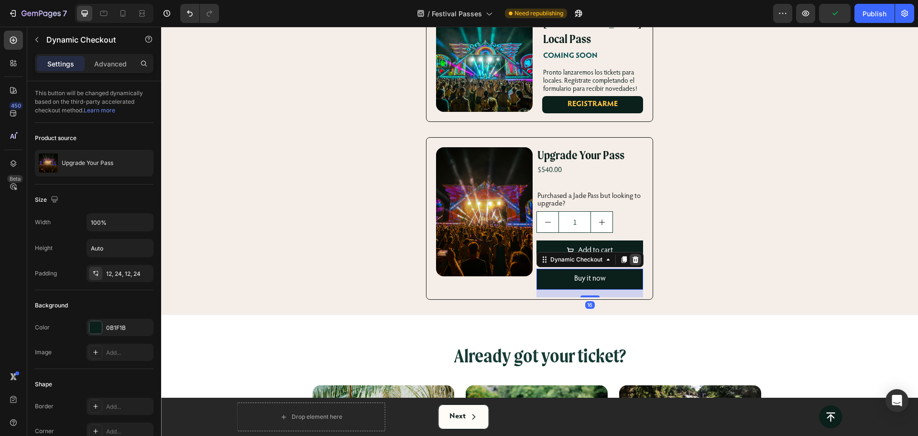
click at [635, 256] on icon at bounding box center [636, 260] width 8 height 8
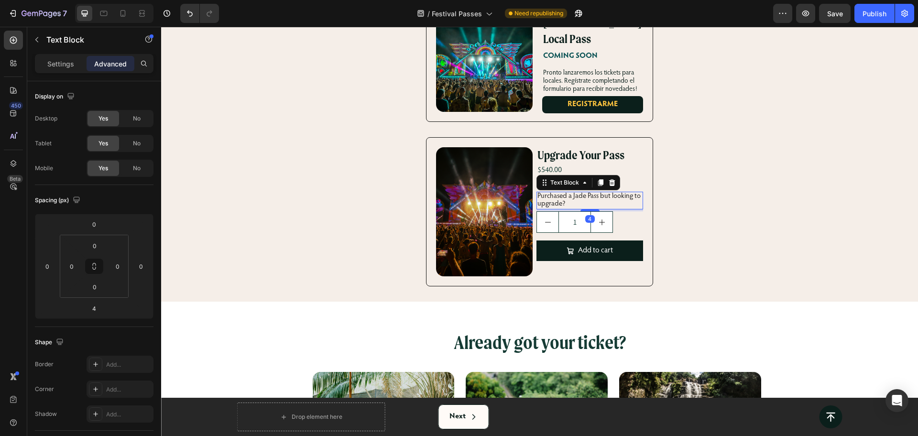
click at [587, 193] on span "Purchased a Jade Pass but looking to upgrade?" at bounding box center [589, 200] width 103 height 15
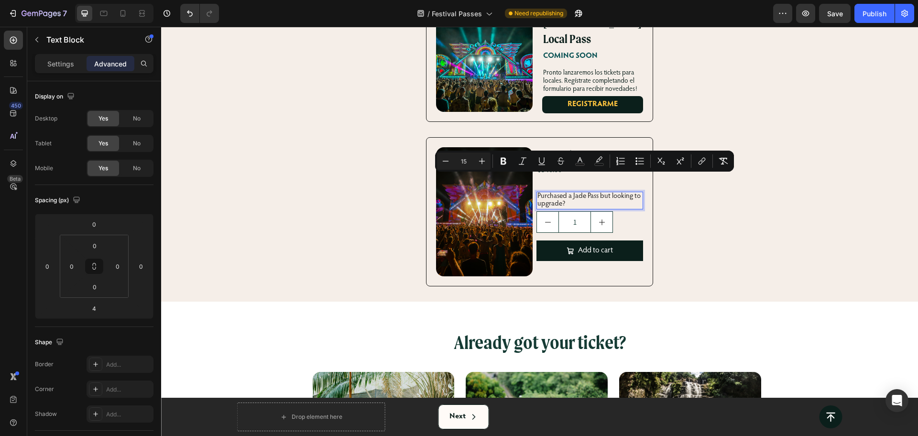
drag, startPoint x: 587, startPoint y: 179, endPoint x: 704, endPoint y: 440, distance: 285.8
click at [704, 436] on html "Header Button Sticky Button Drop element here Next Button Row Button Row Sticky…" at bounding box center [539, 84] width 757 height 1163
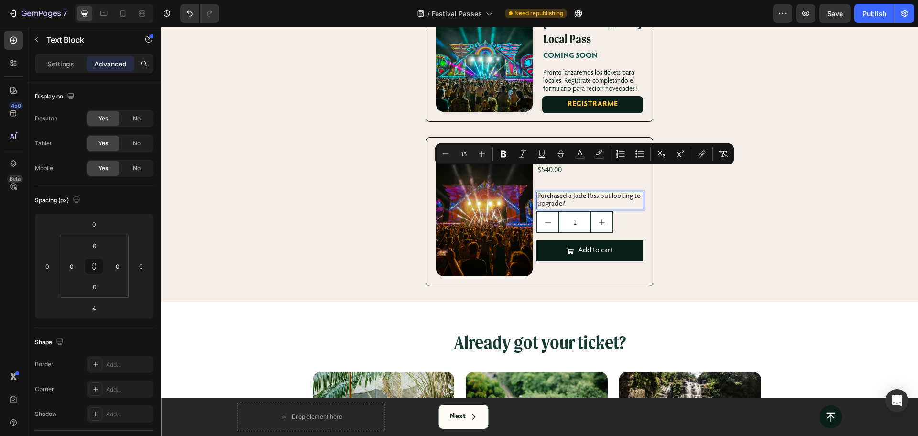
scroll to position [531, 0]
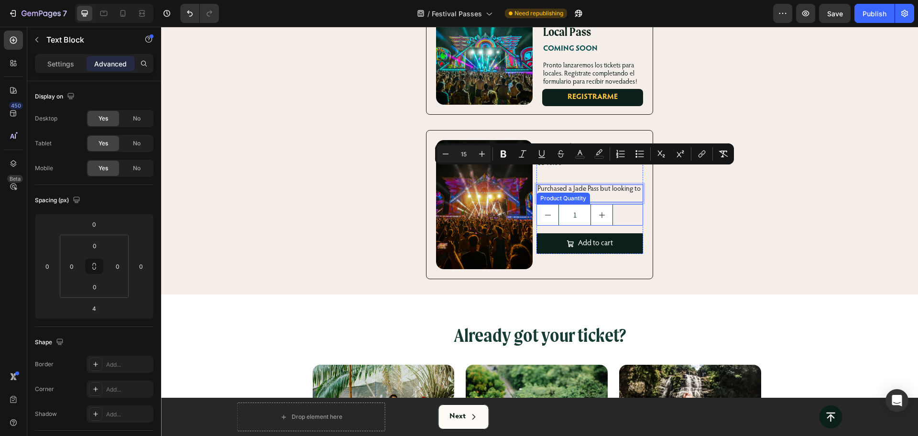
click at [556, 194] on div "Product Quantity" at bounding box center [564, 198] width 50 height 9
click at [556, 185] on div "Purchased a Jade Pass but looking to upgrade? Text Block 4 1 Product Quantity A…" at bounding box center [590, 220] width 106 height 70
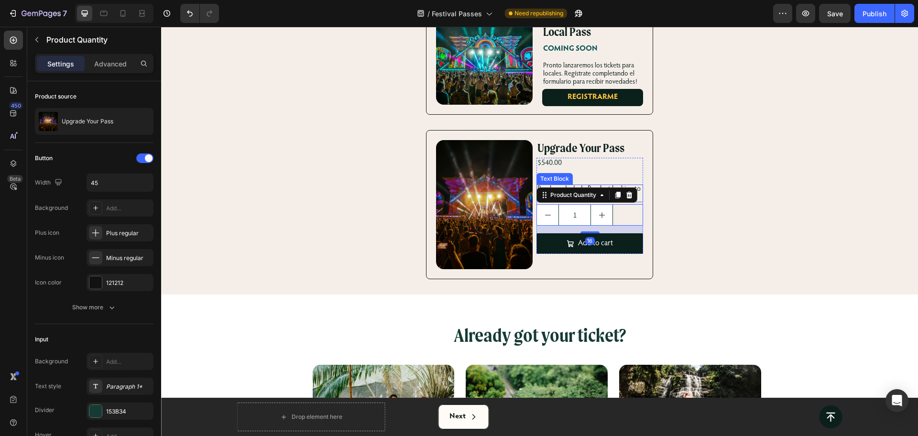
click at [585, 187] on div "Product Quantity" at bounding box center [587, 194] width 101 height 15
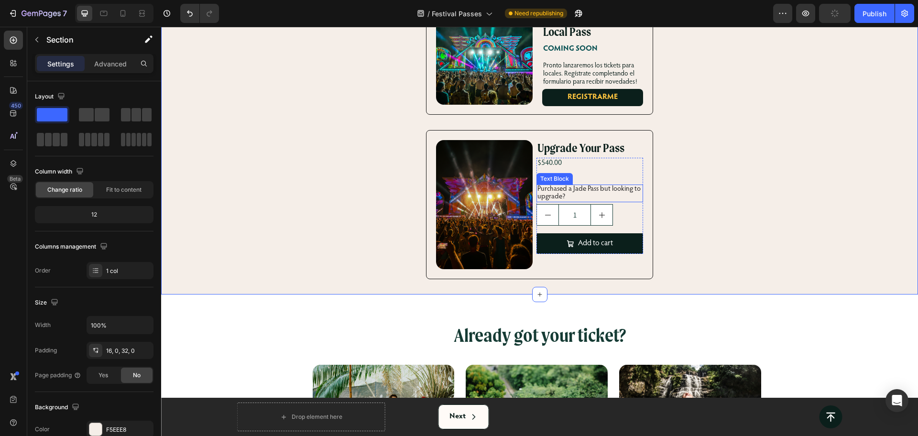
click at [600, 186] on span "Purchased a Jade Pass but looking to upgrade?" at bounding box center [589, 193] width 103 height 15
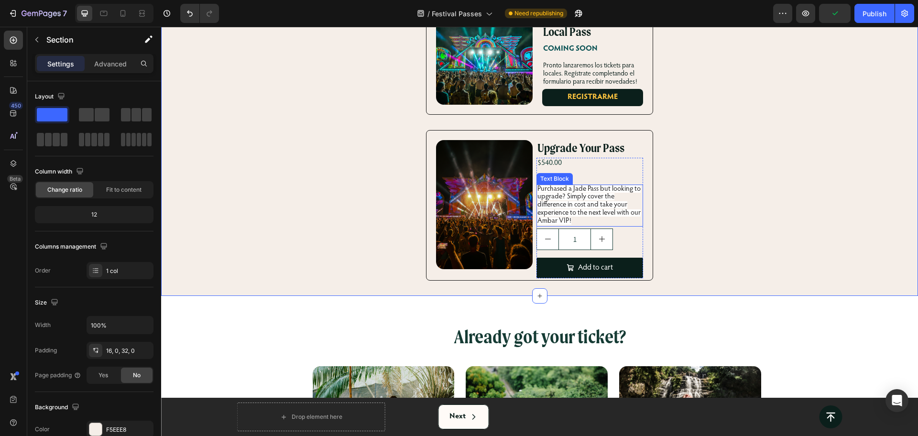
click at [596, 195] on span "Purchased a Jade Pass but looking to upgrade? Simply cover the difference in co…" at bounding box center [589, 205] width 103 height 39
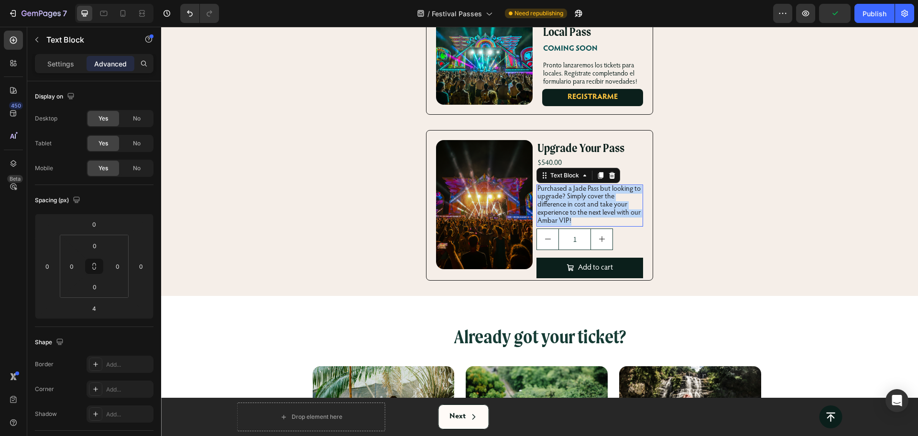
click at [596, 195] on span "Purchased a Jade Pass but looking to upgrade? Simply cover the difference in co…" at bounding box center [589, 205] width 103 height 39
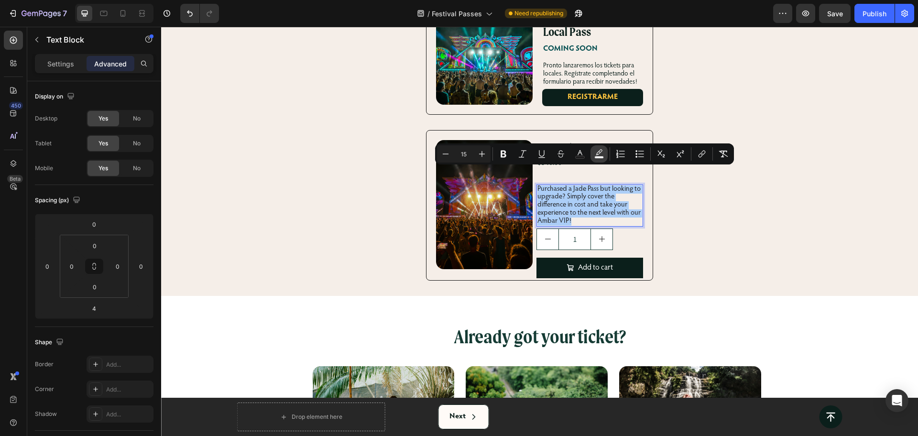
click at [604, 153] on icon "Editor contextual toolbar" at bounding box center [599, 154] width 10 height 10
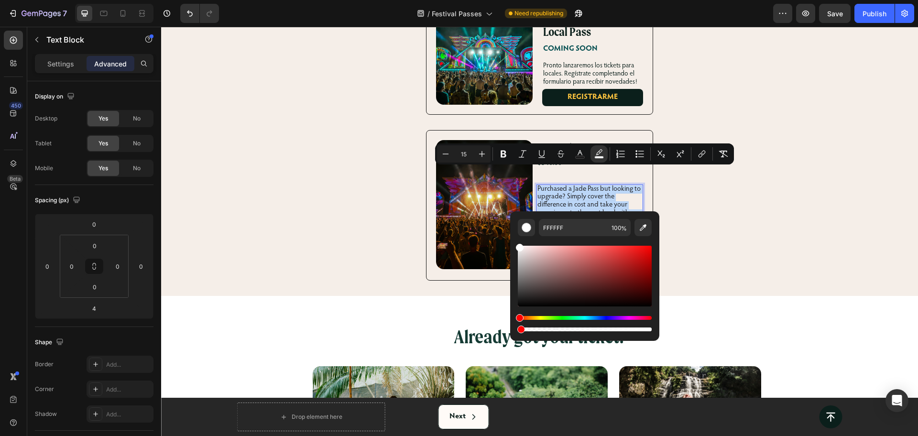
drag, startPoint x: 751, startPoint y: 357, endPoint x: 468, endPoint y: 344, distance: 282.9
type input "1"
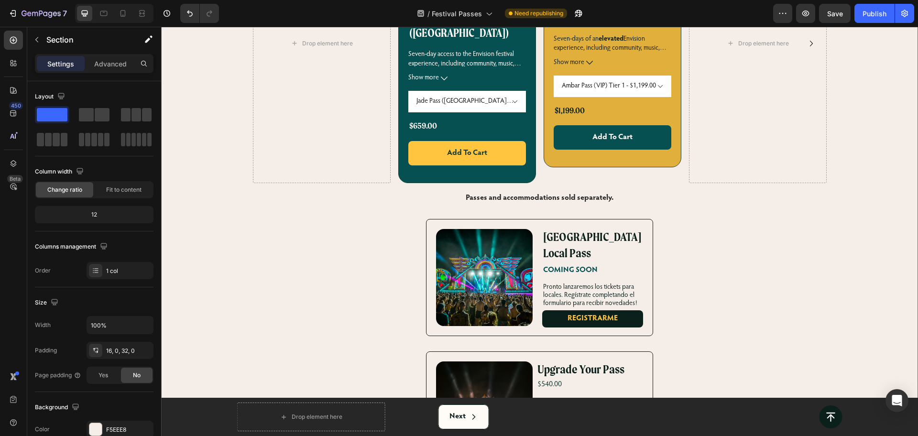
scroll to position [412, 0]
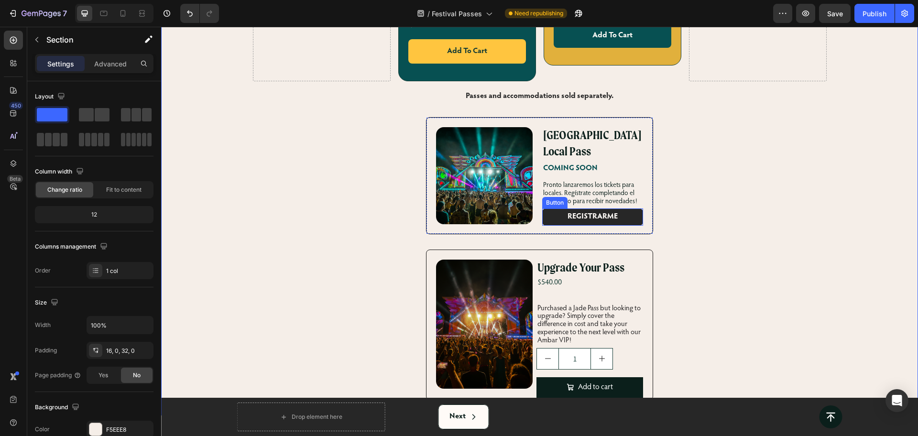
drag, startPoint x: 617, startPoint y: 204, endPoint x: 601, endPoint y: 242, distance: 41.6
click at [617, 209] on link "REGISTRARME" at bounding box center [592, 217] width 100 height 17
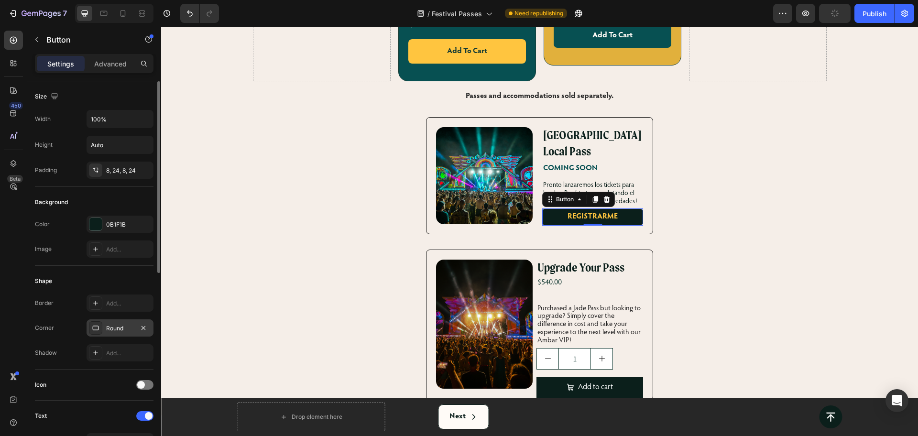
click at [109, 334] on div "Round" at bounding box center [120, 327] width 67 height 17
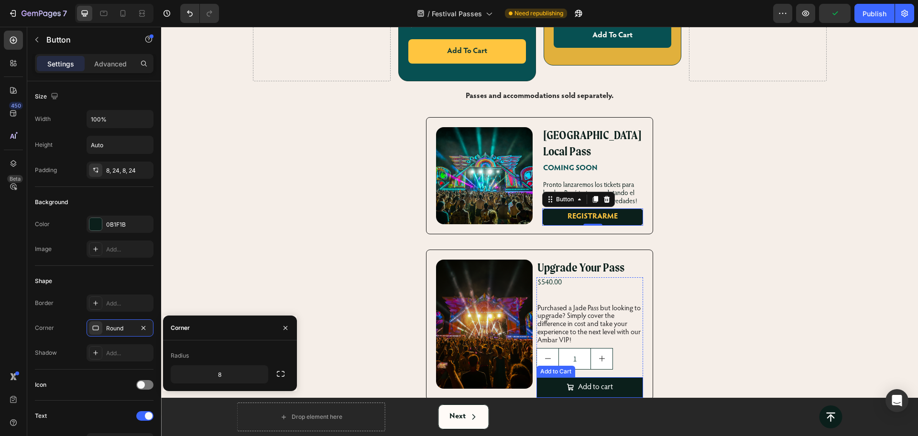
click at [545, 377] on button "Add to cart" at bounding box center [590, 387] width 106 height 21
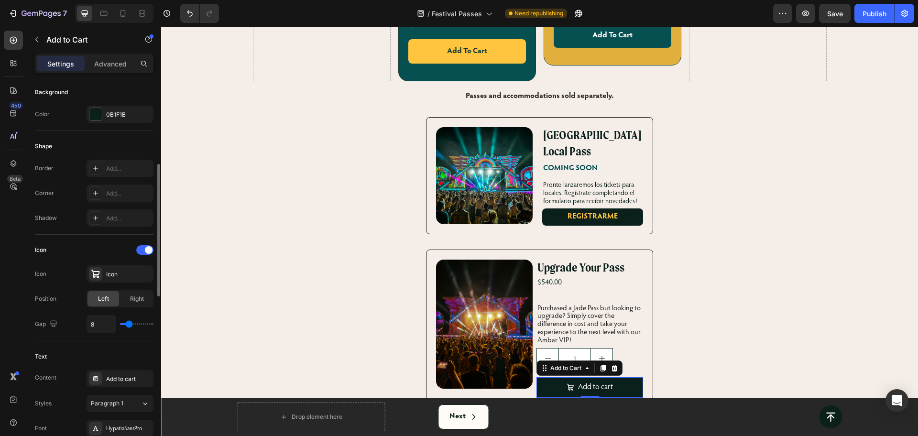
scroll to position [359, 0]
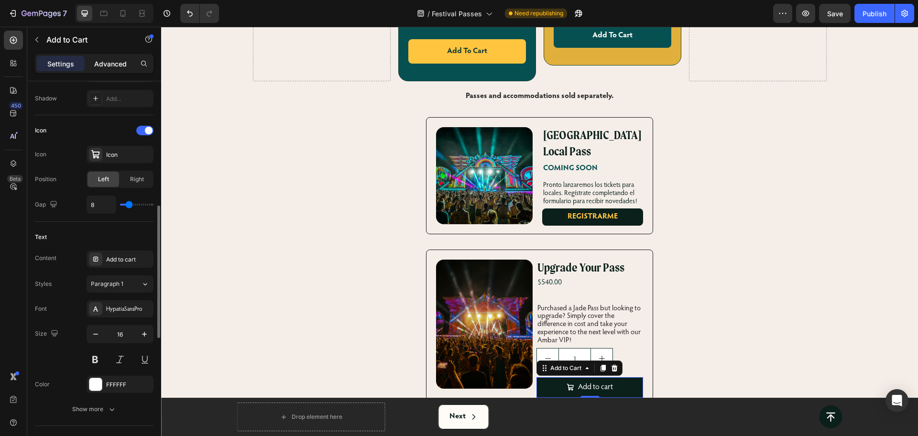
click at [109, 63] on p "Advanced" at bounding box center [110, 64] width 33 height 10
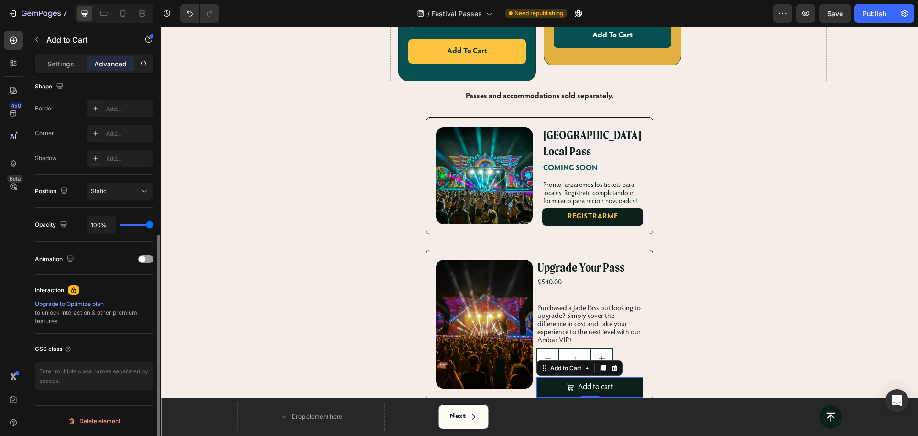
scroll to position [256, 0]
click at [95, 112] on icon at bounding box center [96, 109] width 8 height 8
click at [105, 129] on div "Add..." at bounding box center [120, 133] width 67 height 17
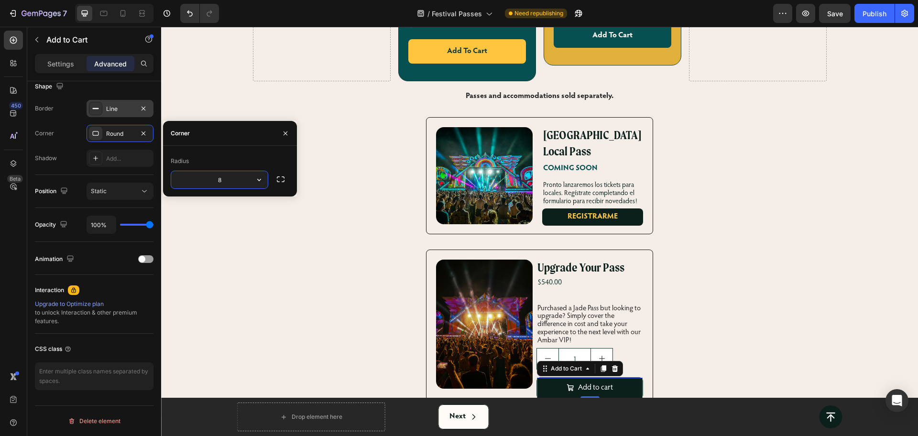
click at [216, 179] on input "8" at bounding box center [219, 179] width 97 height 17
click at [271, 226] on div "Click on the pass type to purchase Heading Row Drop element here Product Images…" at bounding box center [539, 89] width 757 height 624
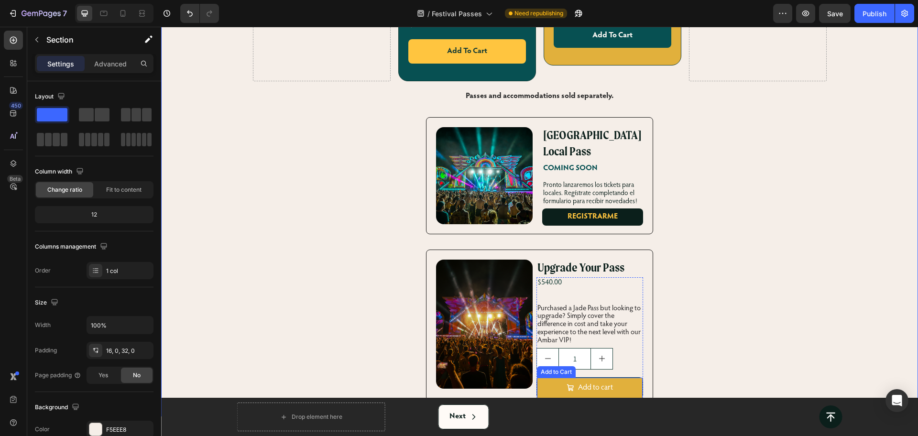
click at [559, 378] on button "Add to cart" at bounding box center [589, 388] width 105 height 21
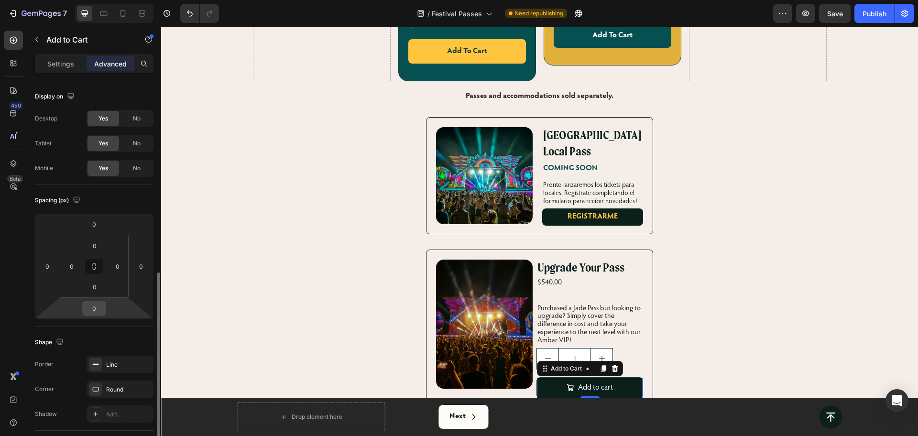
scroll to position [120, 0]
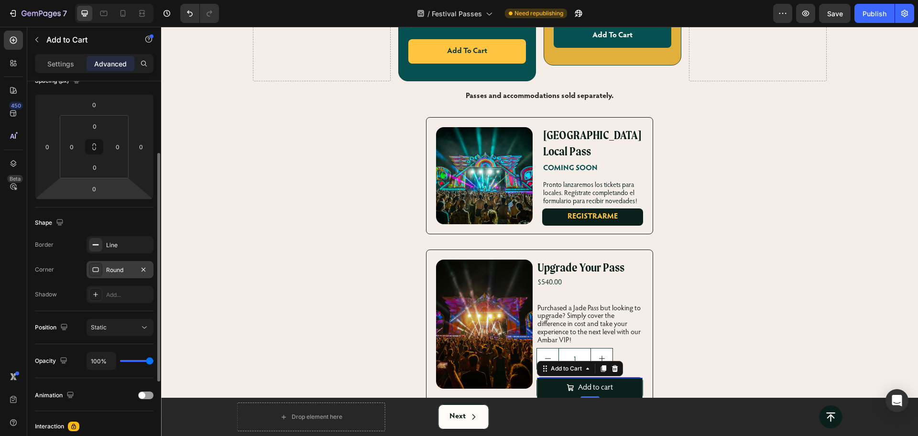
click at [96, 272] on icon at bounding box center [96, 270] width 8 height 8
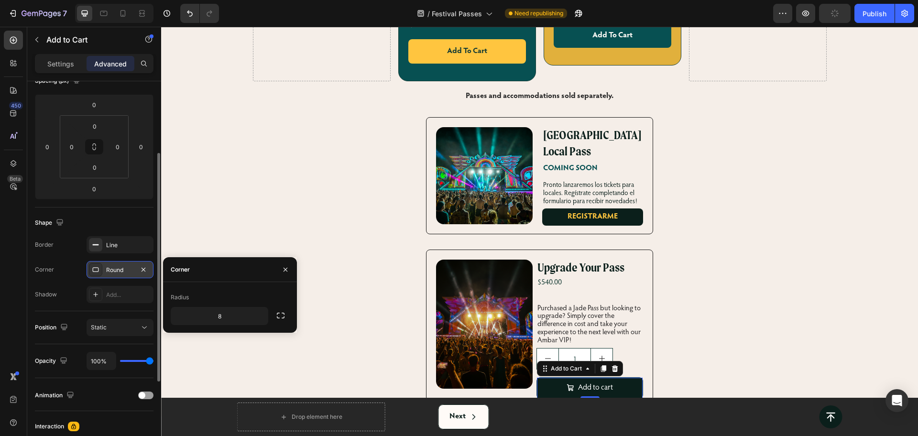
click at [96, 273] on icon at bounding box center [96, 270] width 8 height 8
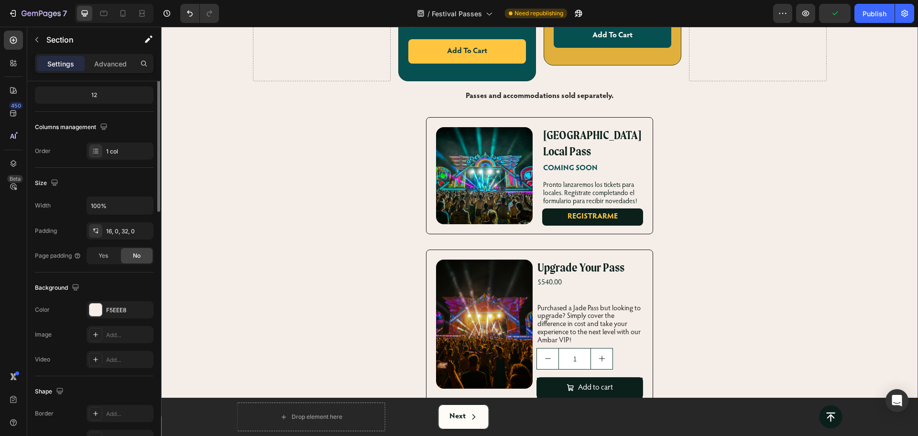
scroll to position [0, 0]
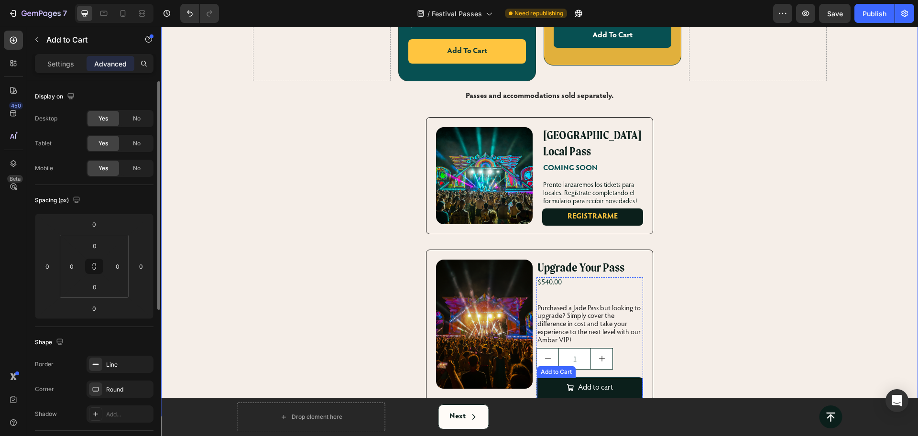
click at [637, 377] on div "Add to cart Add to Cart" at bounding box center [590, 388] width 106 height 22
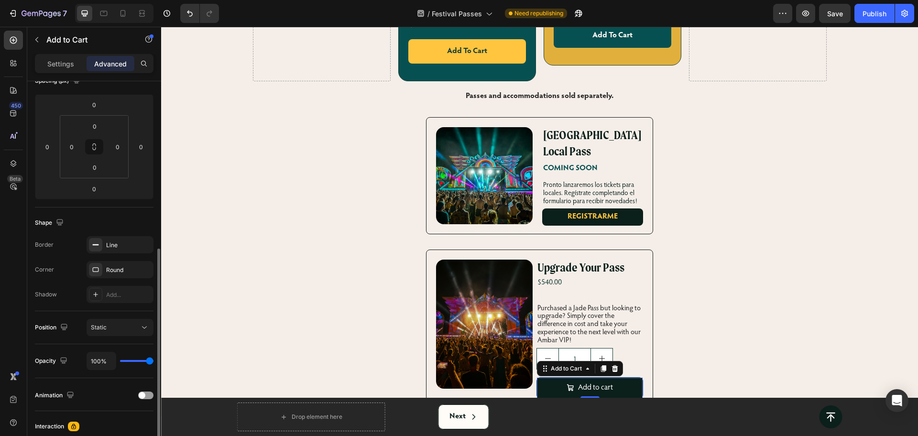
scroll to position [179, 0]
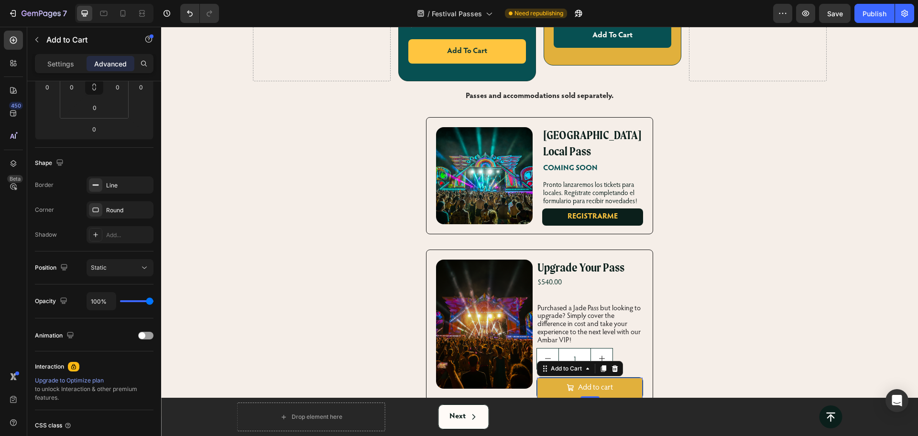
click at [537, 378] on button "Add to cart" at bounding box center [589, 388] width 105 height 21
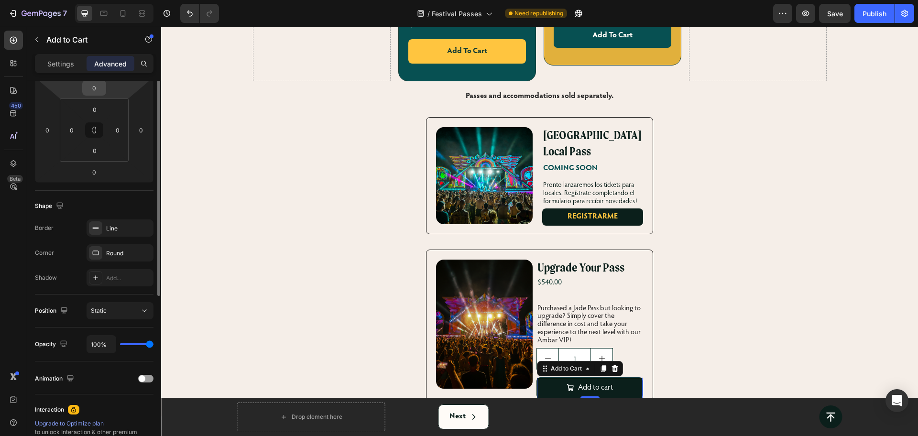
scroll to position [77, 0]
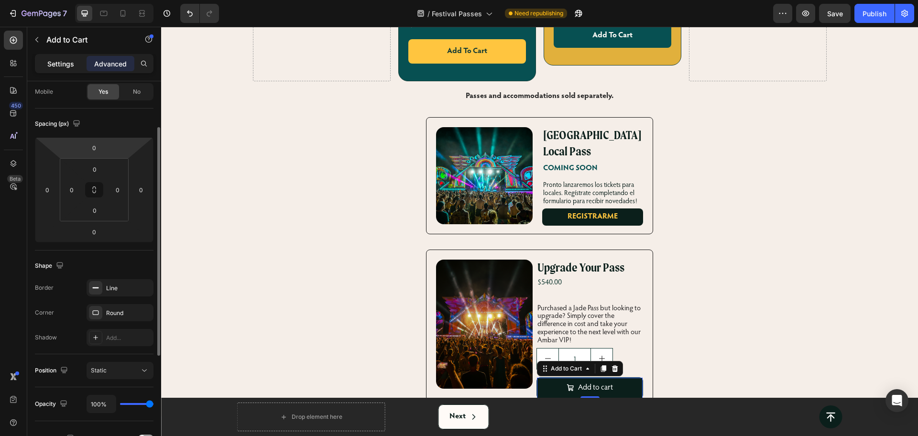
click at [59, 56] on div "Settings" at bounding box center [61, 63] width 48 height 15
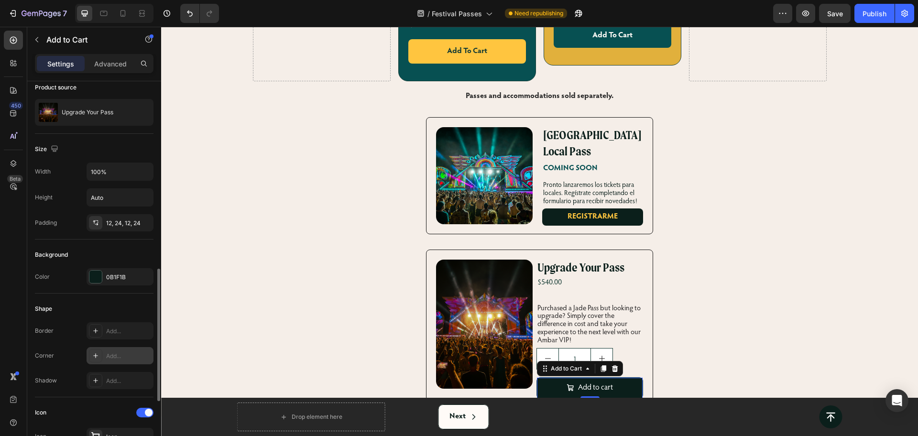
scroll to position [196, 0]
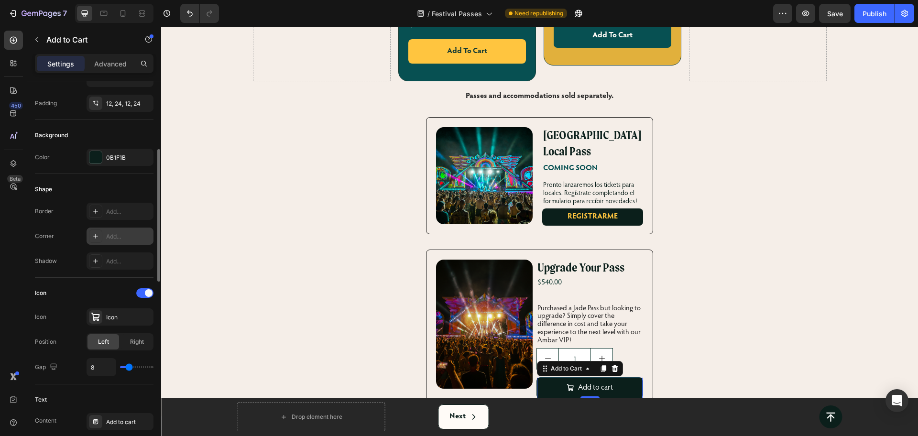
click at [119, 231] on div "Add..." at bounding box center [120, 236] width 67 height 17
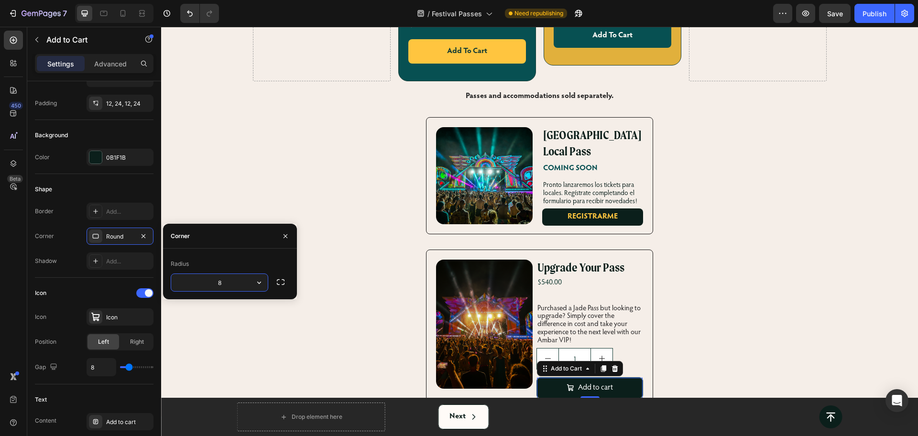
click at [225, 282] on input "8" at bounding box center [219, 282] width 97 height 17
click at [332, 310] on div "Click on the pass type to purchase Heading Row Drop element here Product Images…" at bounding box center [539, 89] width 757 height 624
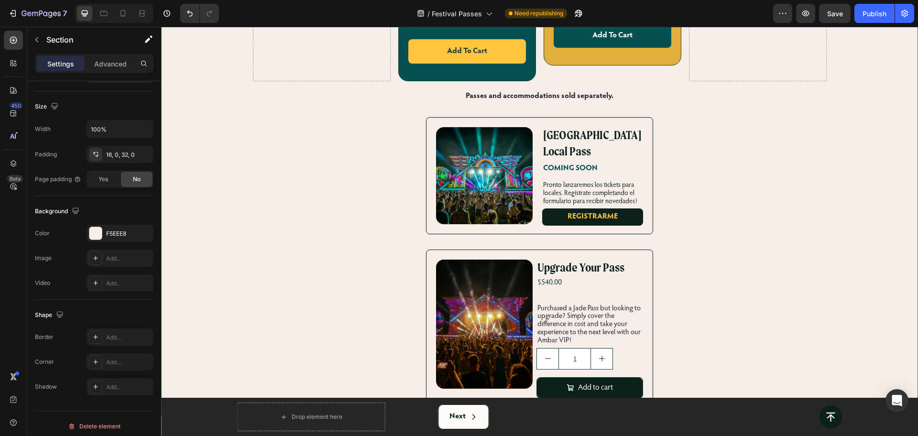
scroll to position [0, 0]
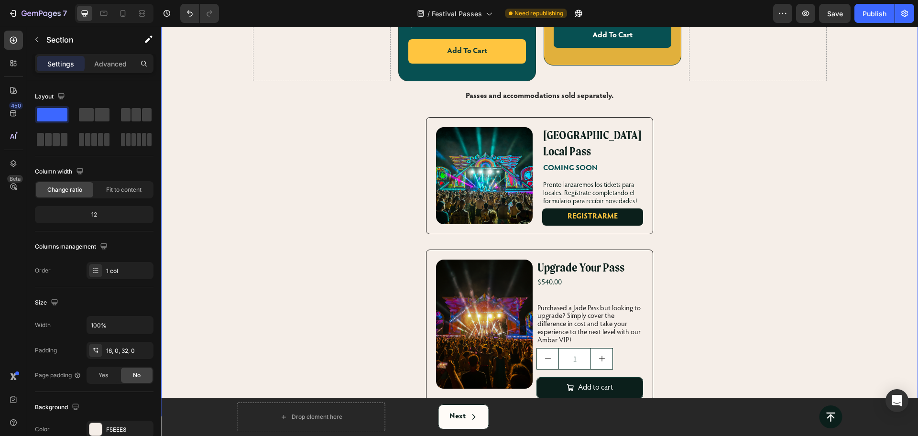
click at [825, 198] on div "Click on the pass type to purchase Heading Row Drop element here Product Images…" at bounding box center [539, 89] width 757 height 624
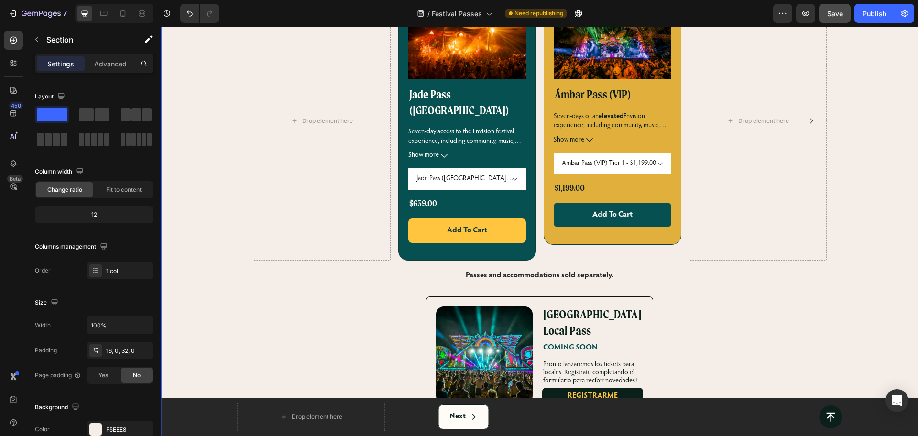
click at [833, 12] on span "Save" at bounding box center [835, 14] width 16 height 8
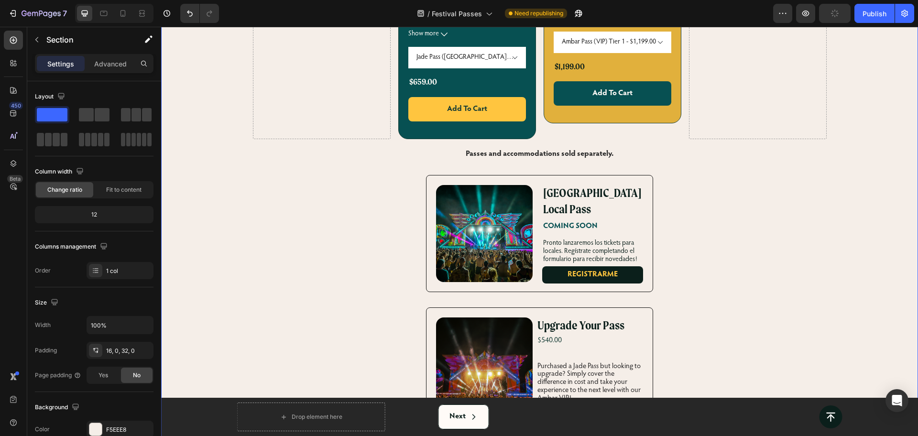
scroll to position [412, 0]
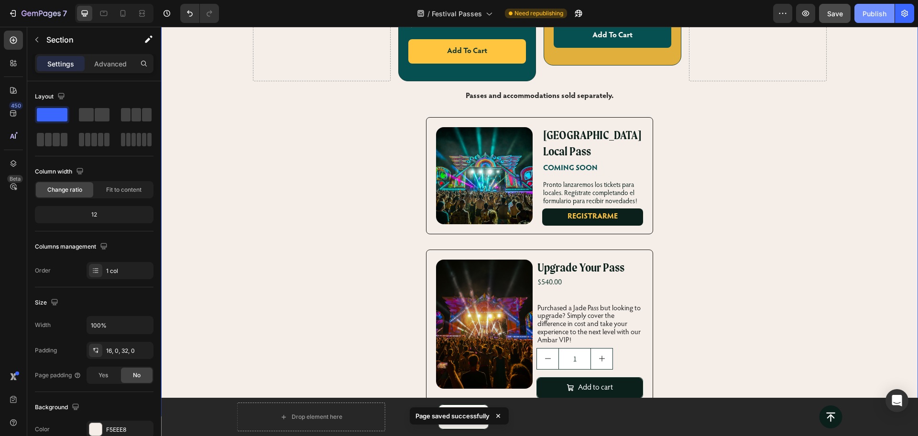
click at [869, 22] on button "Publish" at bounding box center [875, 13] width 40 height 19
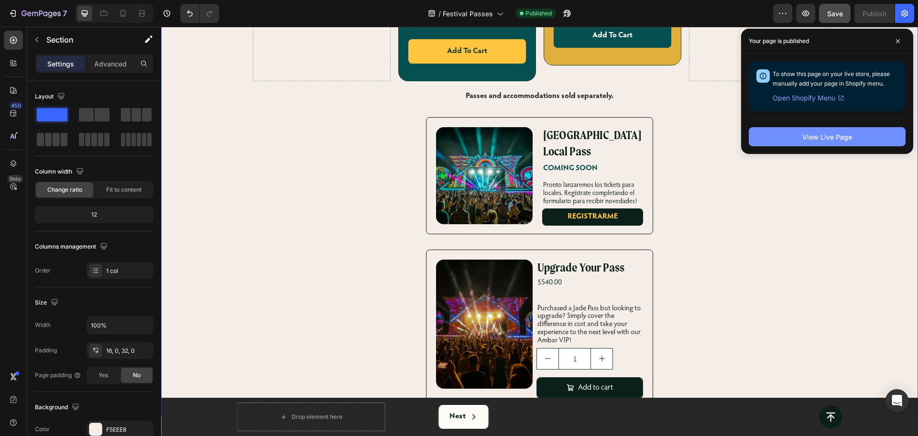
click at [791, 138] on button "View Live Page" at bounding box center [827, 136] width 157 height 19
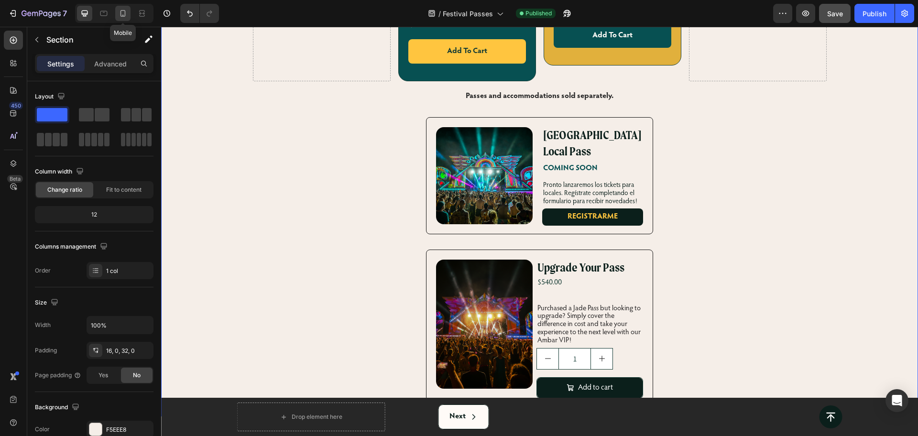
click at [117, 13] on div at bounding box center [122, 13] width 15 height 15
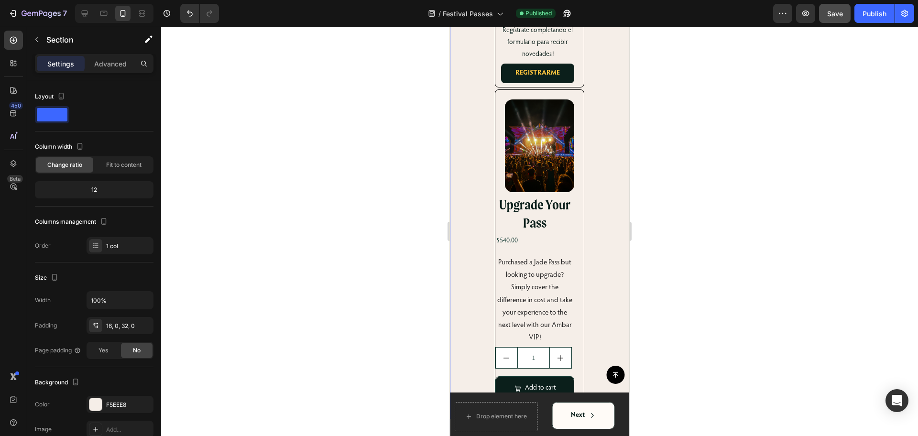
scroll to position [836, 0]
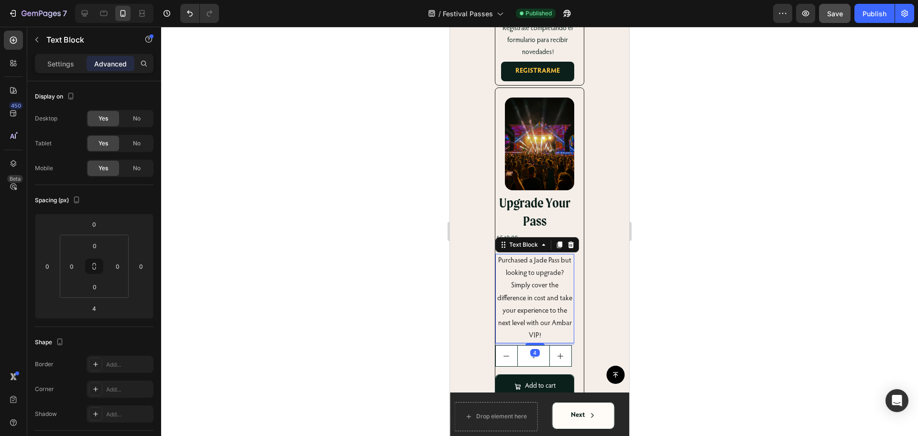
click at [525, 257] on span "Purchased a Jade Pass but looking to upgrade? Simply cover the difference in co…" at bounding box center [534, 298] width 75 height 82
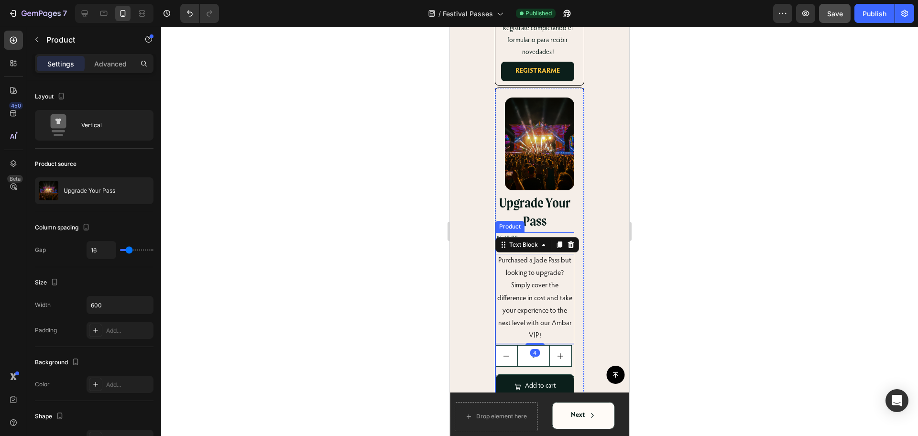
click at [535, 328] on div "Purchased a Jade Pass but looking to upgrade? Simply cover the difference in co…" at bounding box center [534, 326] width 79 height 145
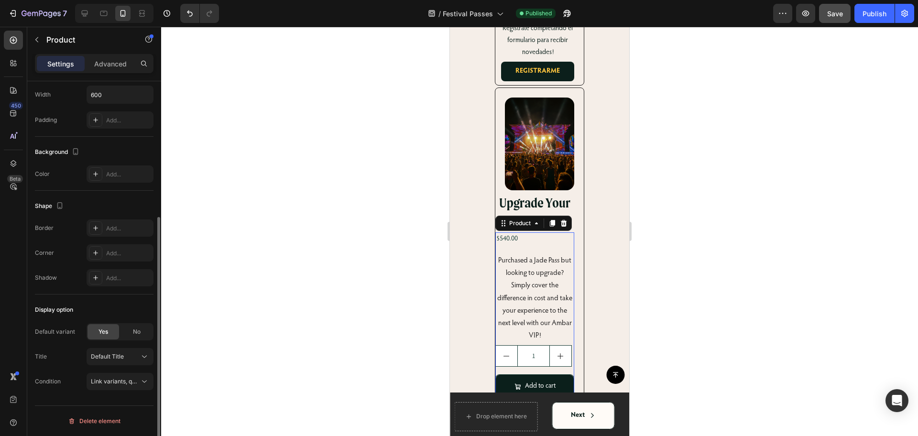
scroll to position [0, 0]
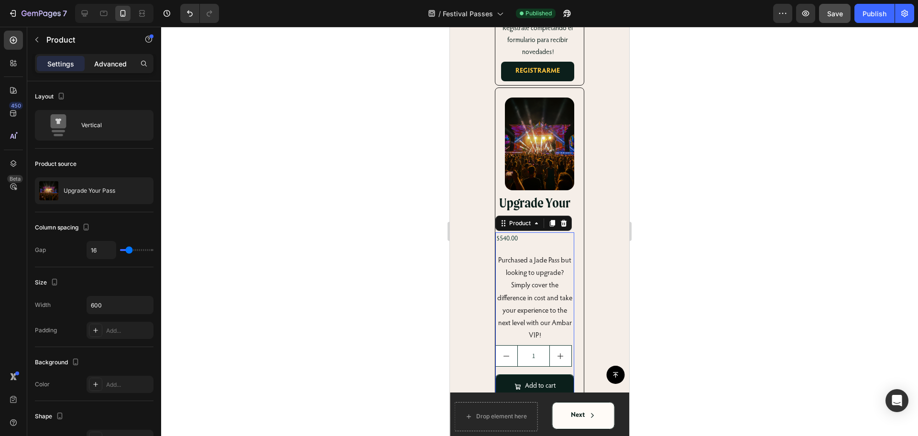
click at [105, 66] on p "Advanced" at bounding box center [110, 64] width 33 height 10
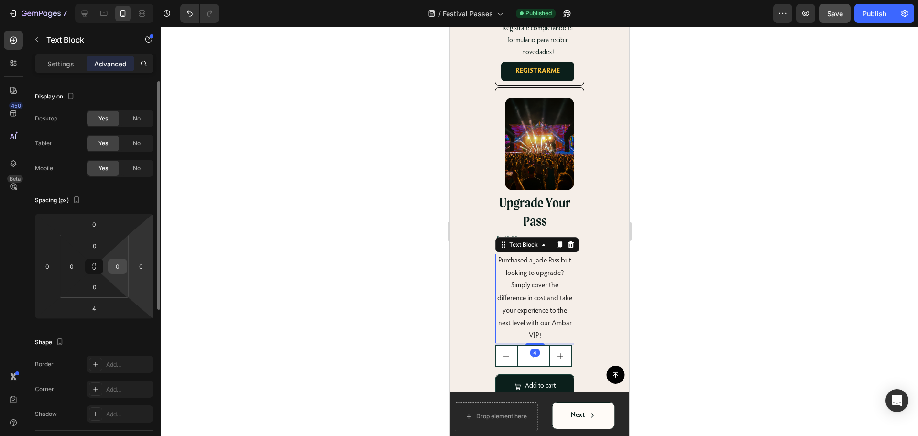
scroll to position [210, 0]
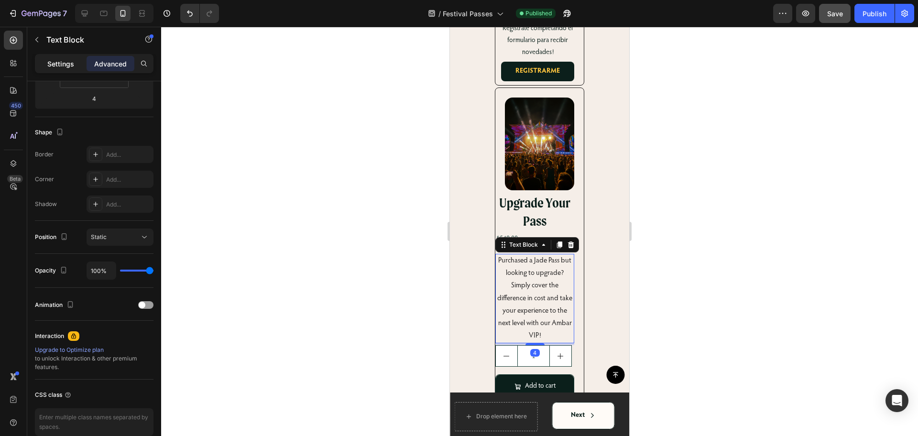
click at [57, 62] on p "Settings" at bounding box center [60, 64] width 27 height 10
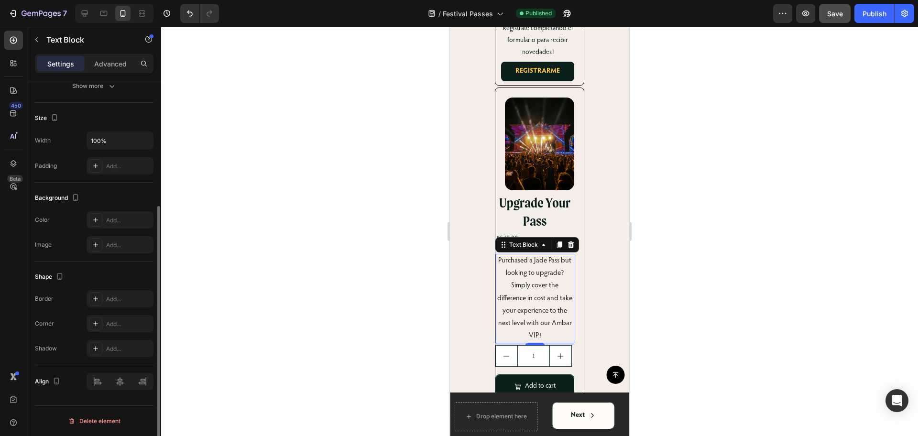
scroll to position [185, 0]
click at [118, 385] on div at bounding box center [120, 381] width 67 height 17
click at [518, 255] on p "Purchased a Jade Pass but looking to upgrade? Simply cover the difference in co…" at bounding box center [534, 299] width 77 height 88
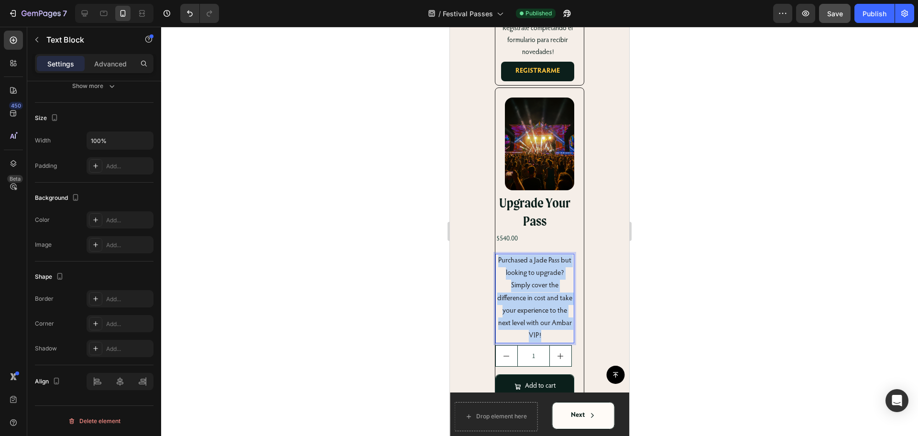
click at [518, 255] on p "Purchased a Jade Pass but looking to upgrade? Simply cover the difference in co…" at bounding box center [534, 299] width 77 height 88
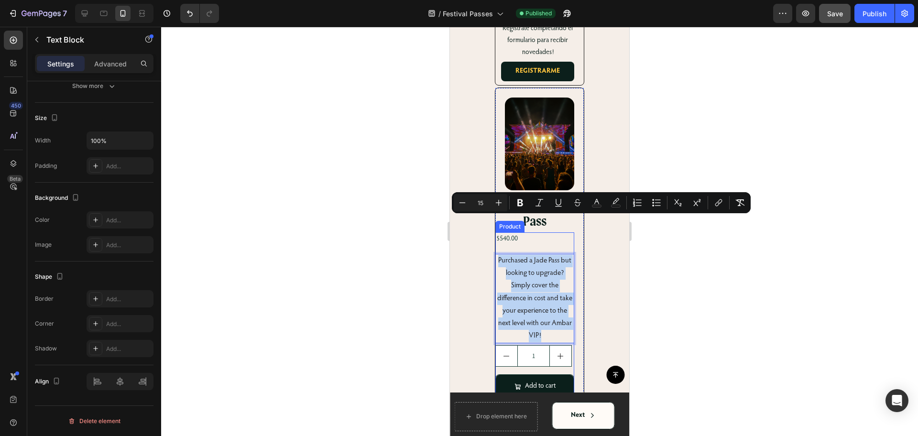
click at [561, 330] on div "Purchased a Jade Pass but looking to upgrade? Simply cover the difference in co…" at bounding box center [534, 326] width 79 height 145
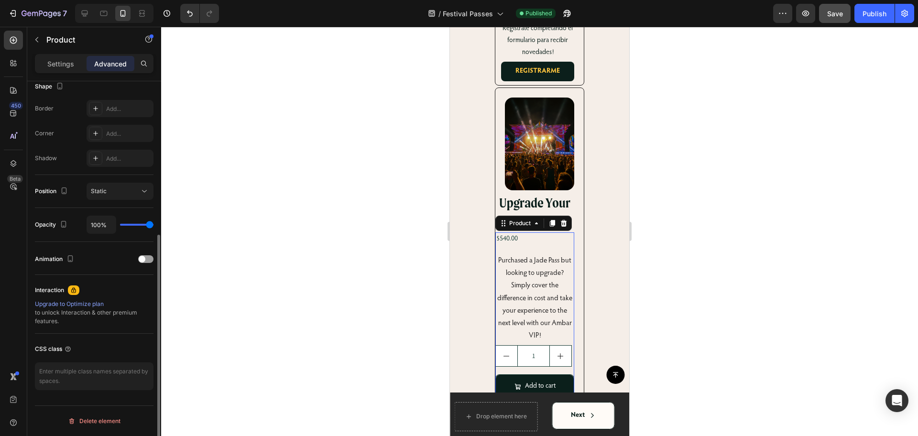
scroll to position [0, 0]
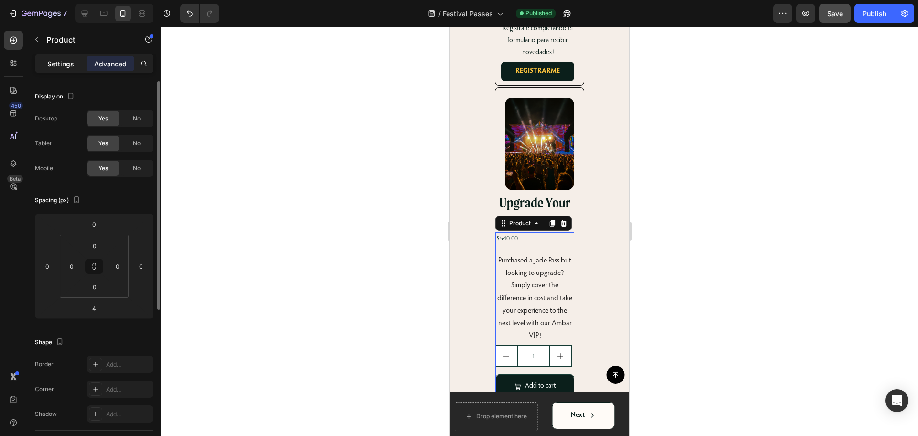
click at [65, 65] on p "Settings" at bounding box center [60, 64] width 27 height 10
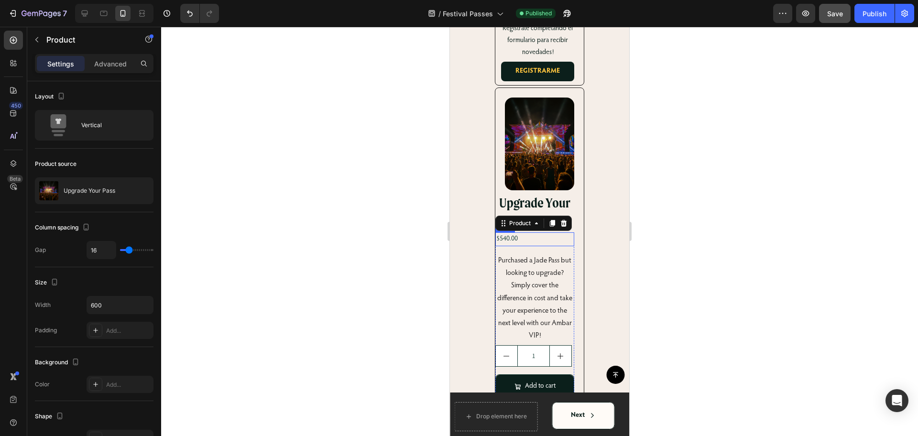
click at [544, 232] on div "$540.00 Product Price Product Price Row" at bounding box center [534, 239] width 79 height 14
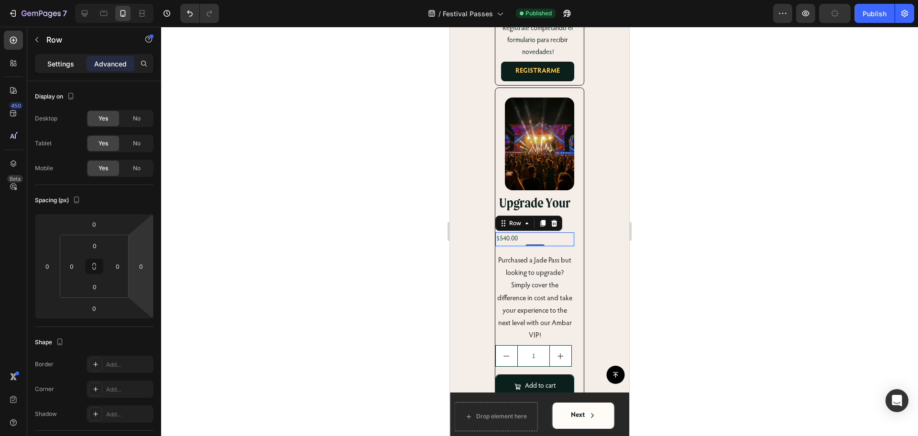
click at [68, 69] on div "Settings" at bounding box center [61, 63] width 48 height 15
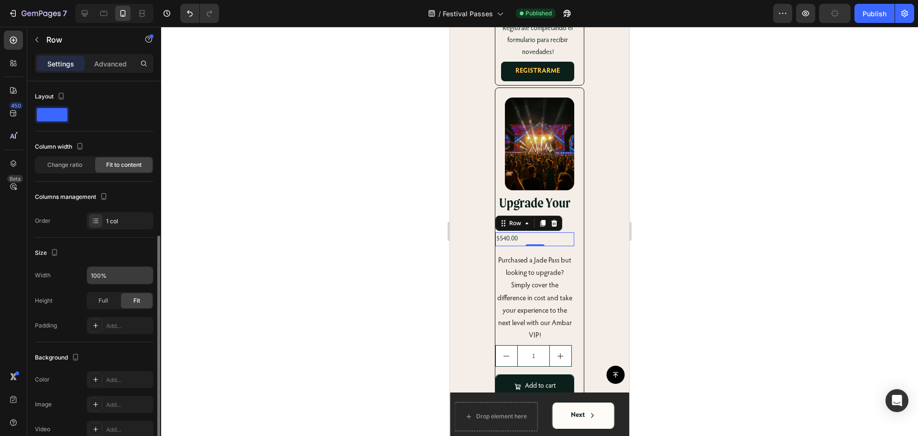
scroll to position [206, 0]
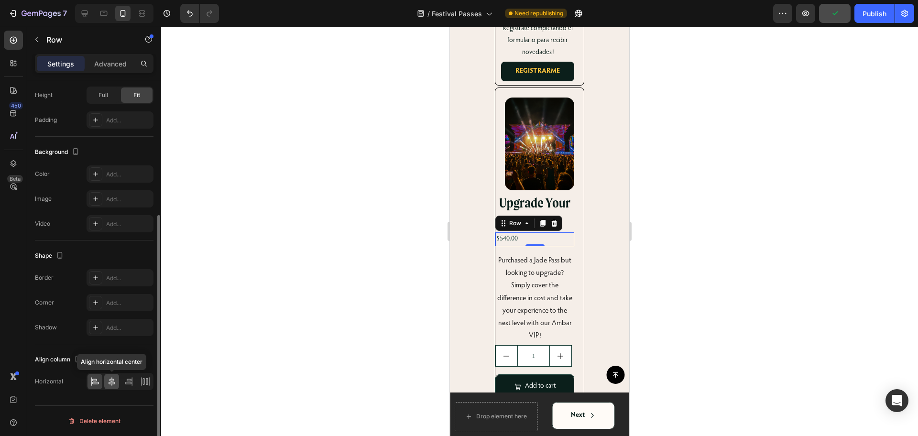
click at [114, 384] on icon at bounding box center [112, 382] width 10 height 10
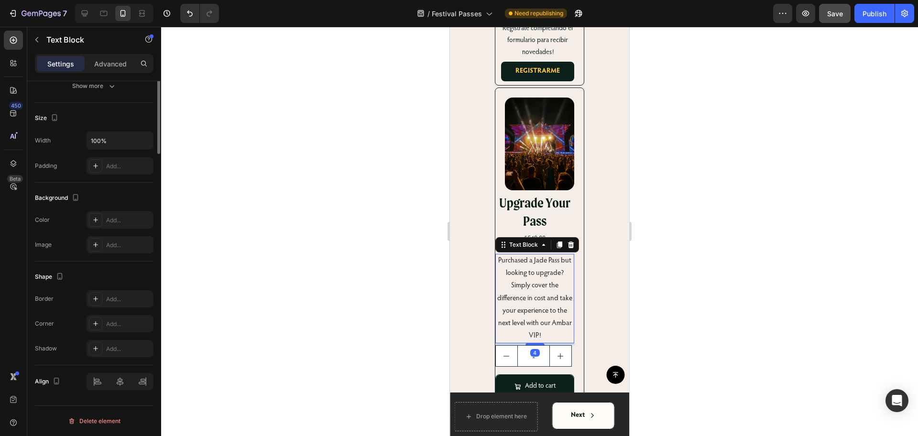
click at [547, 257] on span "Purchased a Jade Pass but looking to upgrade? Simply cover the difference in co…" at bounding box center [534, 298] width 75 height 82
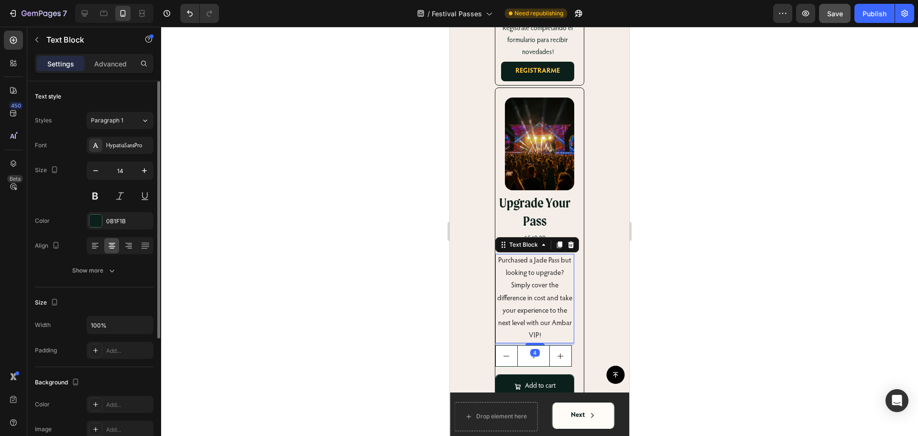
scroll to position [185, 0]
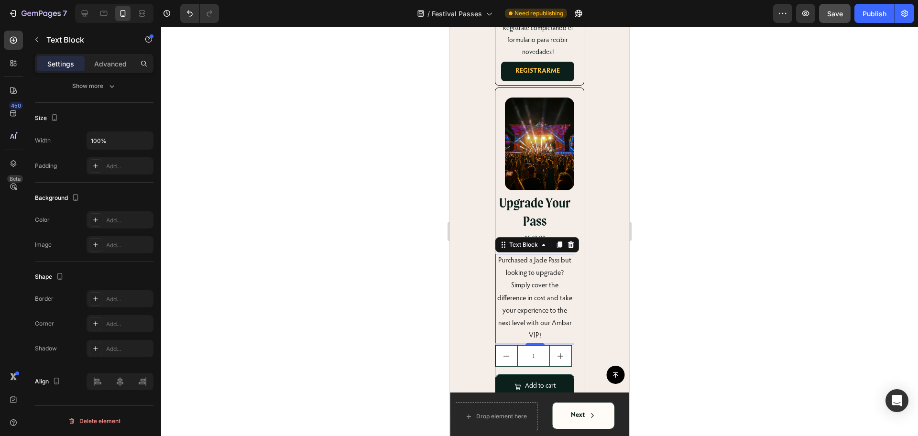
click at [125, 391] on div "Align" at bounding box center [94, 381] width 119 height 33
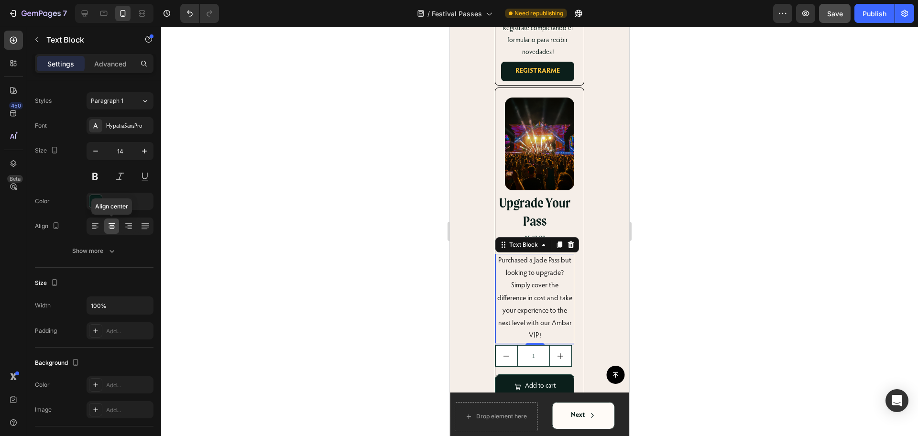
click at [111, 227] on icon at bounding box center [112, 227] width 7 height 1
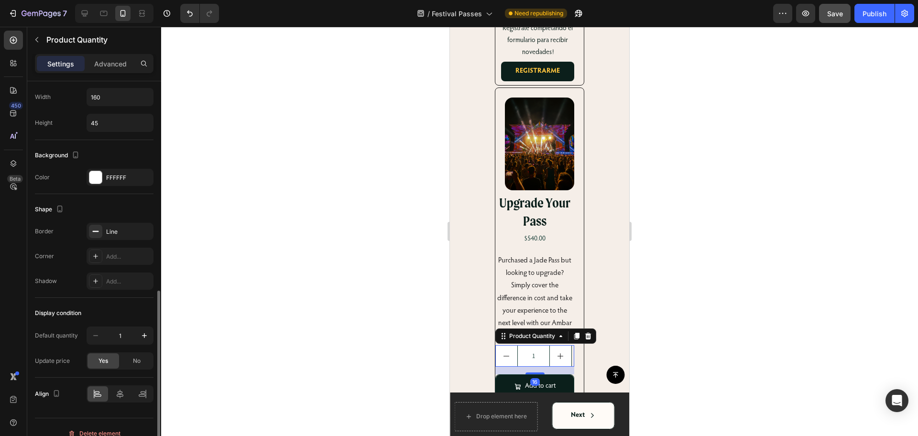
scroll to position [406, 0]
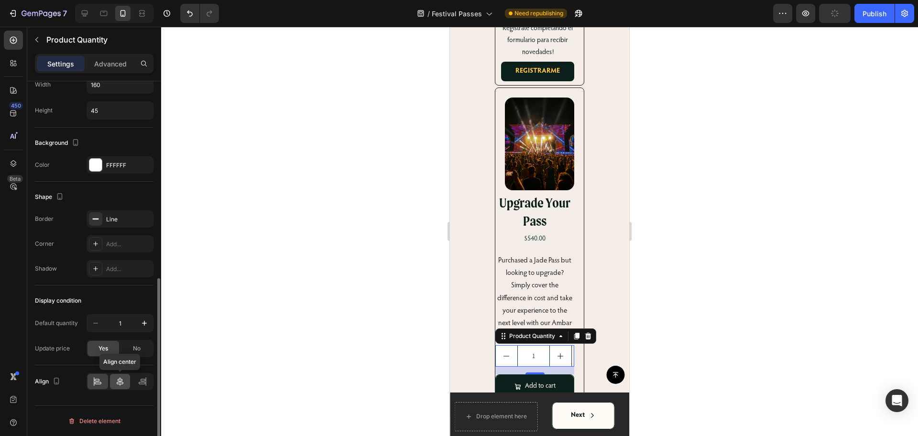
click at [121, 385] on icon at bounding box center [120, 382] width 10 height 10
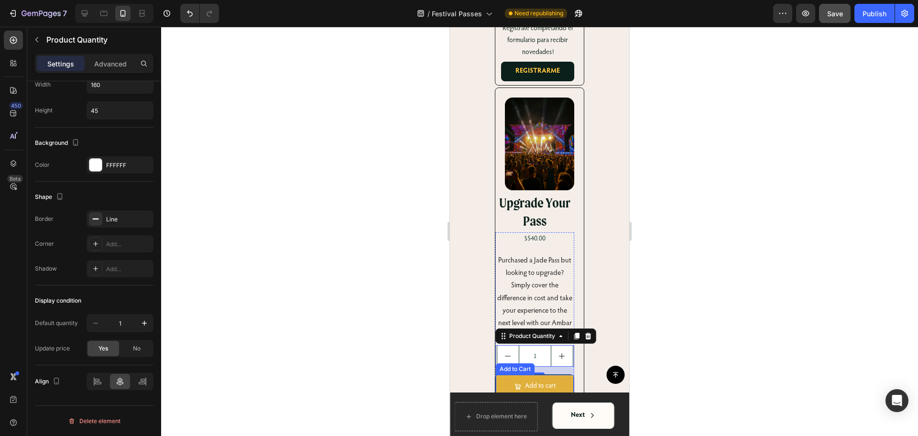
click at [548, 375] on button "Add to cart" at bounding box center [535, 386] width 78 height 23
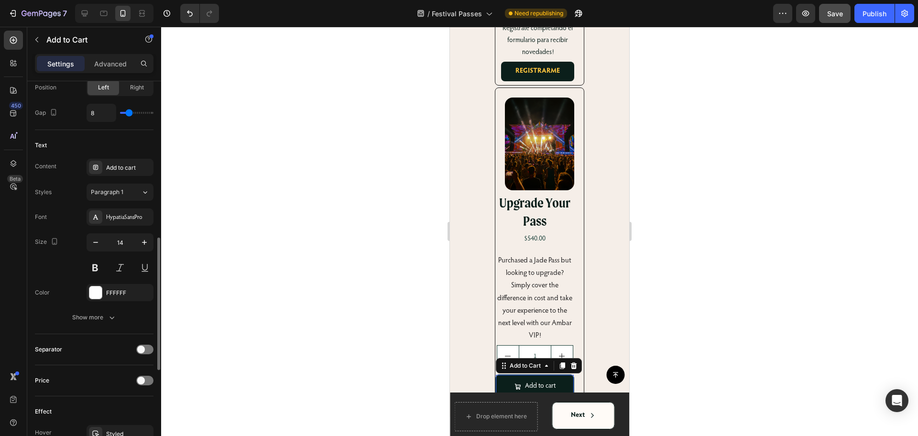
scroll to position [718, 0]
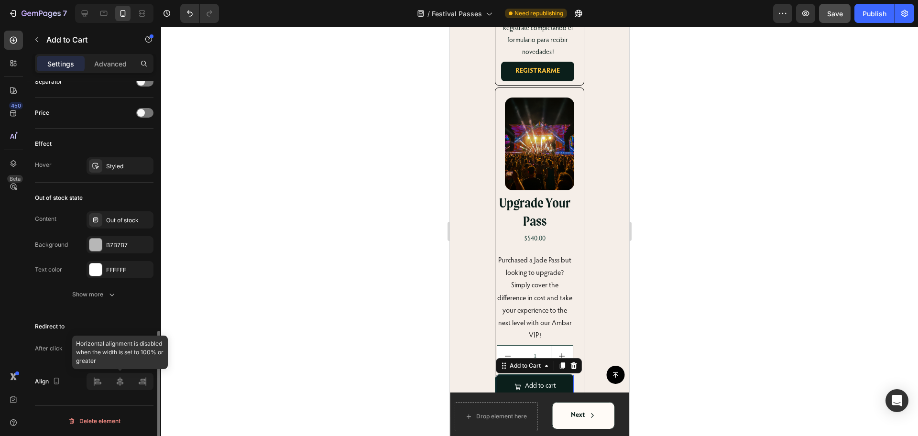
click at [122, 389] on div at bounding box center [120, 381] width 67 height 17
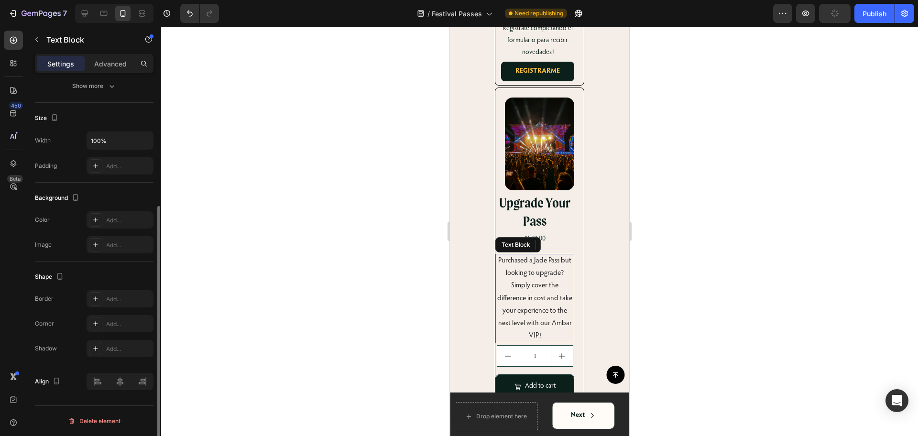
click at [551, 266] on p "Purchased a Jade Pass but looking to upgrade? Simply cover the difference in co…" at bounding box center [534, 299] width 77 height 88
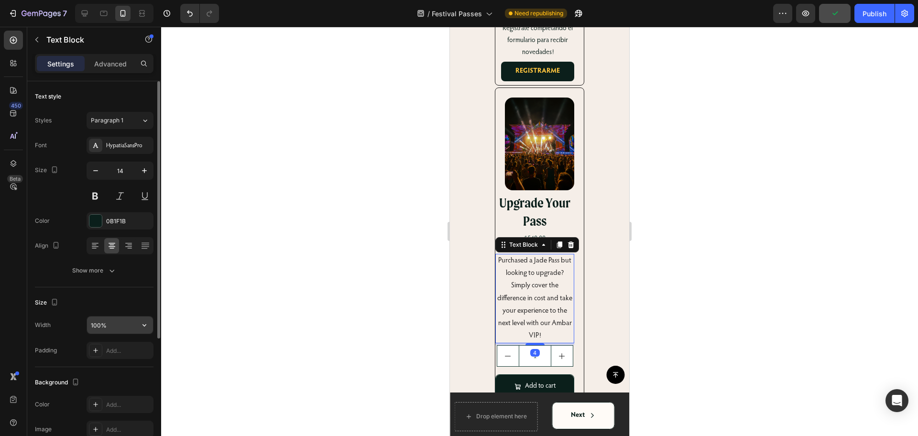
click at [118, 319] on input "100%" at bounding box center [120, 325] width 66 height 17
type input "99%"
click at [572, 302] on div "Image Upgrade Your Pass Heading $540.00 Product Price Product Price Row Purchas…" at bounding box center [540, 245] width 90 height 314
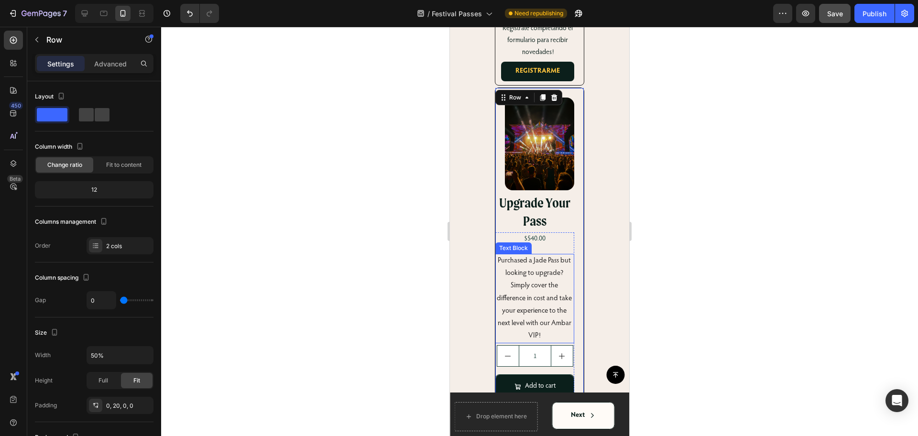
click at [565, 255] on p "Purchased a Jade Pass but looking to upgrade? Simply cover the difference in co…" at bounding box center [534, 299] width 77 height 88
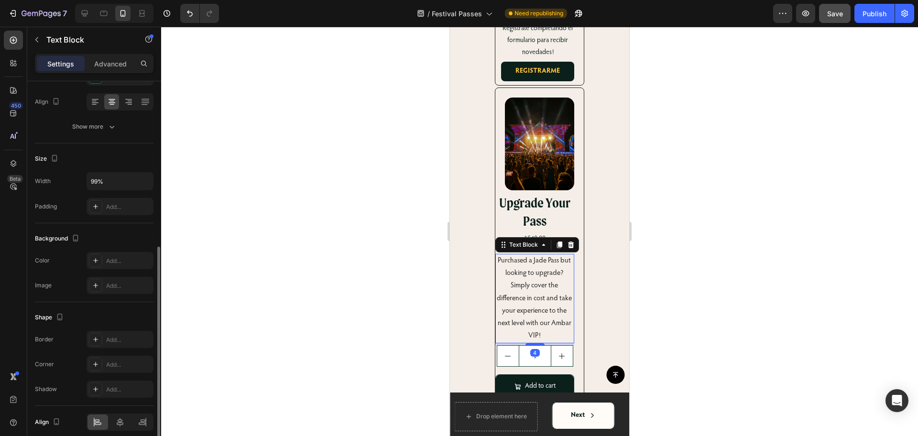
scroll to position [185, 0]
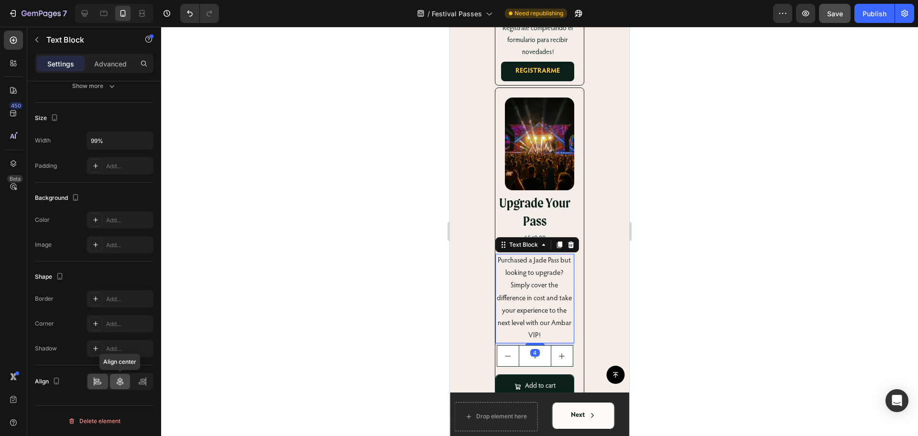
click at [120, 382] on icon at bounding box center [120, 381] width 7 height 9
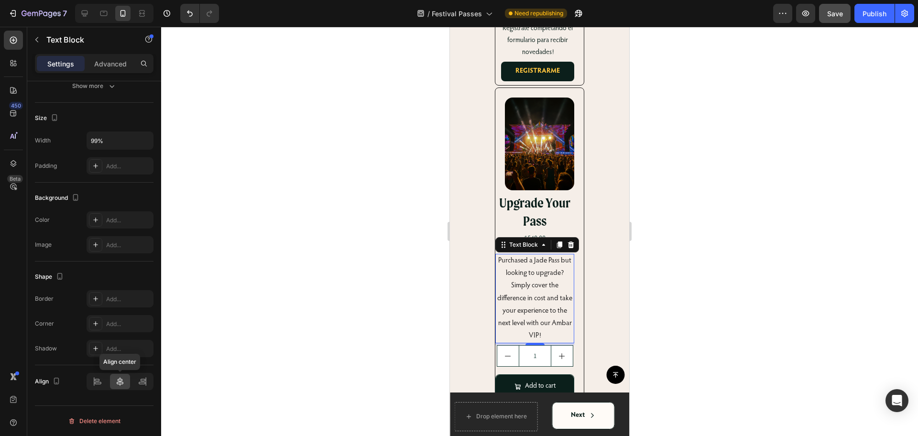
click at [120, 382] on icon at bounding box center [120, 381] width 7 height 9
click at [555, 330] on div "Purchased a Jade Pass but looking to upgrade? Simply cover the difference in co…" at bounding box center [534, 326] width 79 height 145
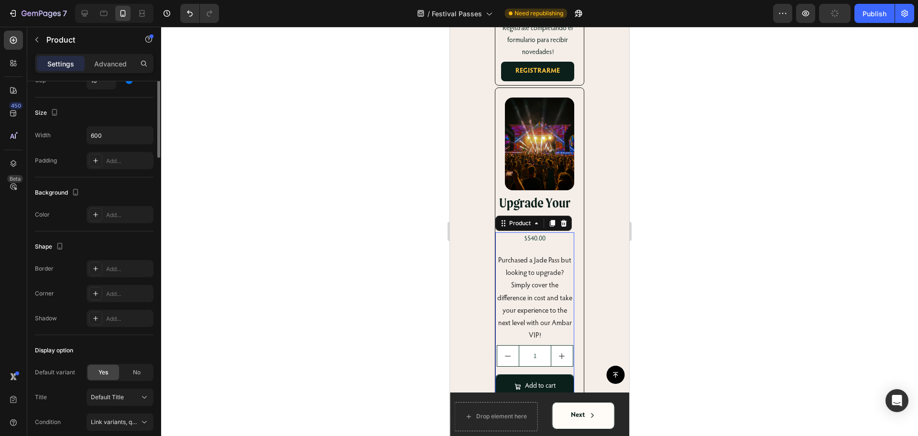
scroll to position [0, 0]
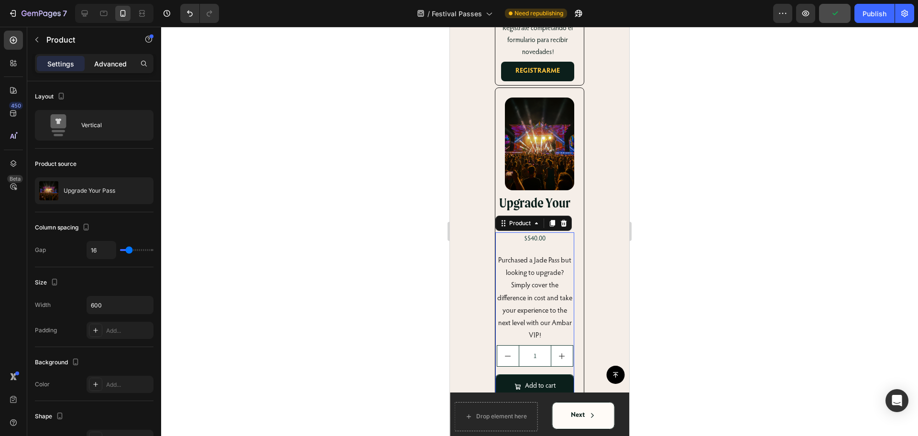
click at [115, 64] on p "Advanced" at bounding box center [110, 64] width 33 height 10
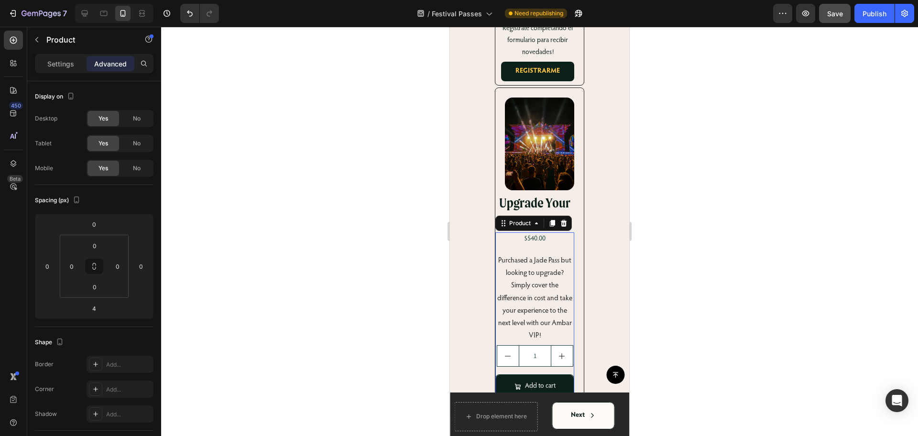
click at [815, 24] on div "7 Version history / Festival Passes Need republishing Preview Save Publish" at bounding box center [459, 13] width 918 height 27
click at [827, 21] on button "Save" at bounding box center [835, 13] width 32 height 19
click at [868, 21] on div "7 Version history / Festival Passes Need republishing Preview Save Publish" at bounding box center [459, 13] width 918 height 27
click at [868, 21] on button "Publish" at bounding box center [875, 13] width 40 height 19
